Goal: Task Accomplishment & Management: Complete application form

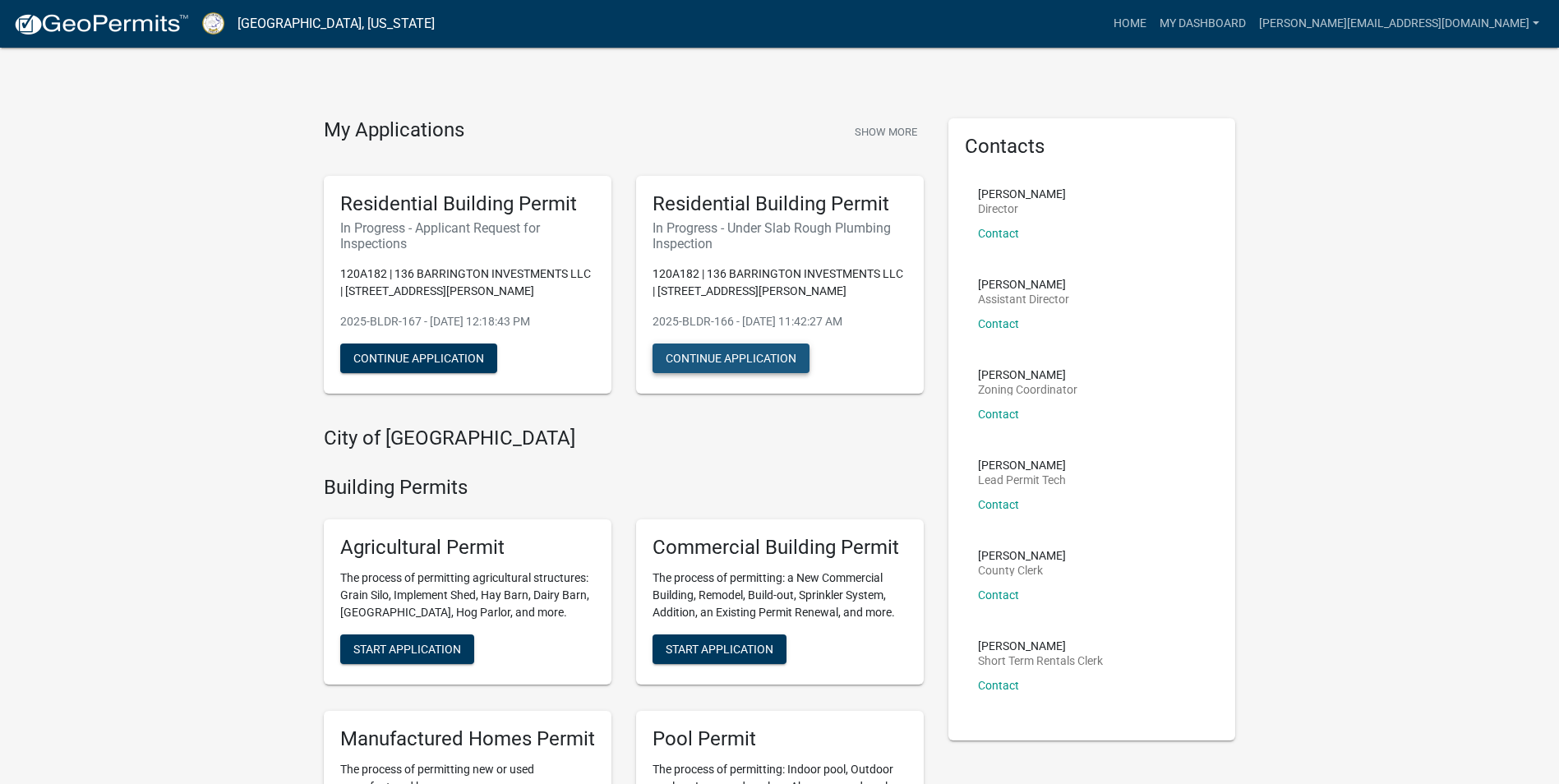
click at [671, 360] on button "Continue Application" at bounding box center [731, 359] width 157 height 30
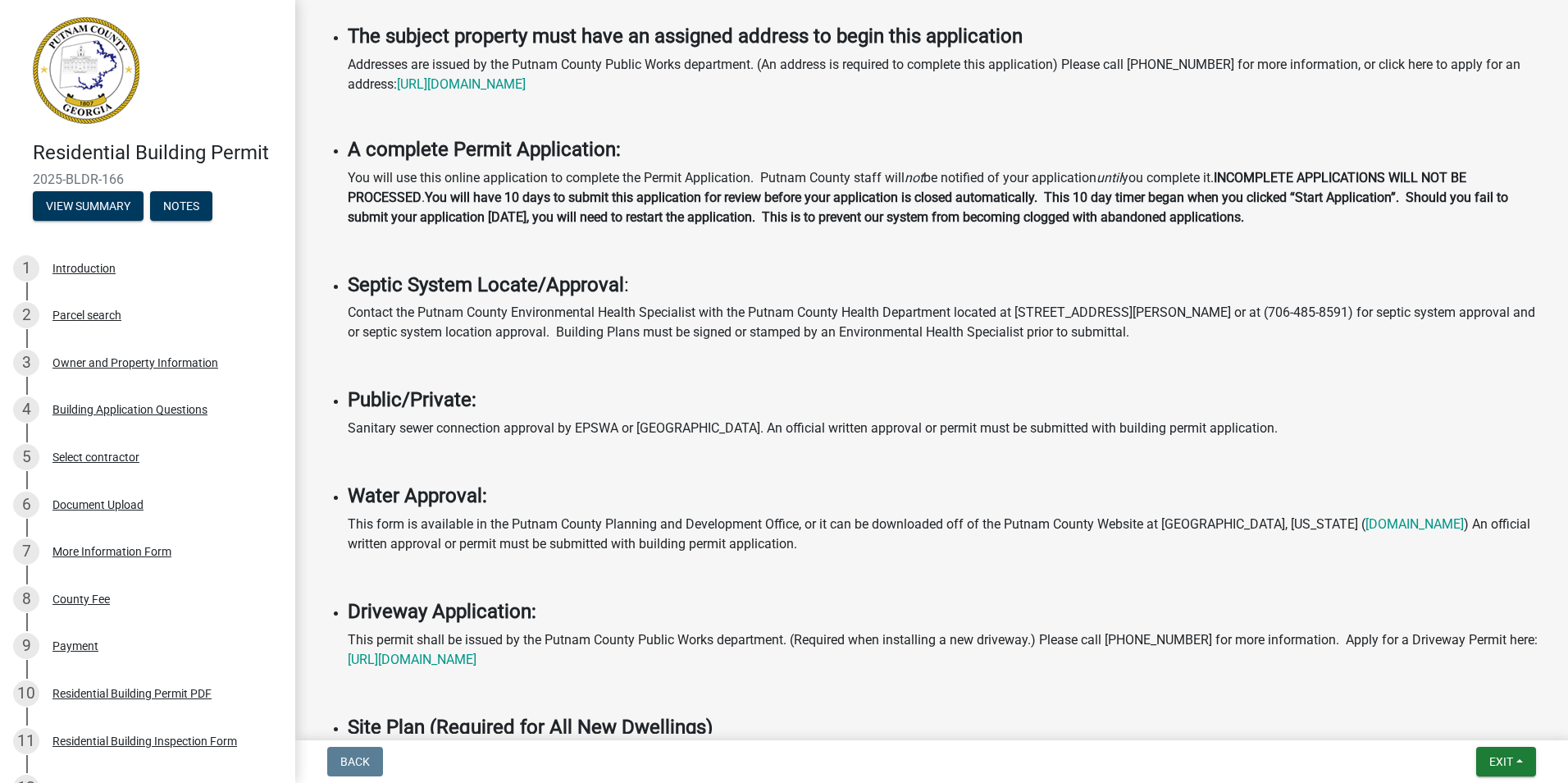
scroll to position [410, 0]
click at [159, 744] on div "Residential Building Inspection Form" at bounding box center [145, 741] width 185 height 12
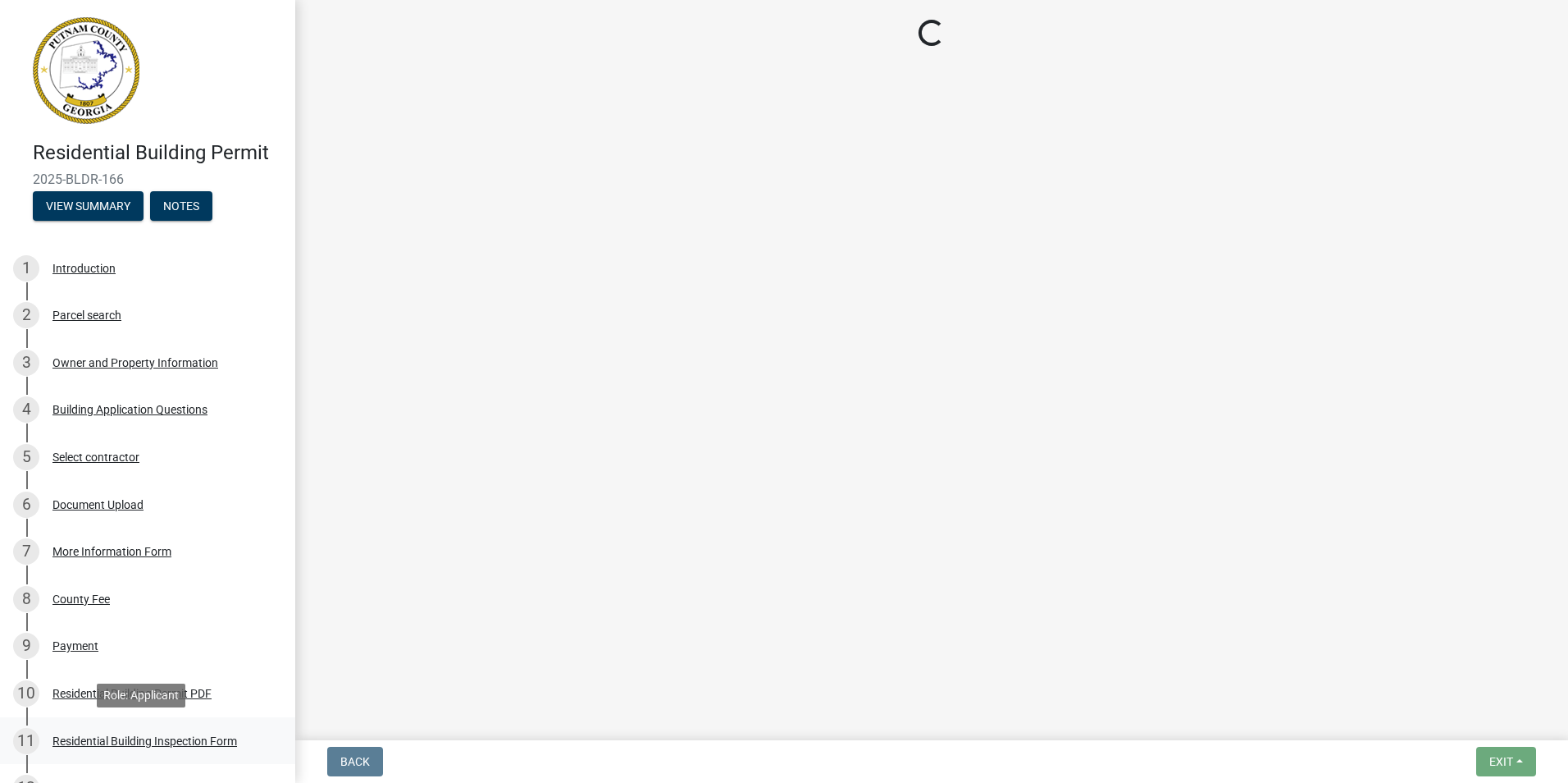
scroll to position [0, 0]
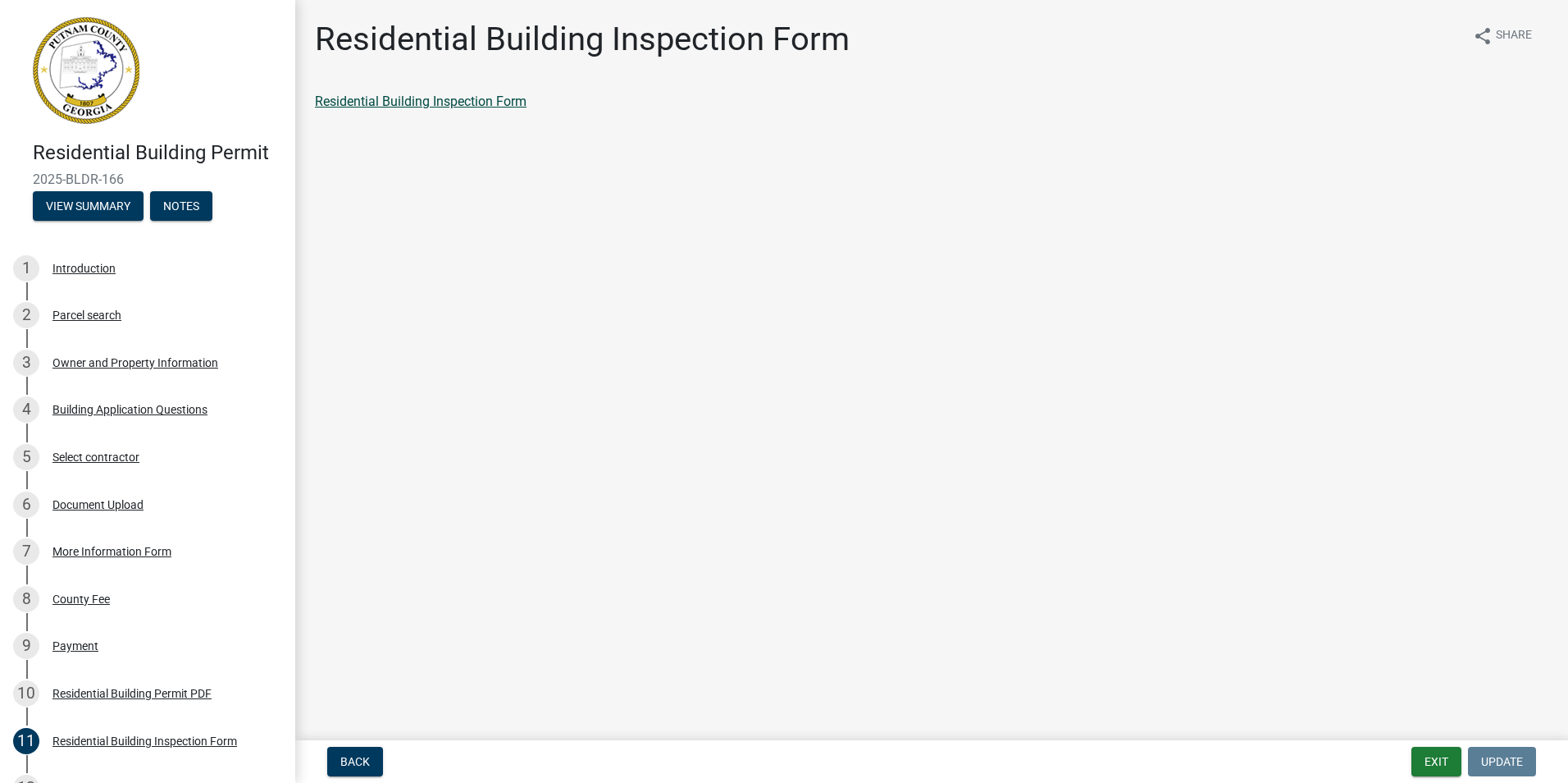
click at [468, 104] on link "Residential Building Inspection Form" at bounding box center [421, 102] width 212 height 16
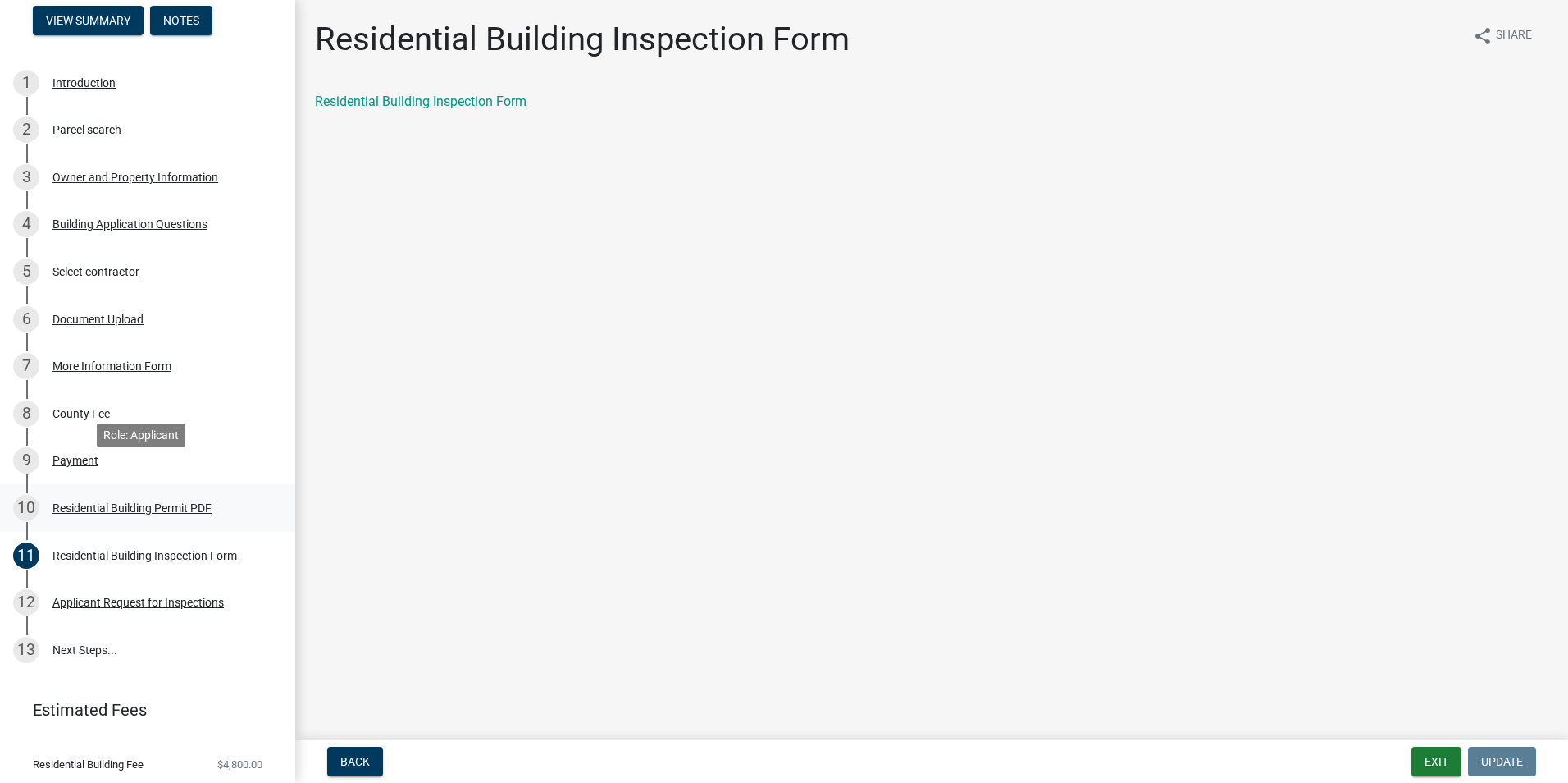
scroll to position [229, 0]
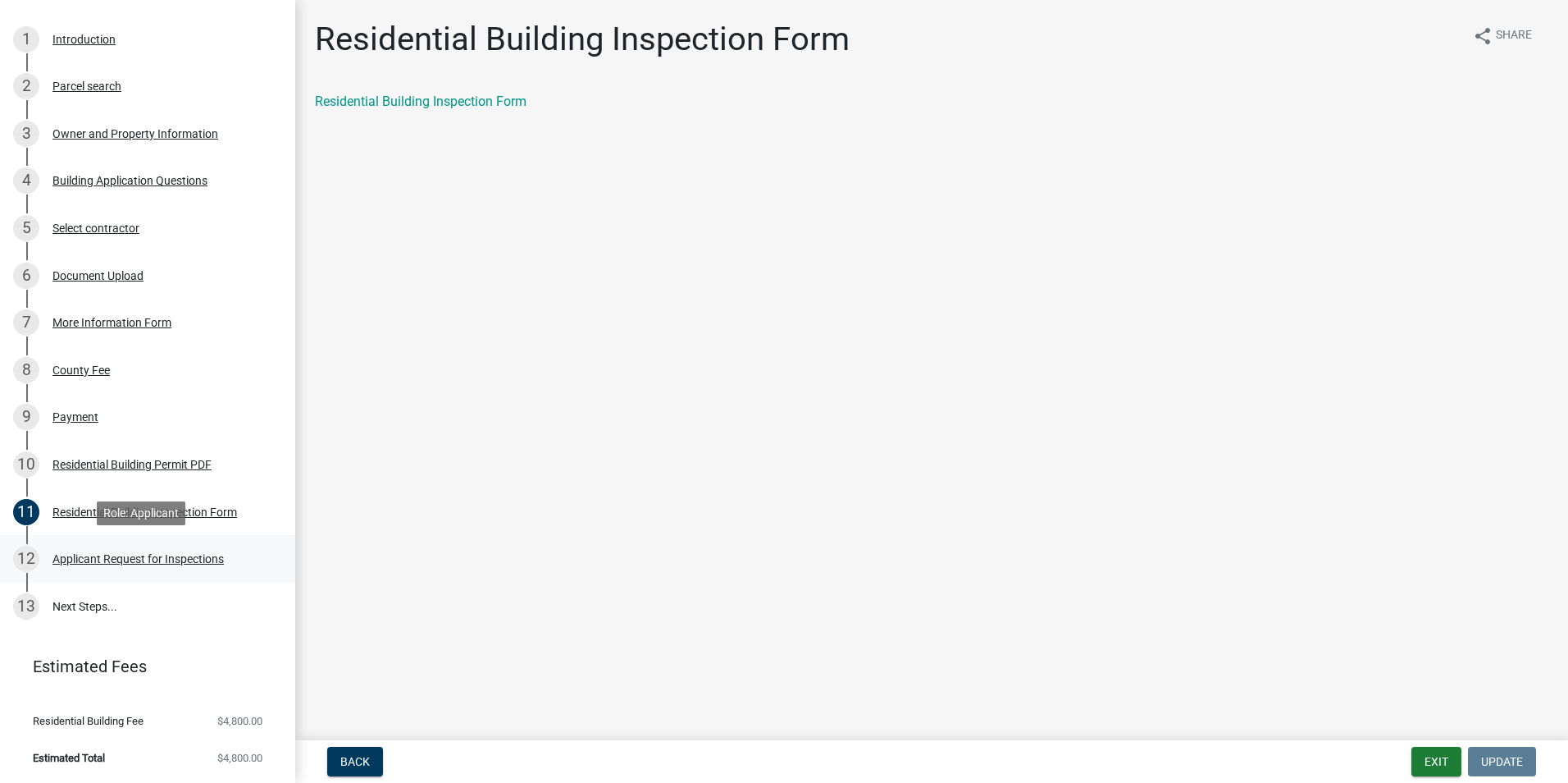
click at [150, 554] on div "Applicant Request for Inspections" at bounding box center [139, 559] width 172 height 12
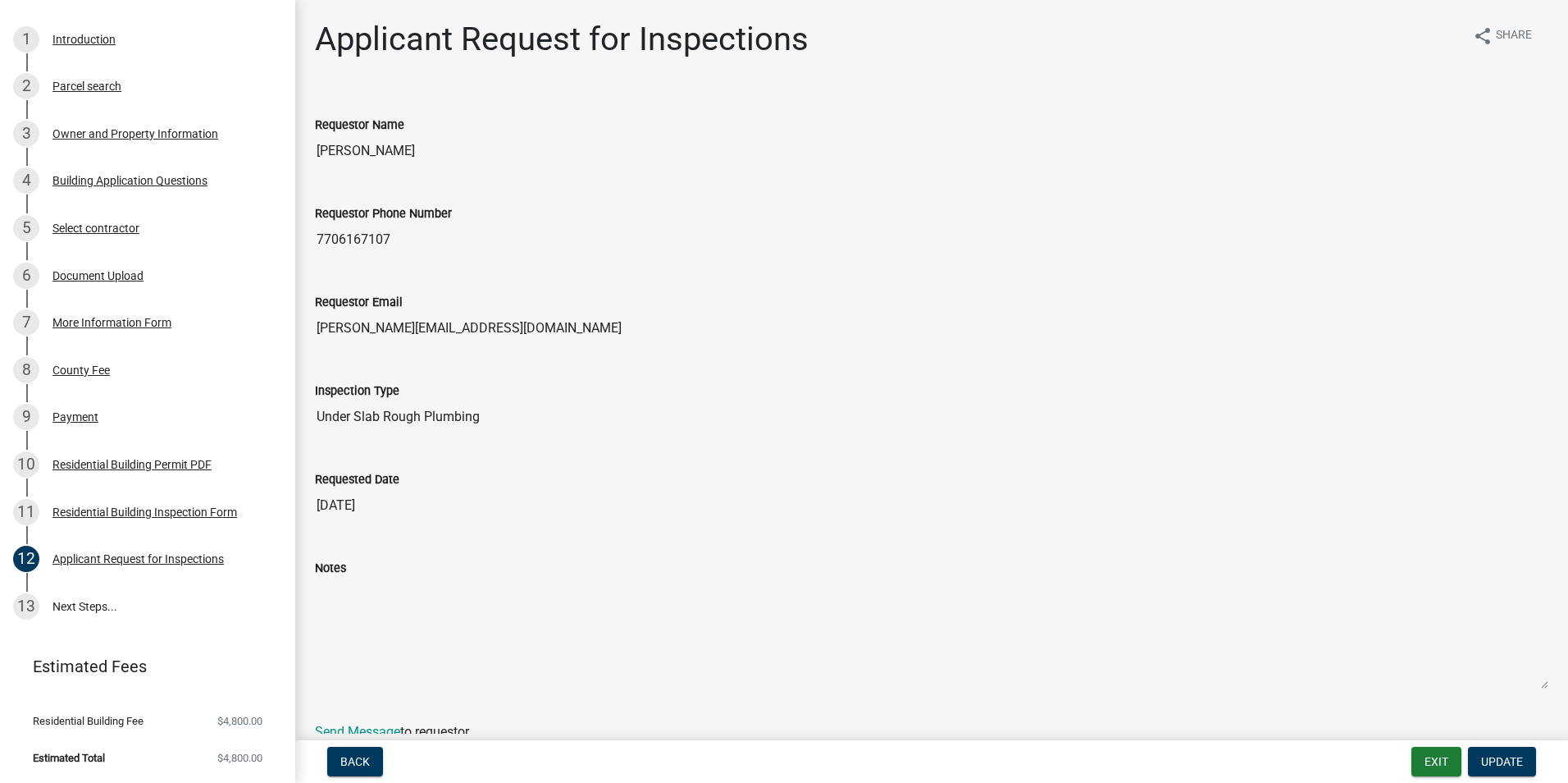
scroll to position [72, 0]
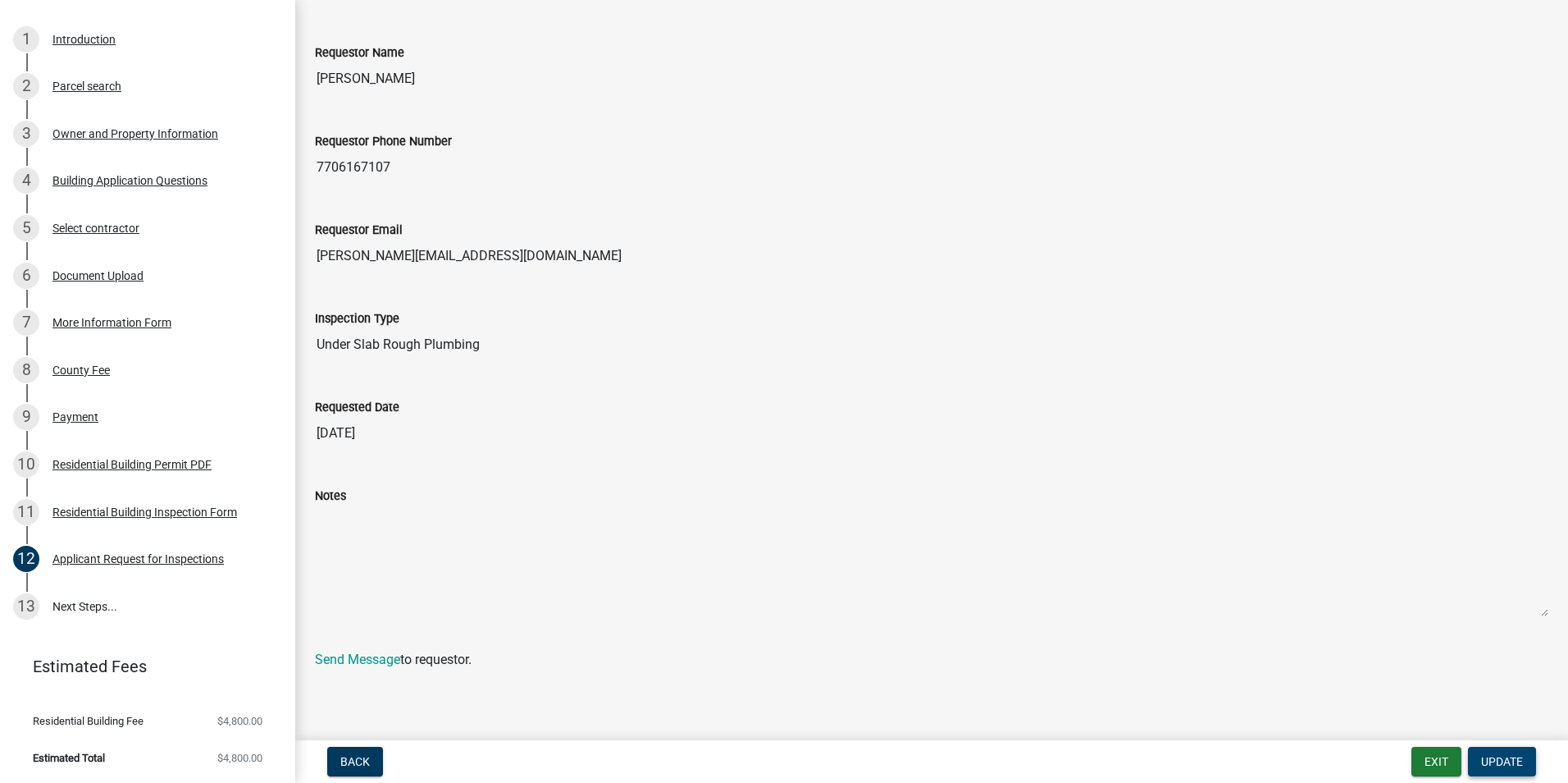
click at [1497, 758] on span "Update" at bounding box center [1502, 761] width 42 height 13
click at [188, 564] on div "Applicant Request for Inspections" at bounding box center [139, 559] width 172 height 12
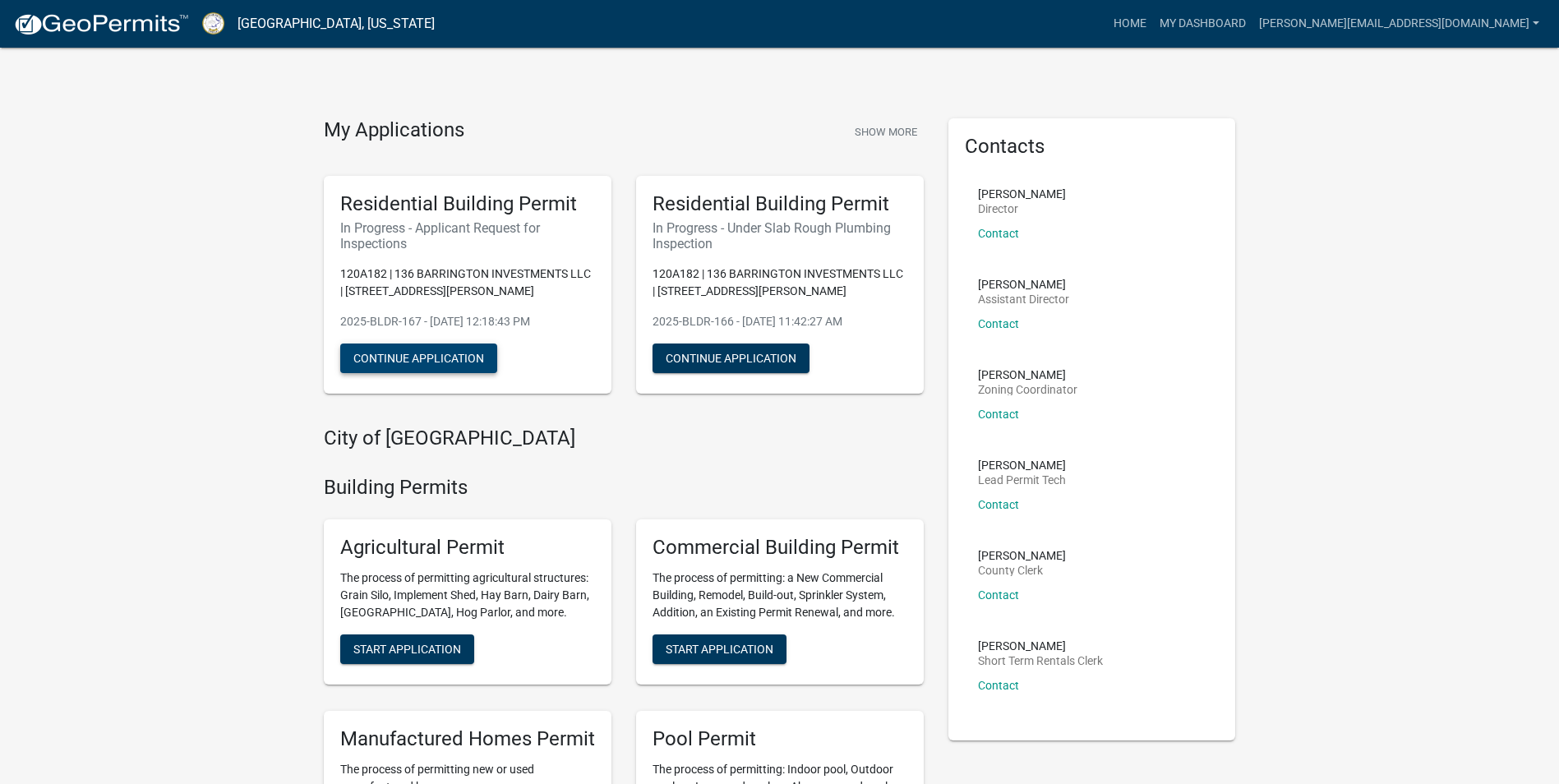
click at [385, 353] on button "Continue Application" at bounding box center [418, 359] width 157 height 30
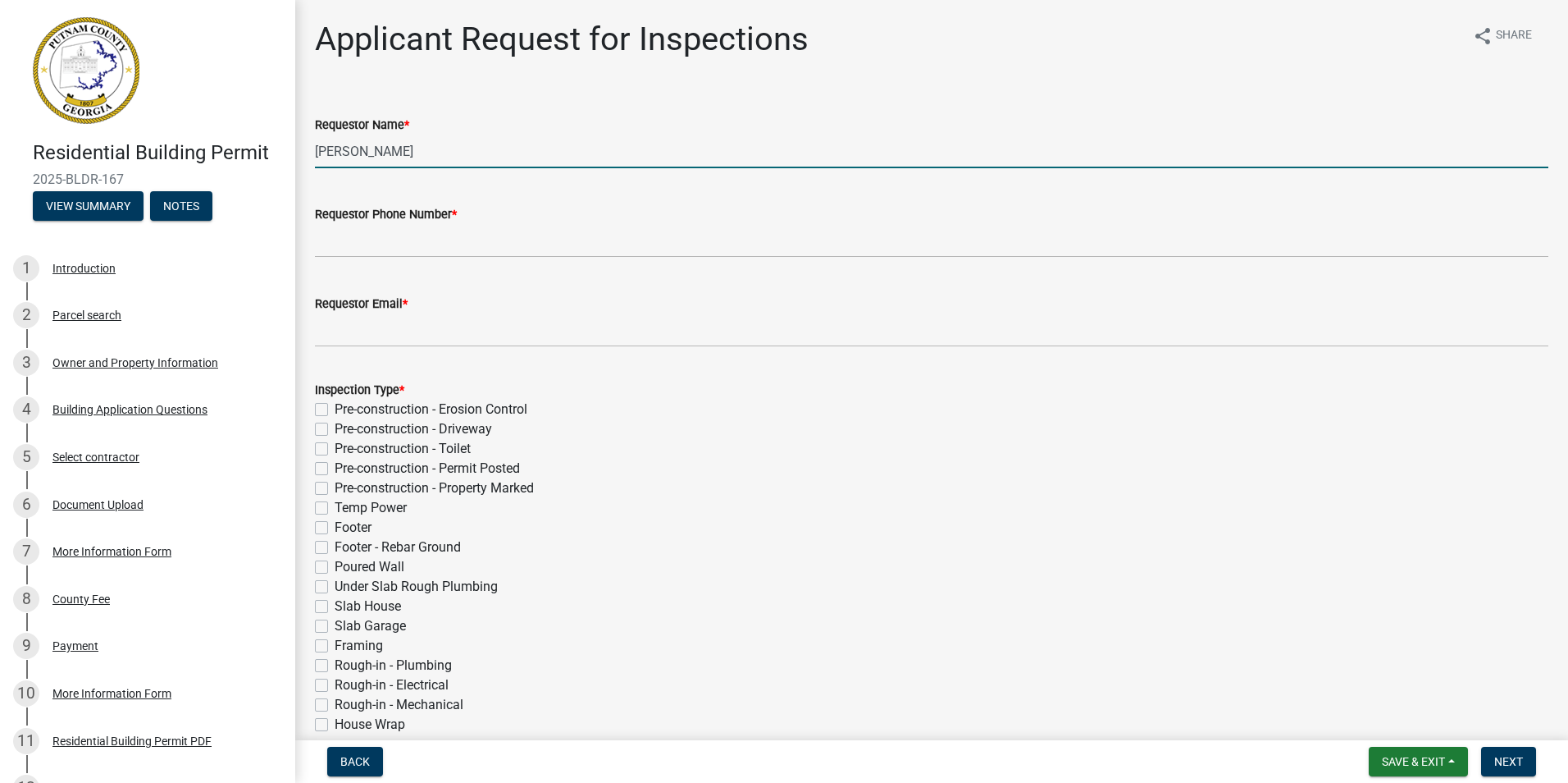
drag, startPoint x: 450, startPoint y: 154, endPoint x: 297, endPoint y: 178, distance: 154.9
click at [297, 178] on div "Applicant Request for Inspections share Share Requestor Name * [PERSON_NAME] Re…" at bounding box center [932, 612] width 1274 height 1185
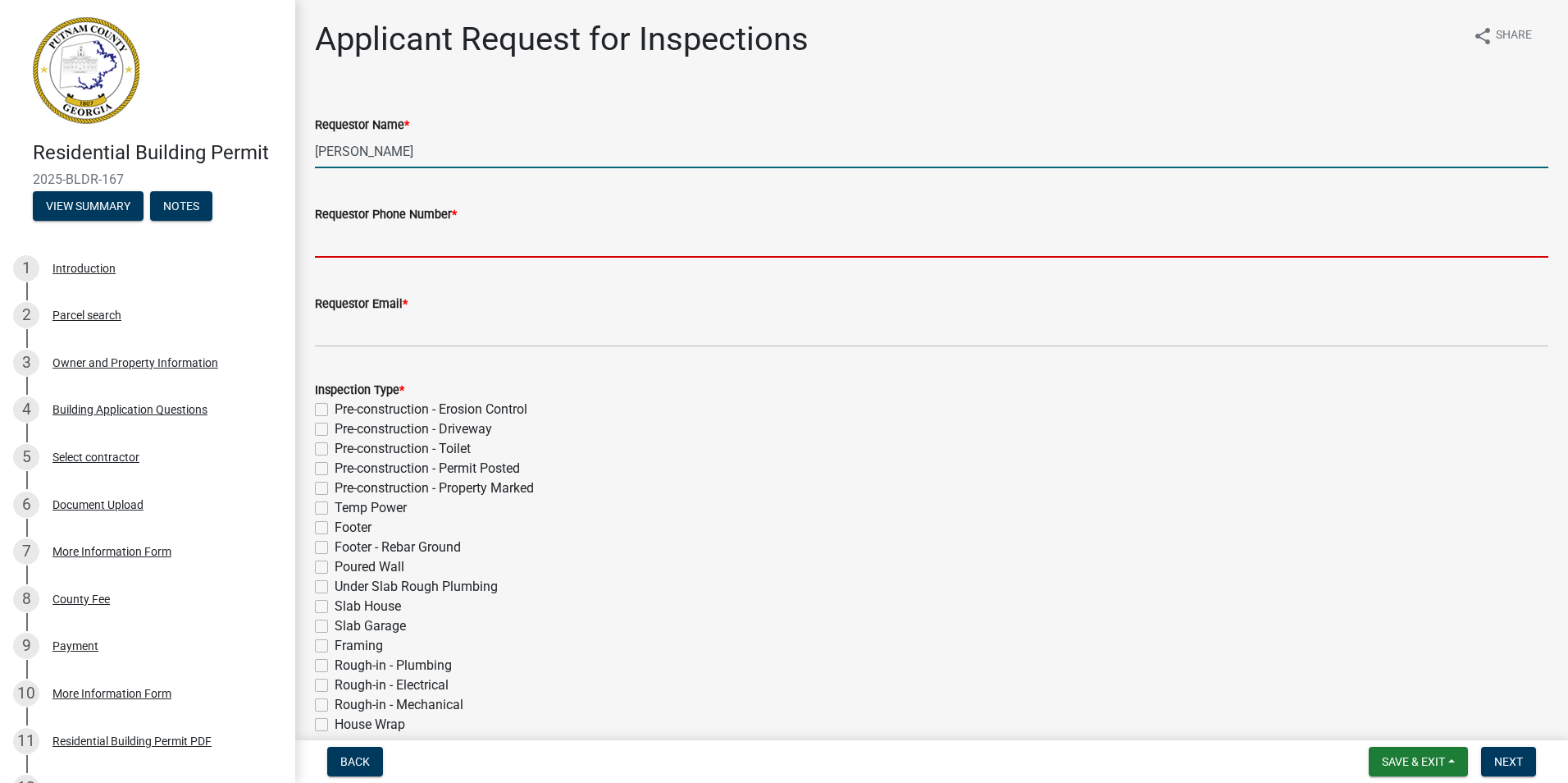
click at [398, 147] on input "[PERSON_NAME]" at bounding box center [932, 152] width 1234 height 34
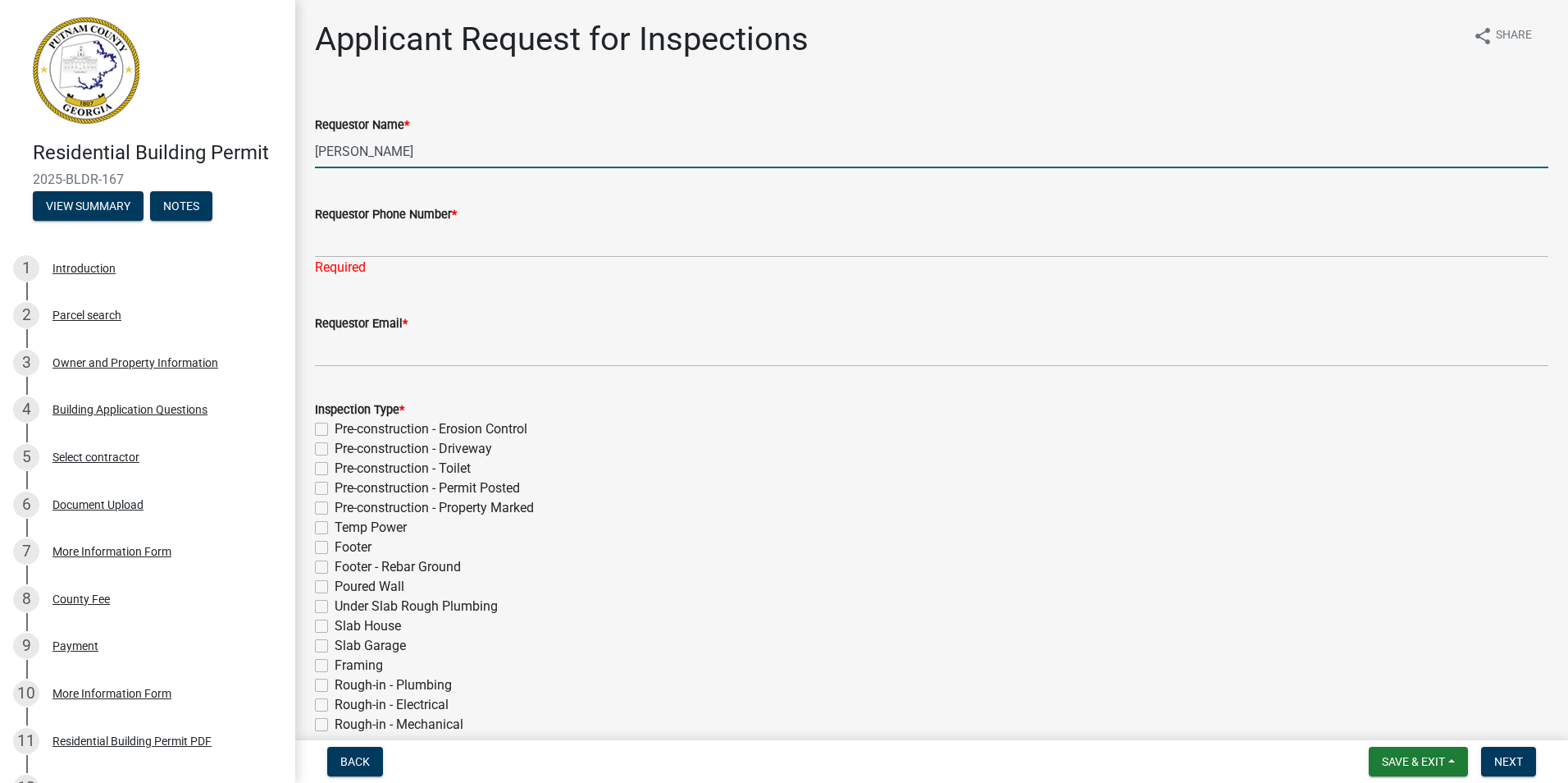
type input "[PERSON_NAME]"
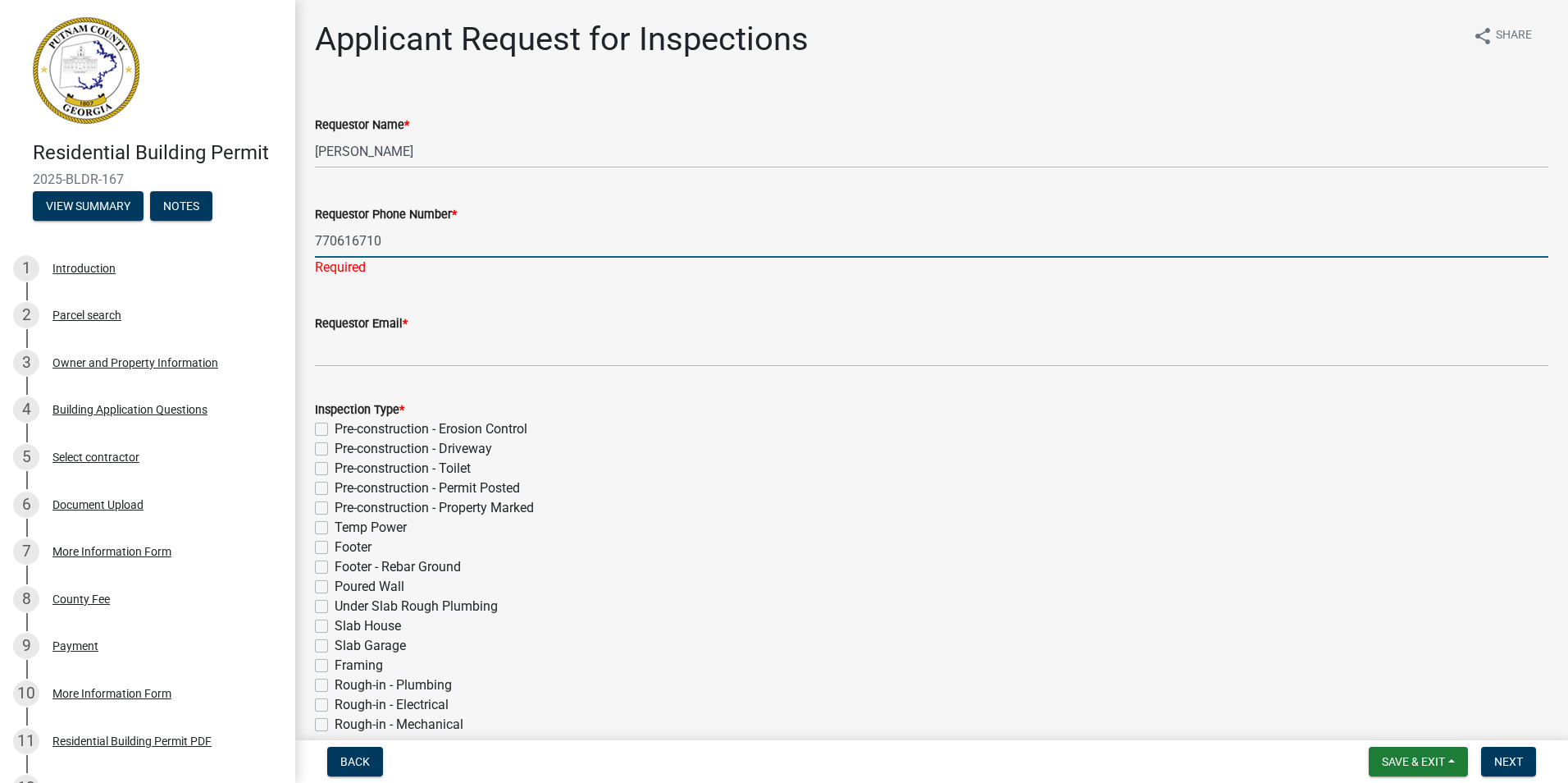
type input "7706167107"
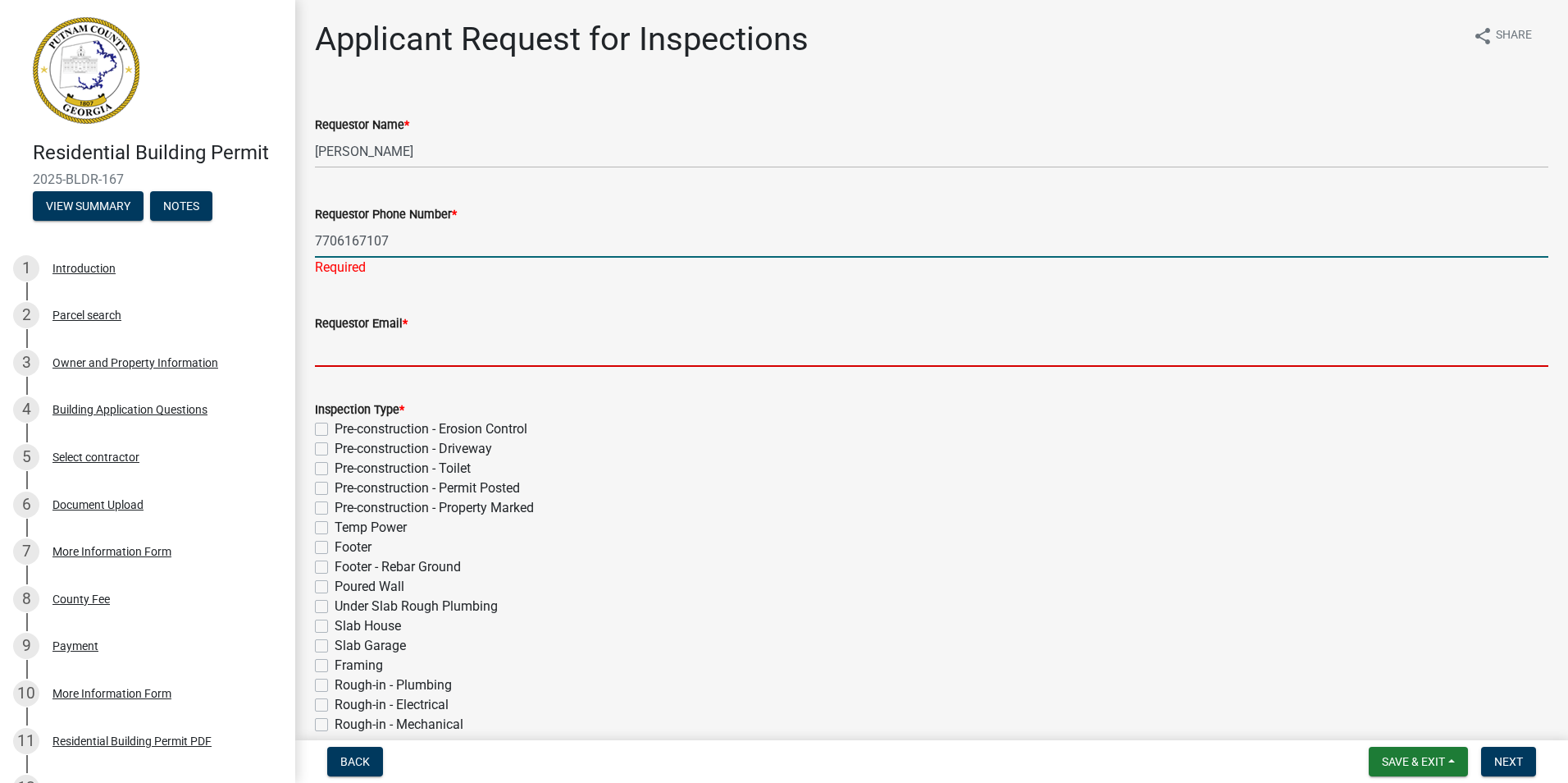
type input "[EMAIL_ADDRESS][DOMAIN_NAME]"
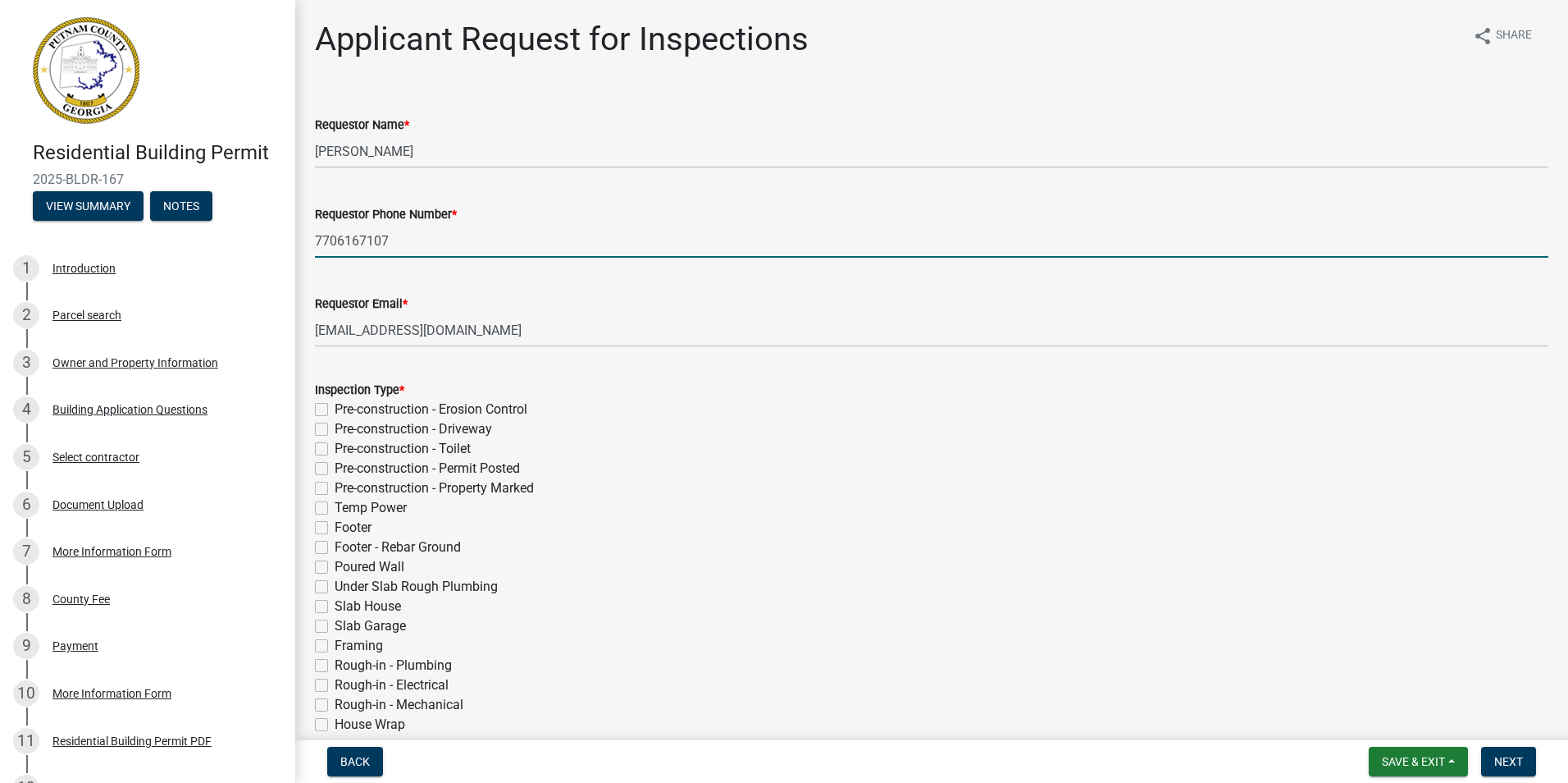
type input "7706167107"
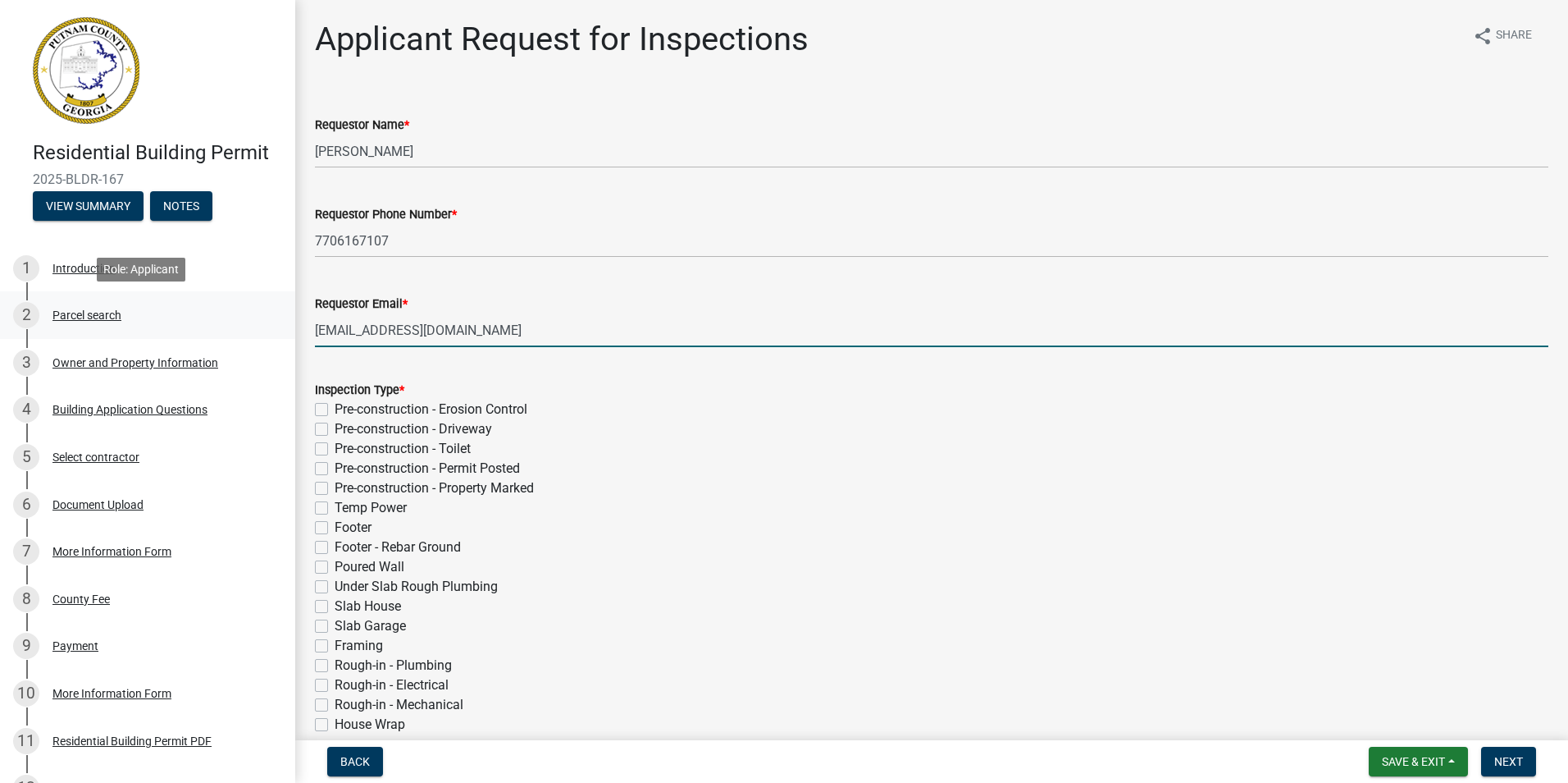
drag, startPoint x: 418, startPoint y: 336, endPoint x: 164, endPoint y: 294, distance: 257.4
click at [164, 294] on div "Residential Building Permit 2025-BLDR-167 View Summary Notes 1 Introduction 2 P…" at bounding box center [784, 392] width 1568 height 783
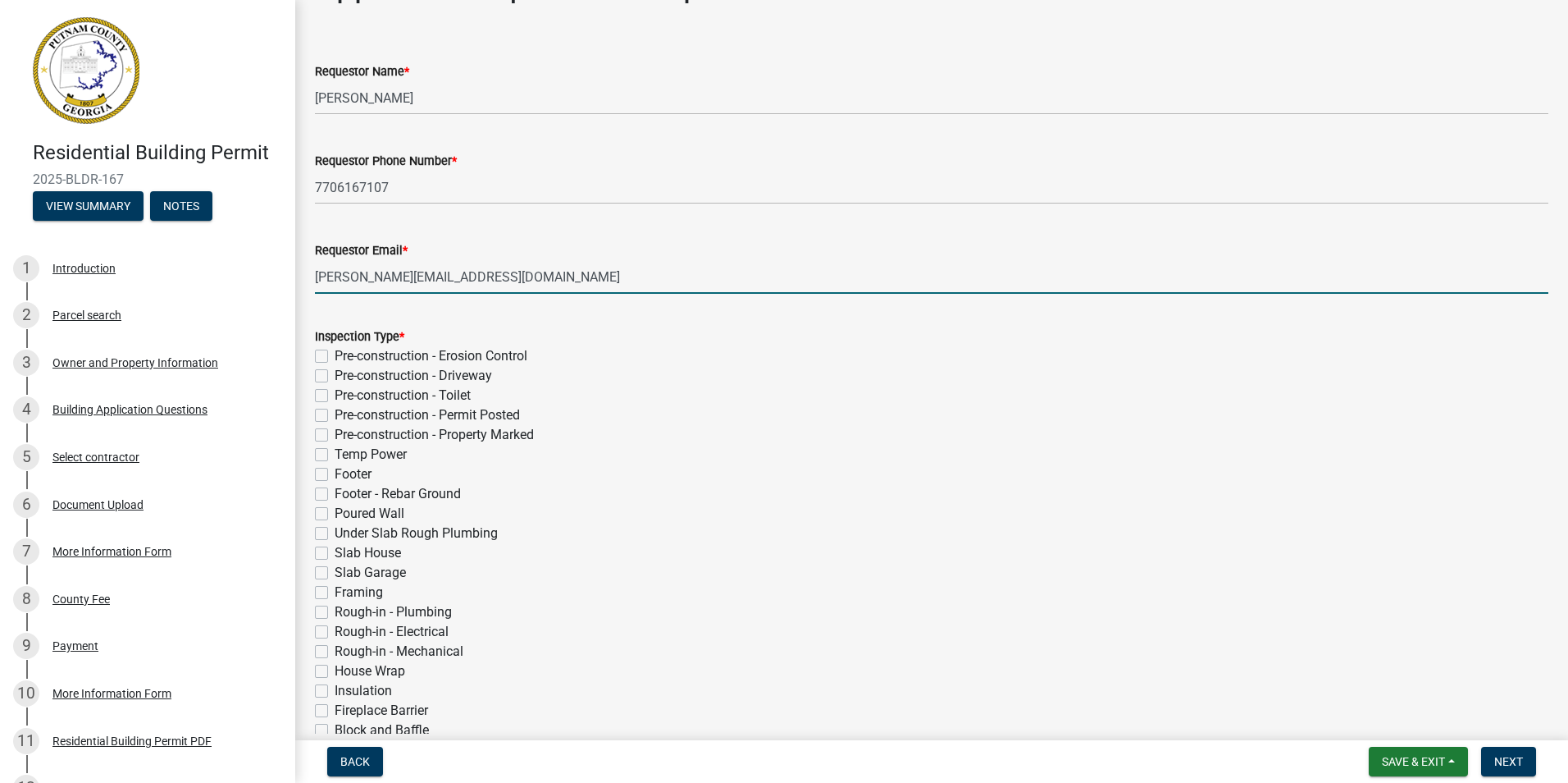
scroll to position [82, 0]
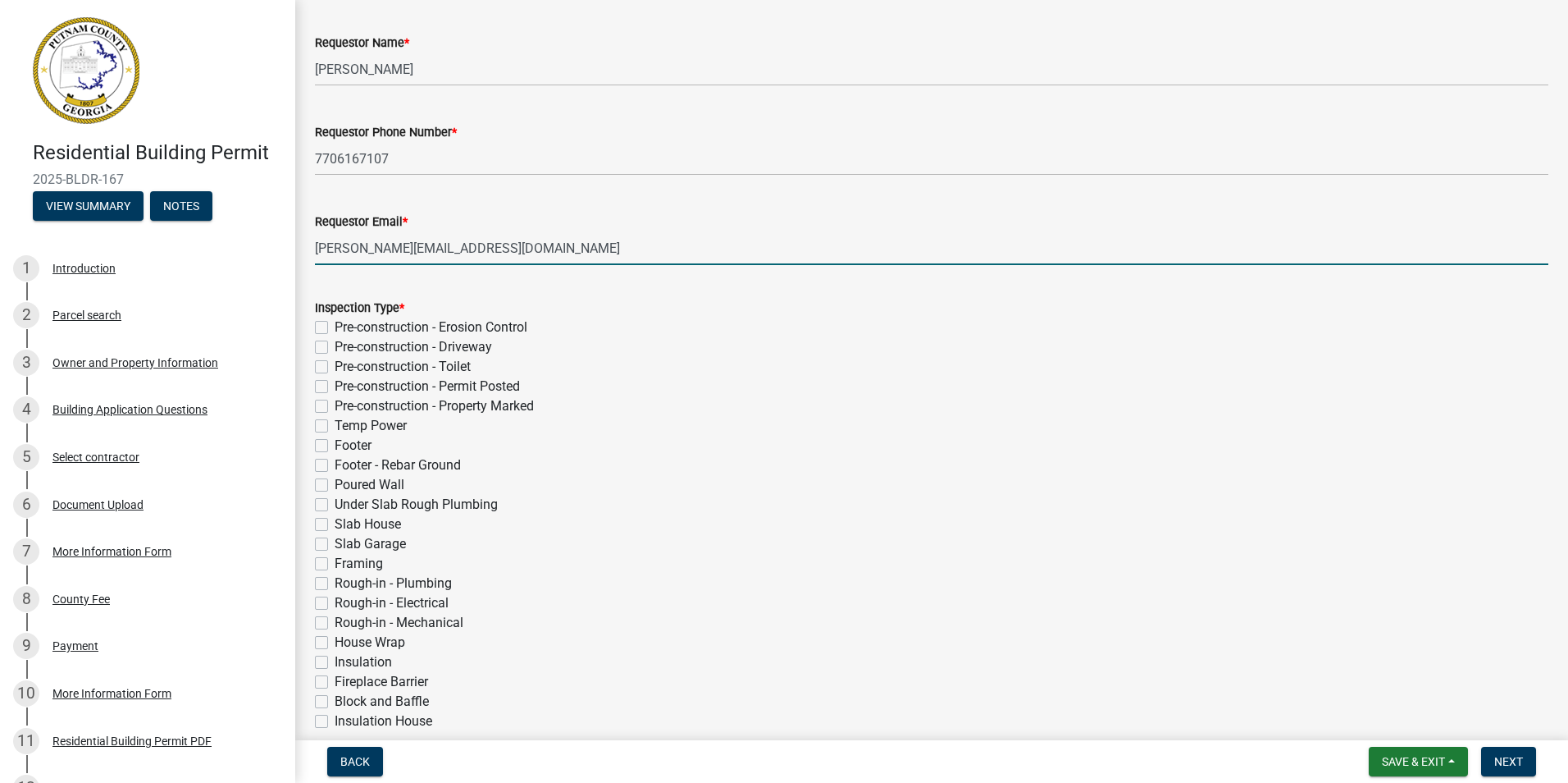
type input "[PERSON_NAME][EMAIL_ADDRESS][DOMAIN_NAME]"
click at [334, 587] on label "Rough-in - Plumbing" at bounding box center [393, 584] width 118 height 20
click at [334, 584] on input "Rough-in - Plumbing" at bounding box center [339, 579] width 11 height 11
checkbox input "true"
checkbox input "false"
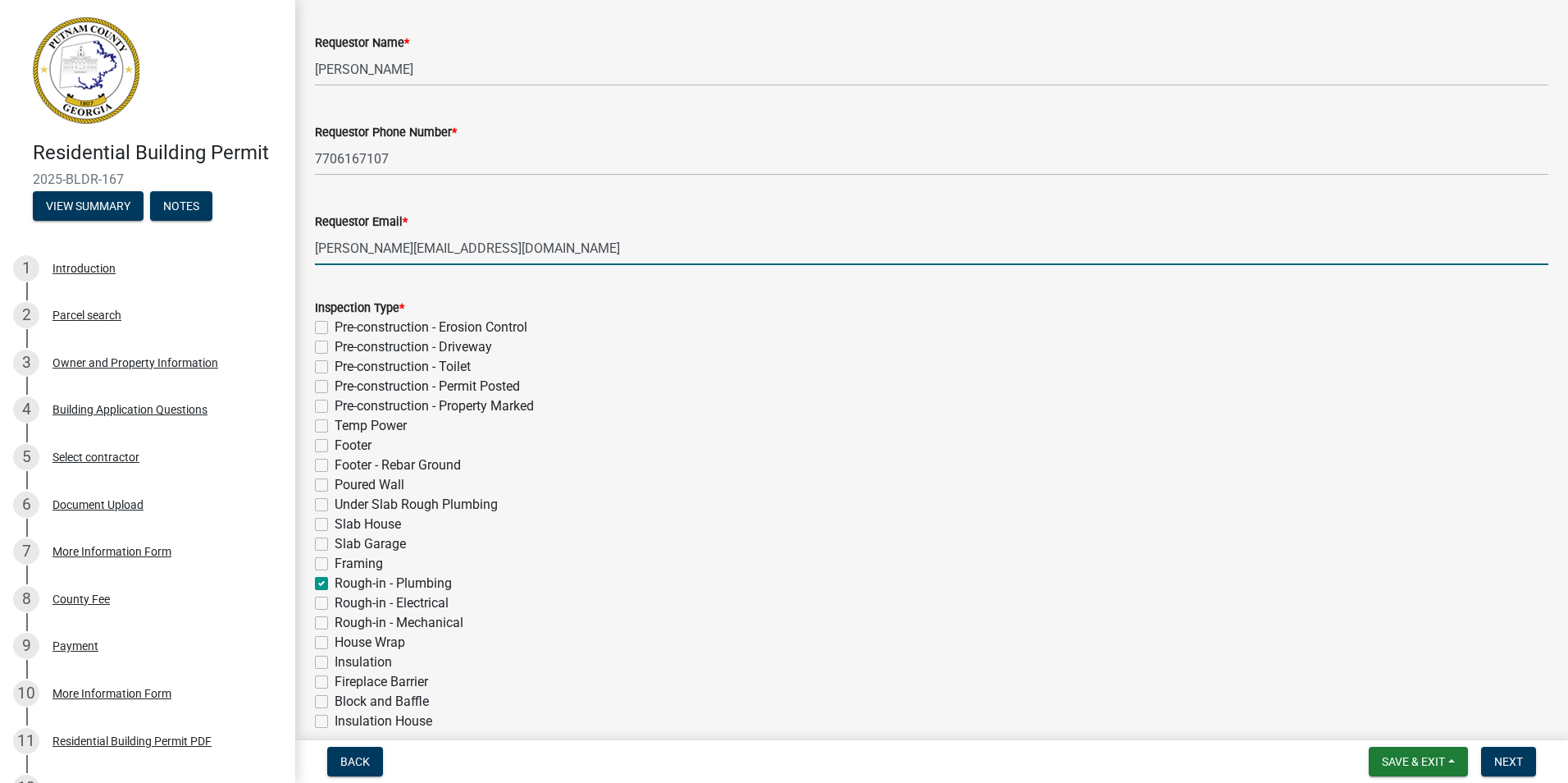
checkbox input "false"
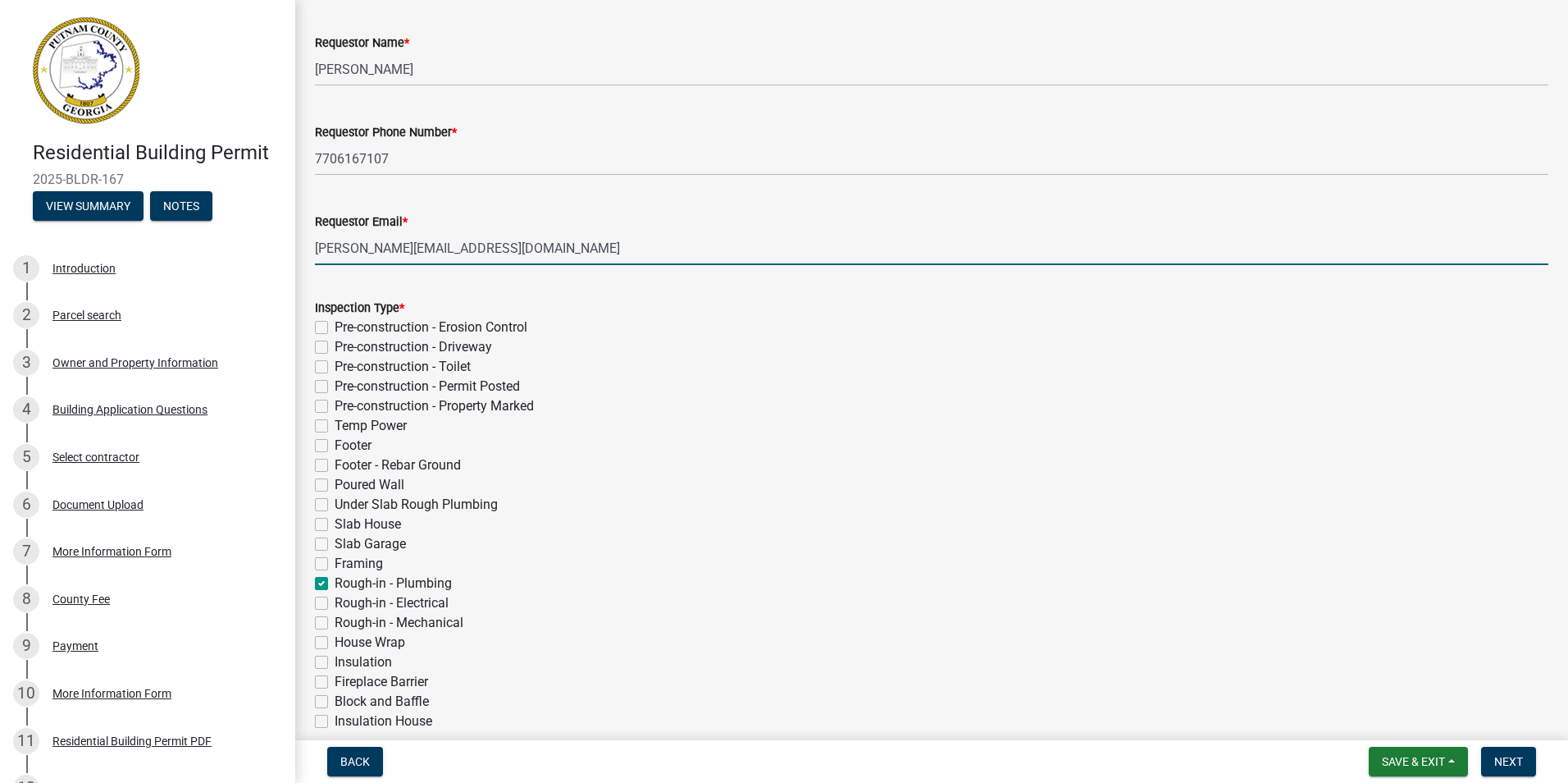
checkbox input "false"
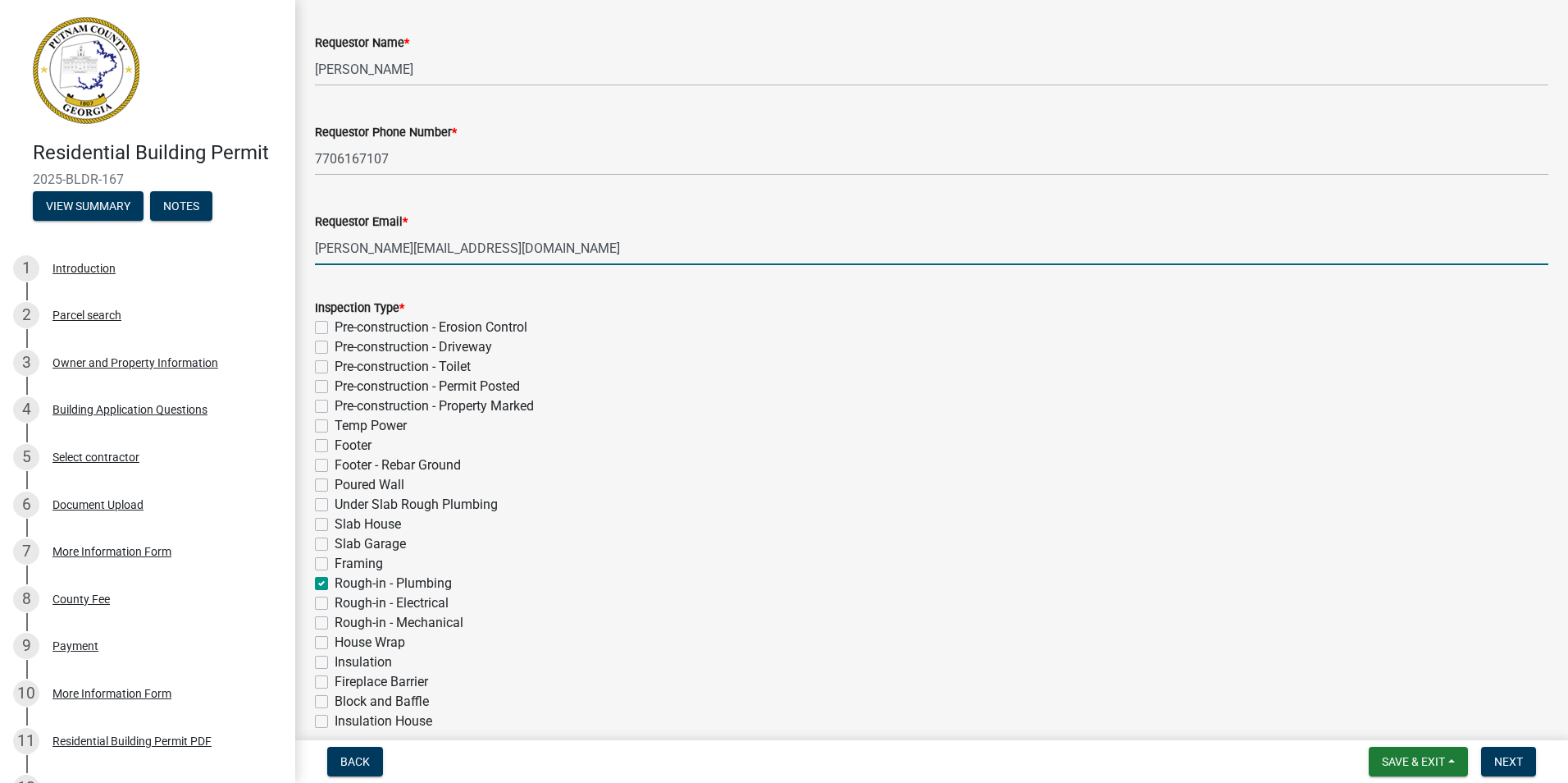
checkbox input "false"
checkbox input "true"
checkbox input "false"
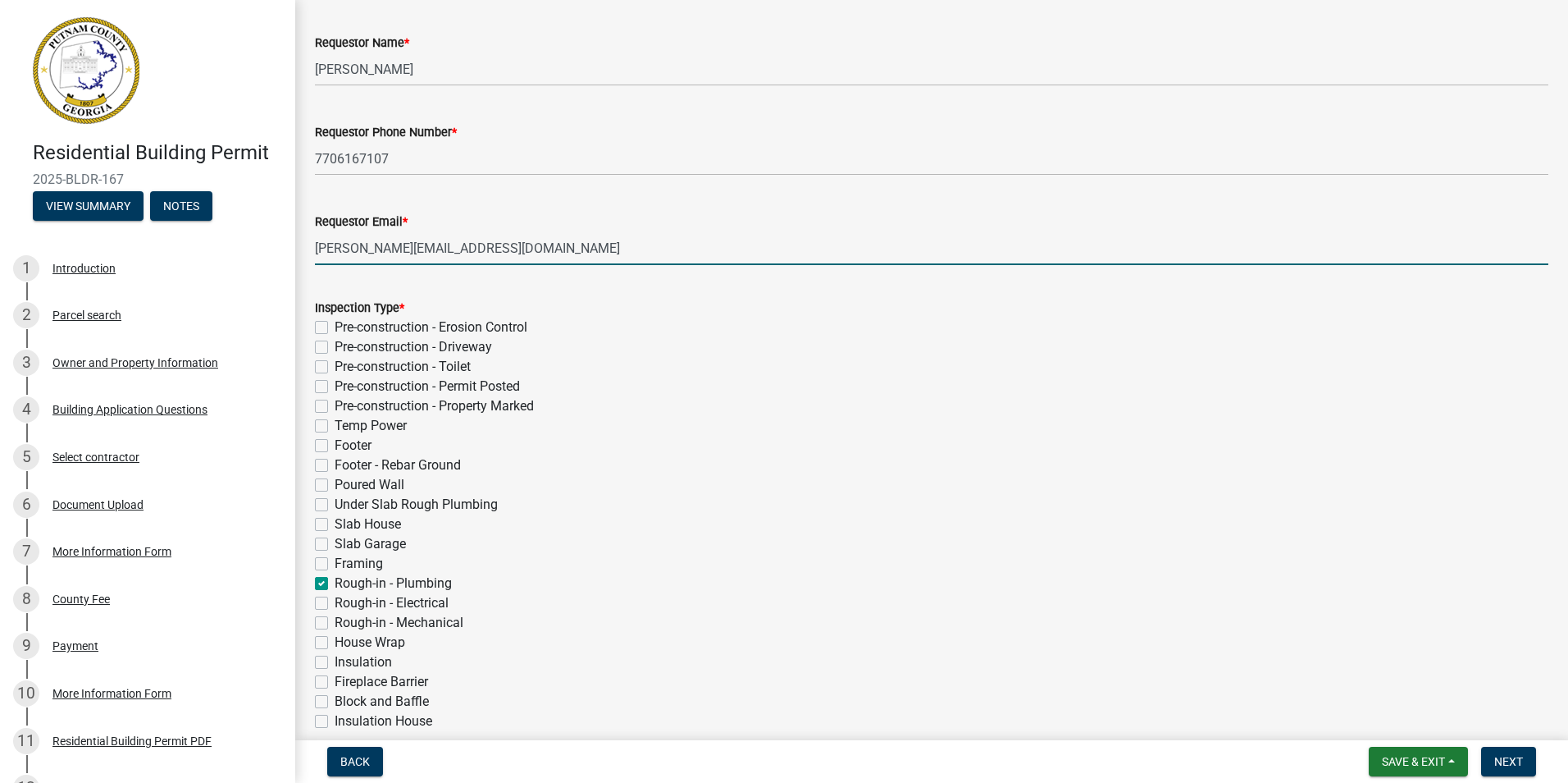
checkbox input "false"
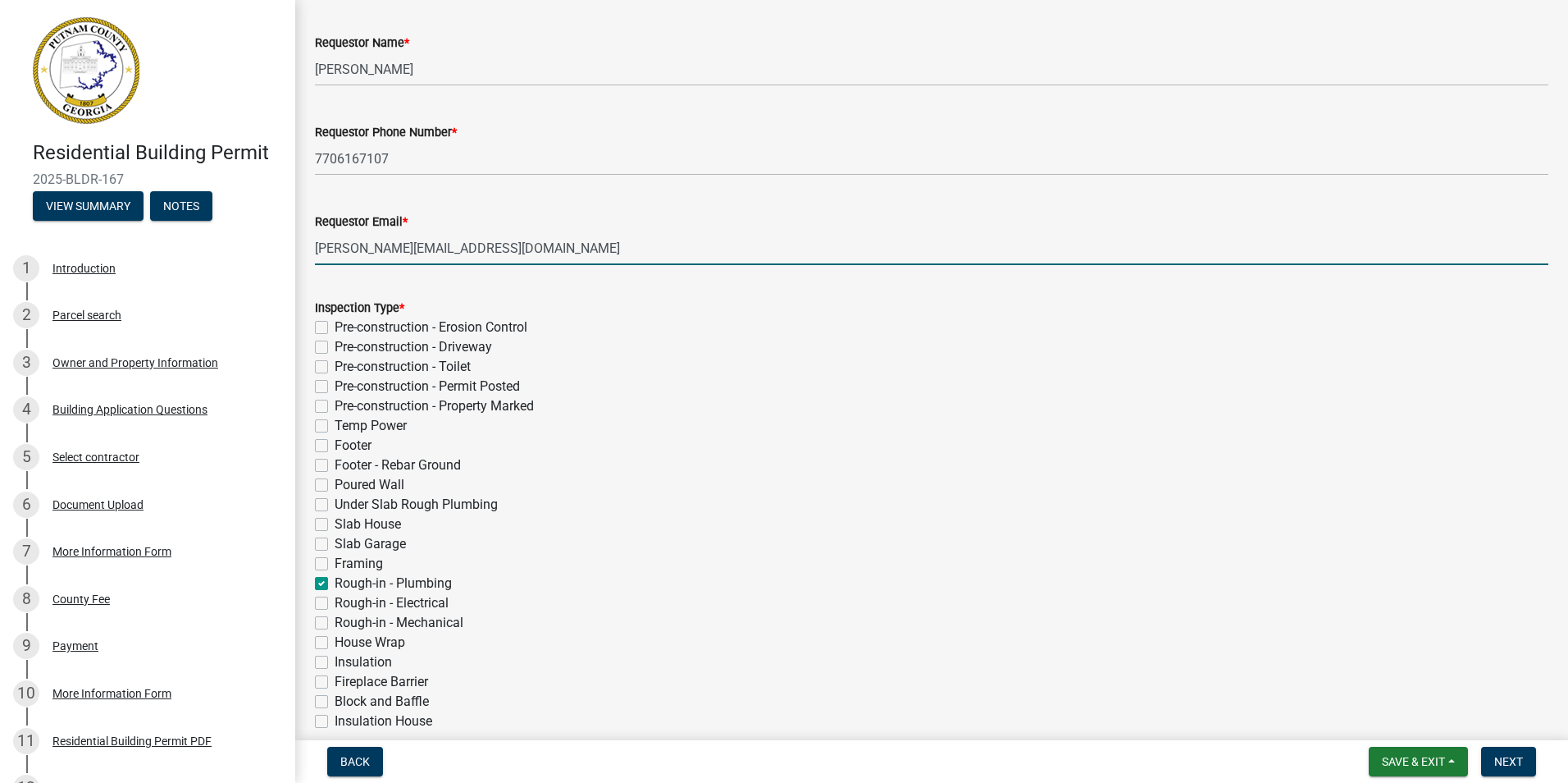
checkbox input "false"
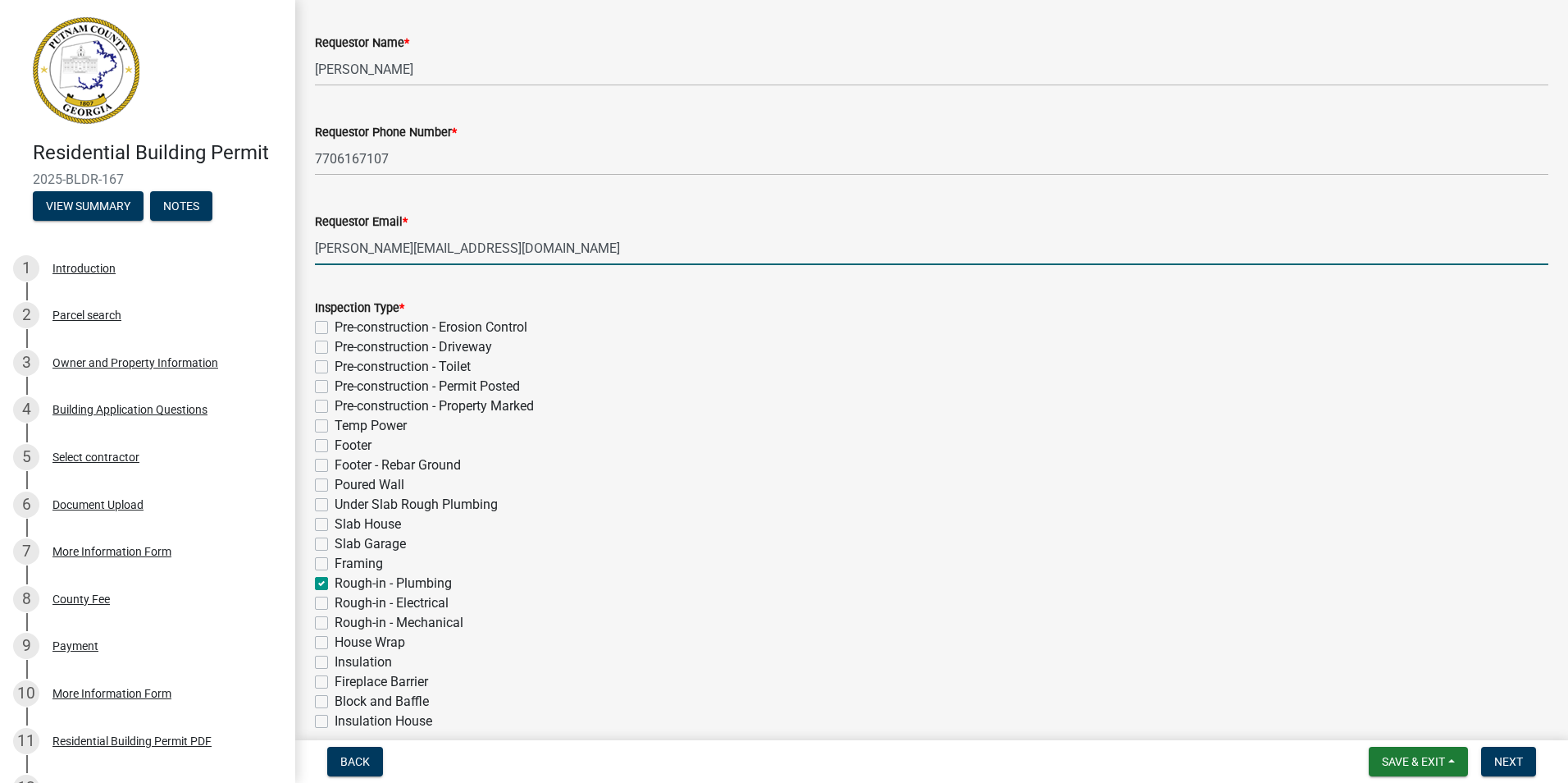
checkbox input "false"
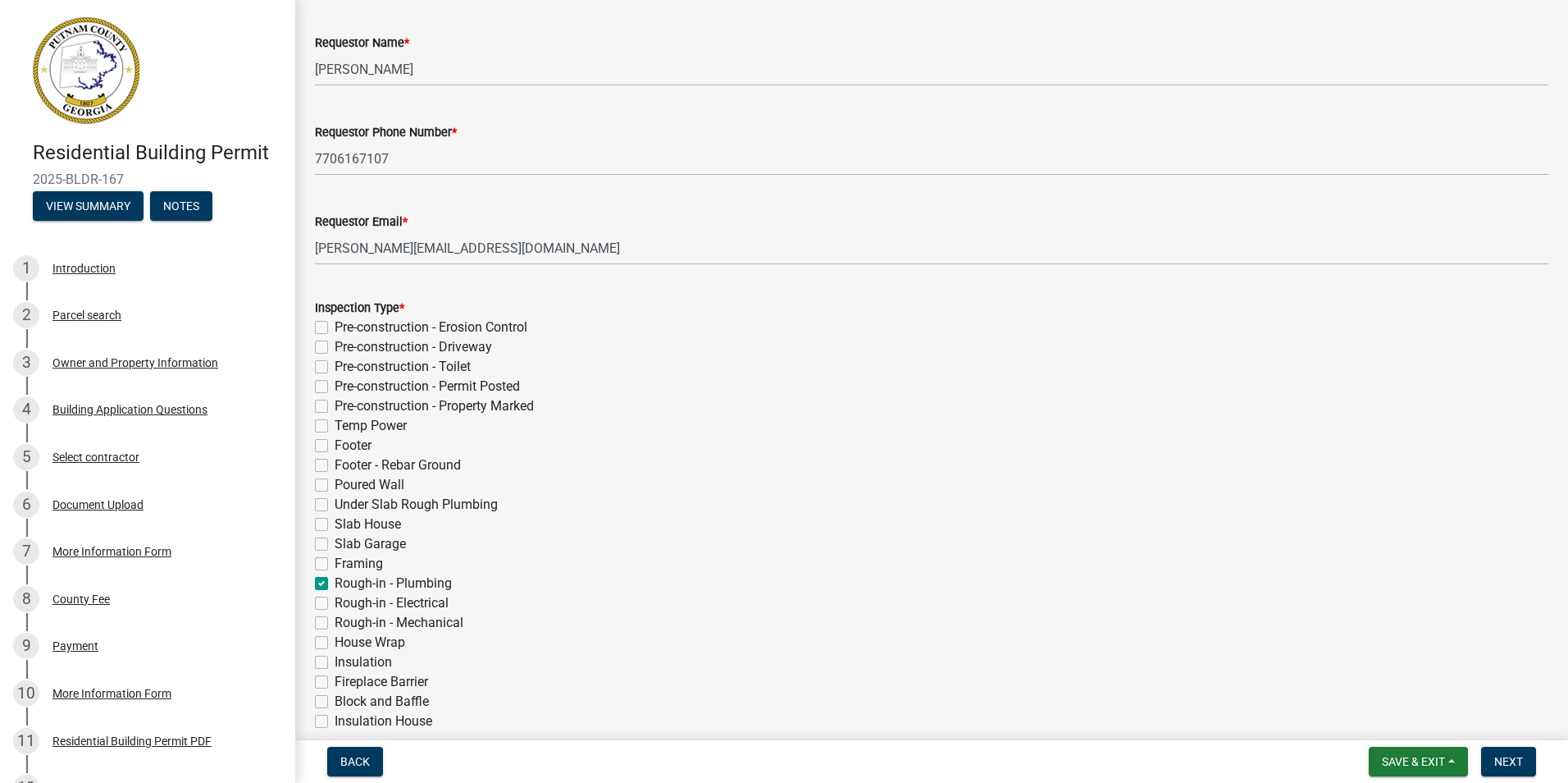
click at [334, 604] on label "Rough-in - Electrical" at bounding box center [391, 603] width 114 height 20
click at [334, 604] on input "Rough-in - Electrical" at bounding box center [339, 598] width 11 height 11
checkbox input "true"
checkbox input "false"
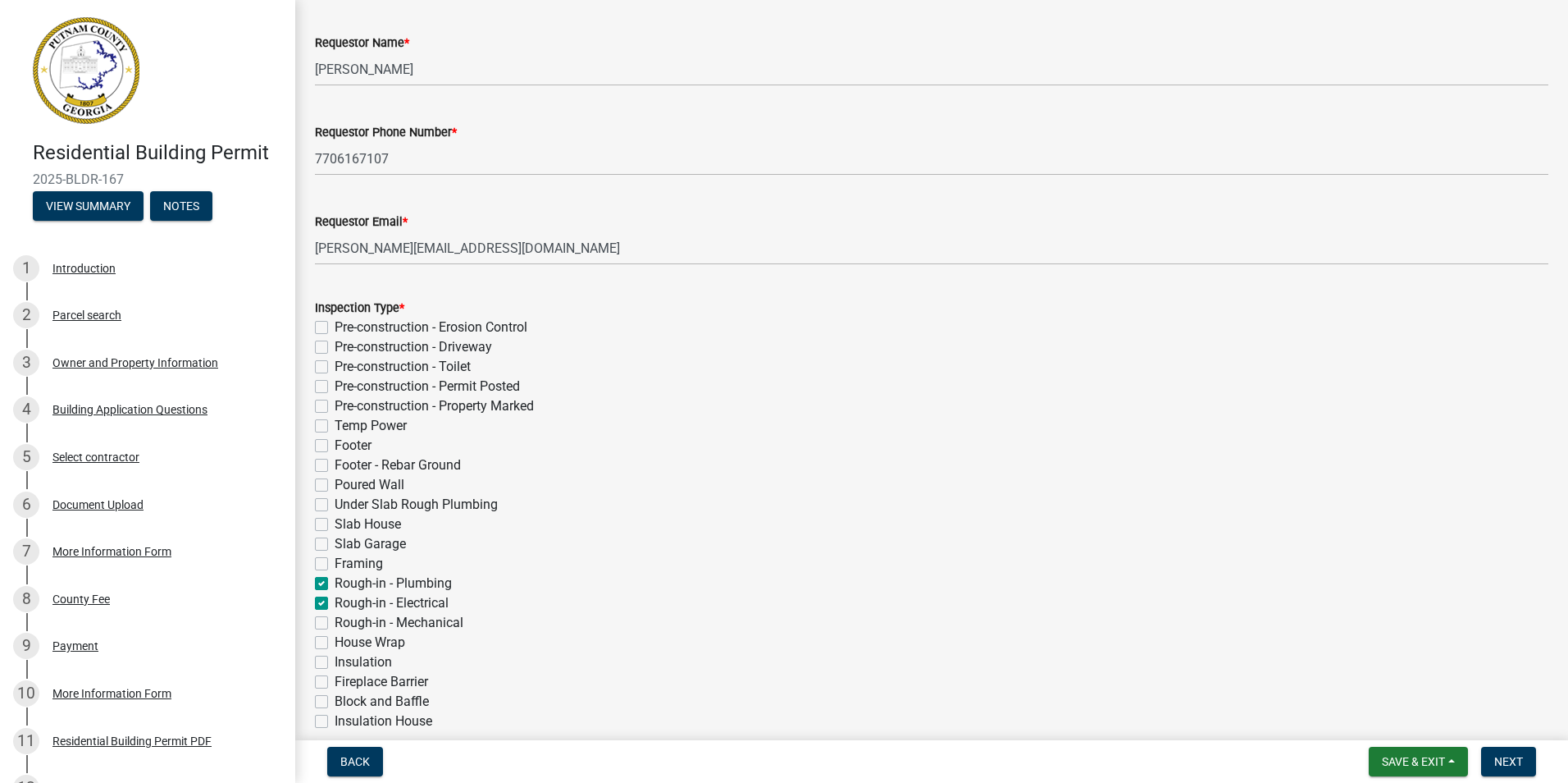
checkbox input "false"
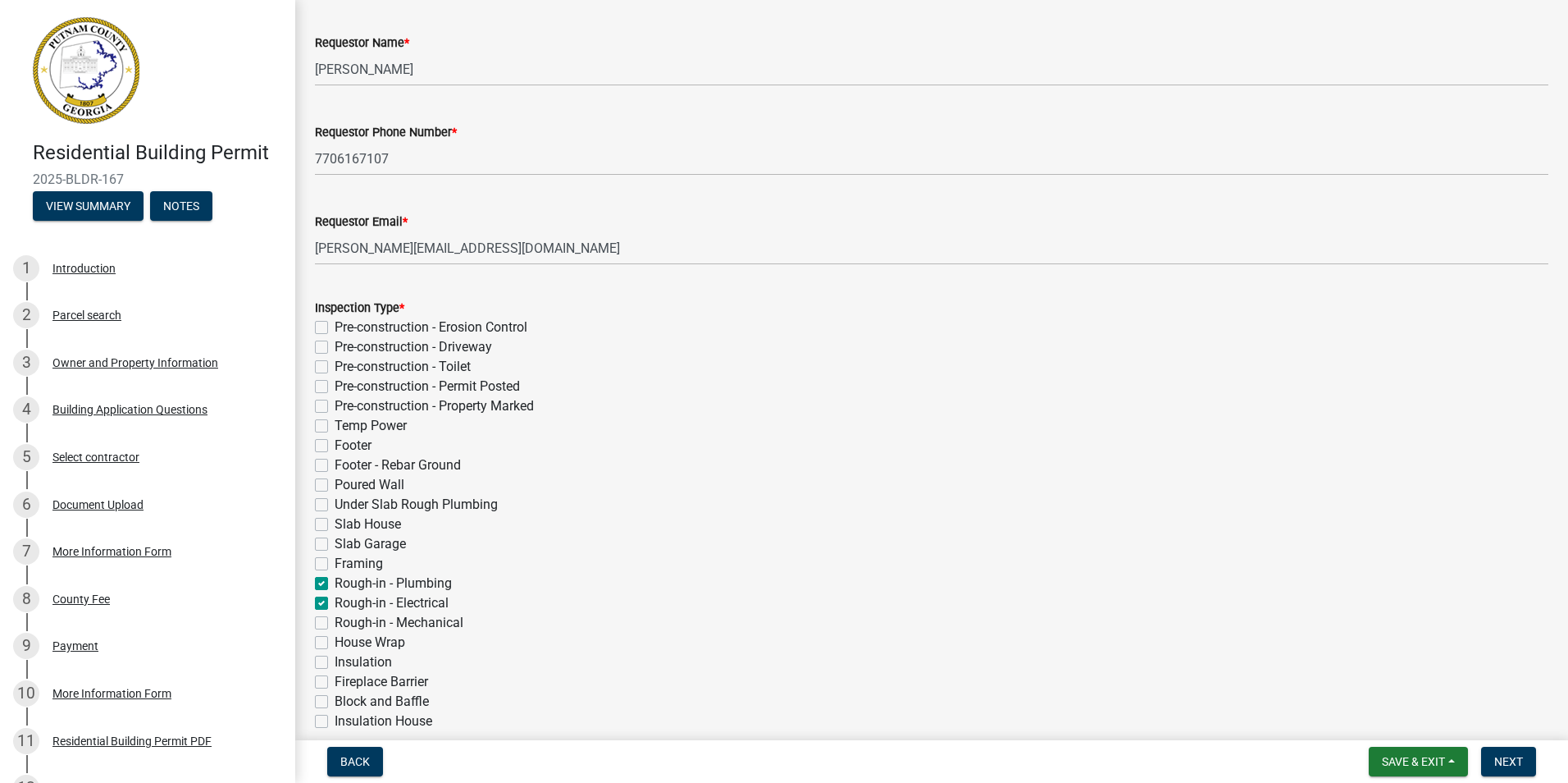
checkbox input "false"
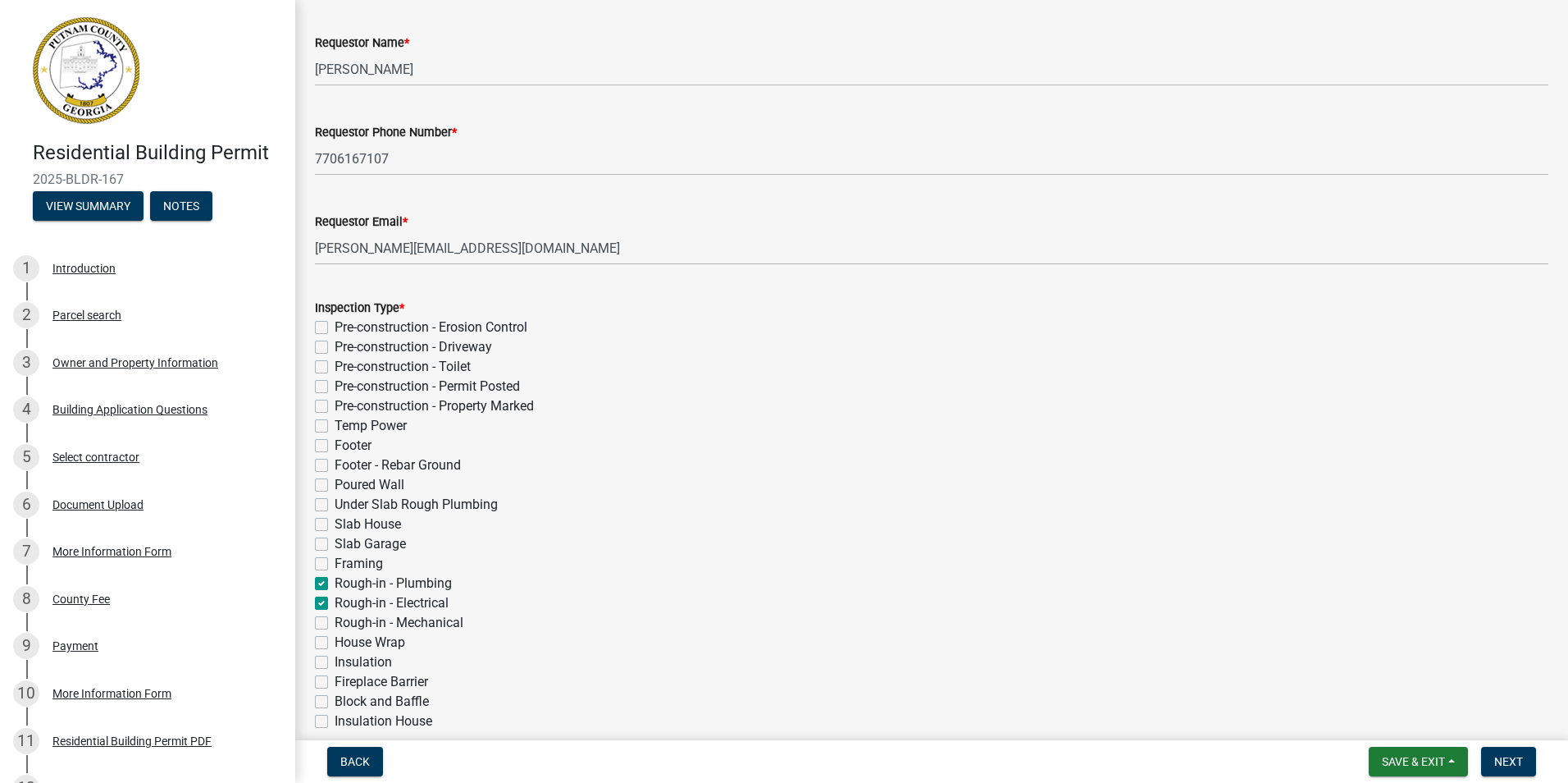
checkbox input "false"
checkbox input "true"
checkbox input "false"
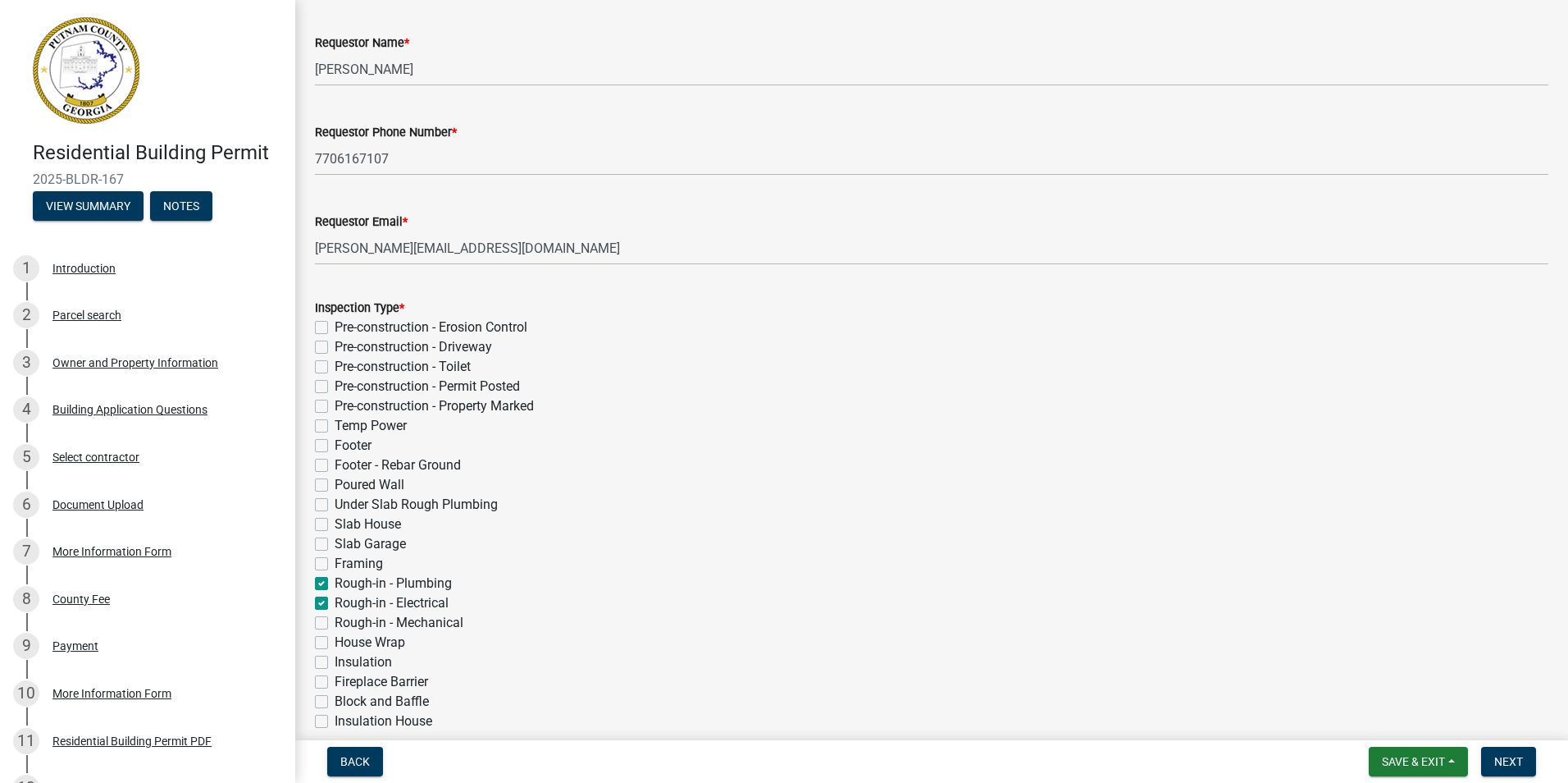
checkbox input "false"
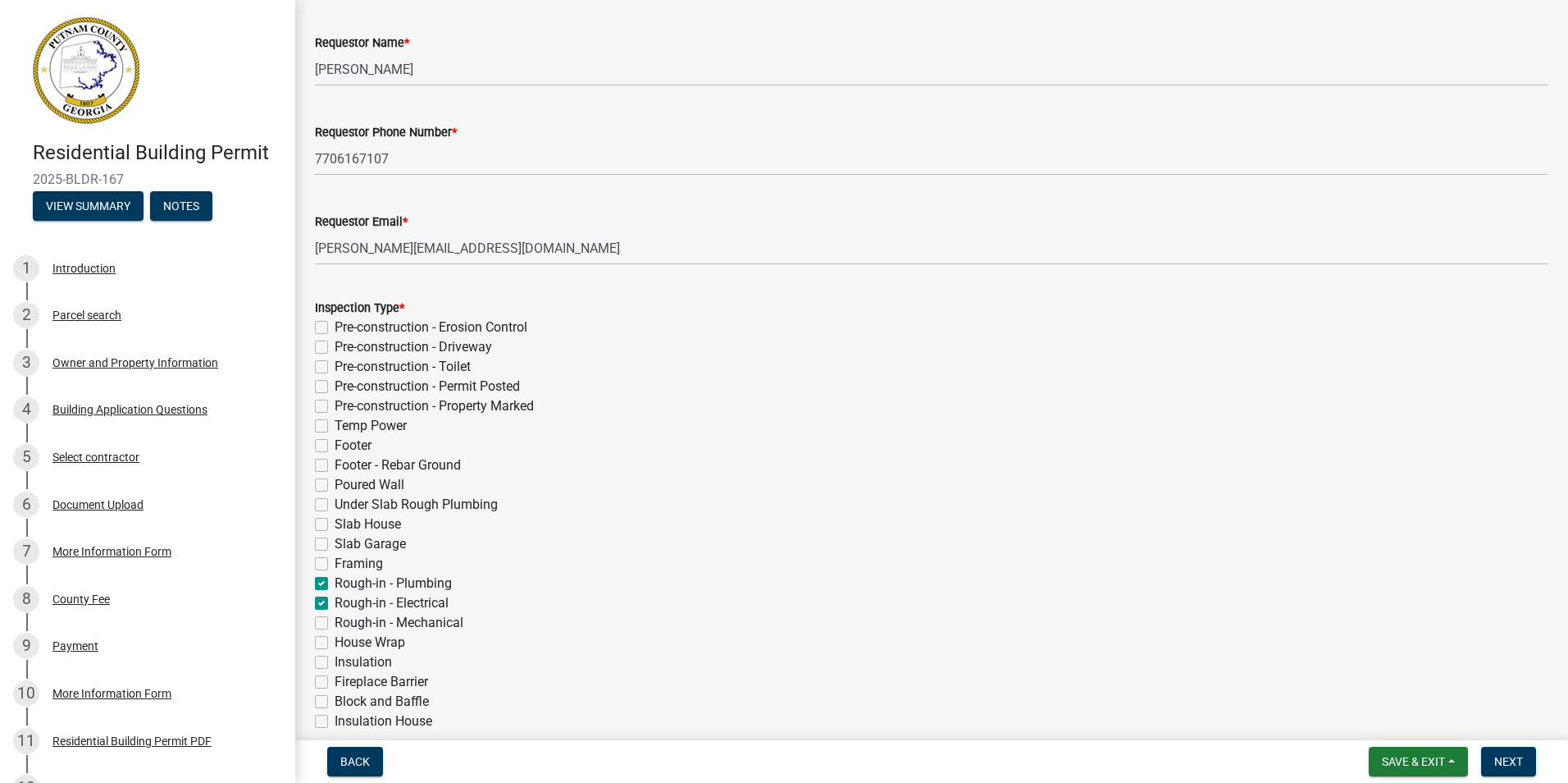
checkbox input "false"
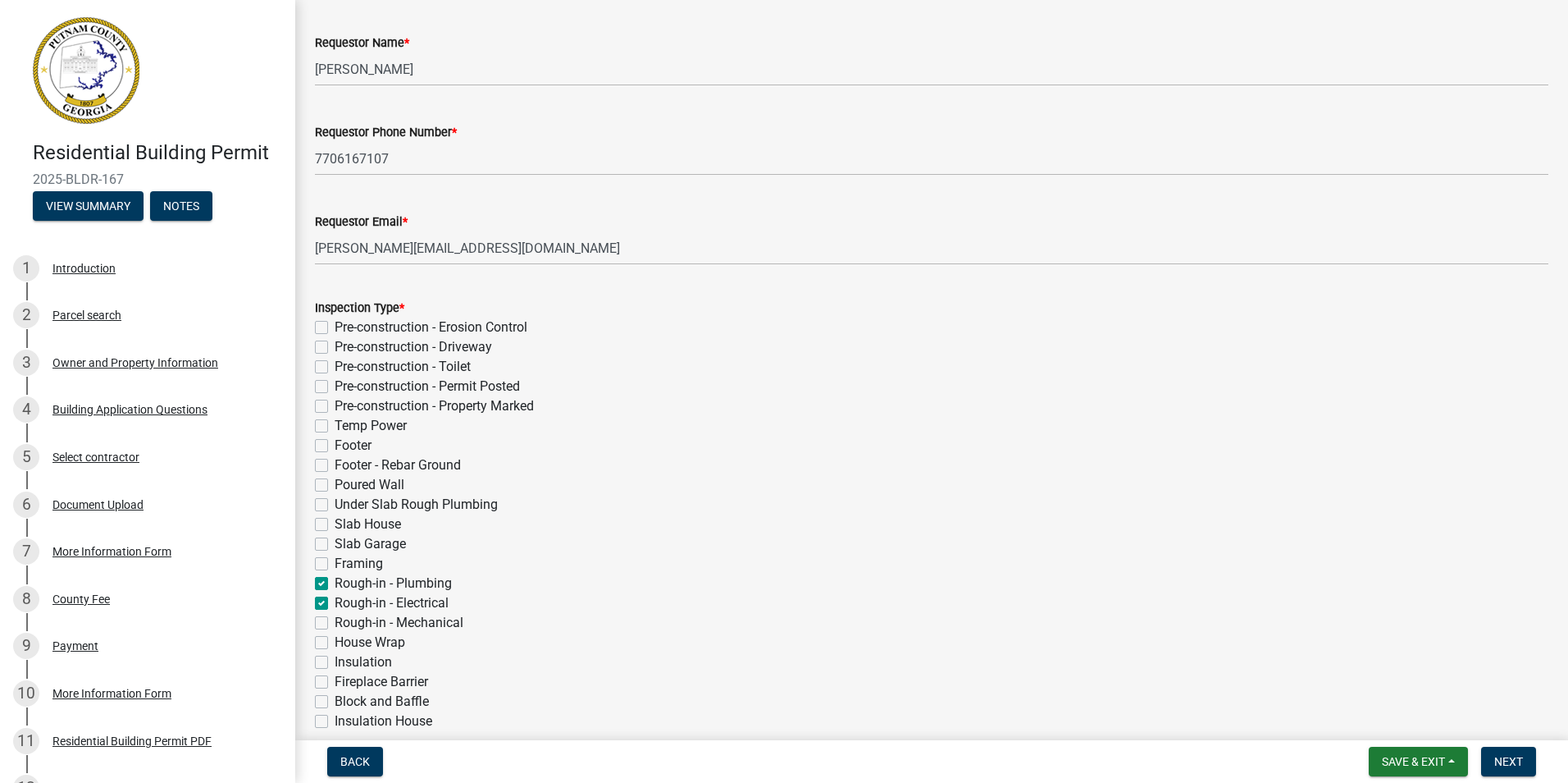
checkbox input "false"
click at [334, 623] on label "Rough-in - Mechanical" at bounding box center [398, 623] width 129 height 20
click at [334, 623] on input "Rough-in - Mechanical" at bounding box center [339, 618] width 11 height 11
checkbox input "true"
checkbox input "false"
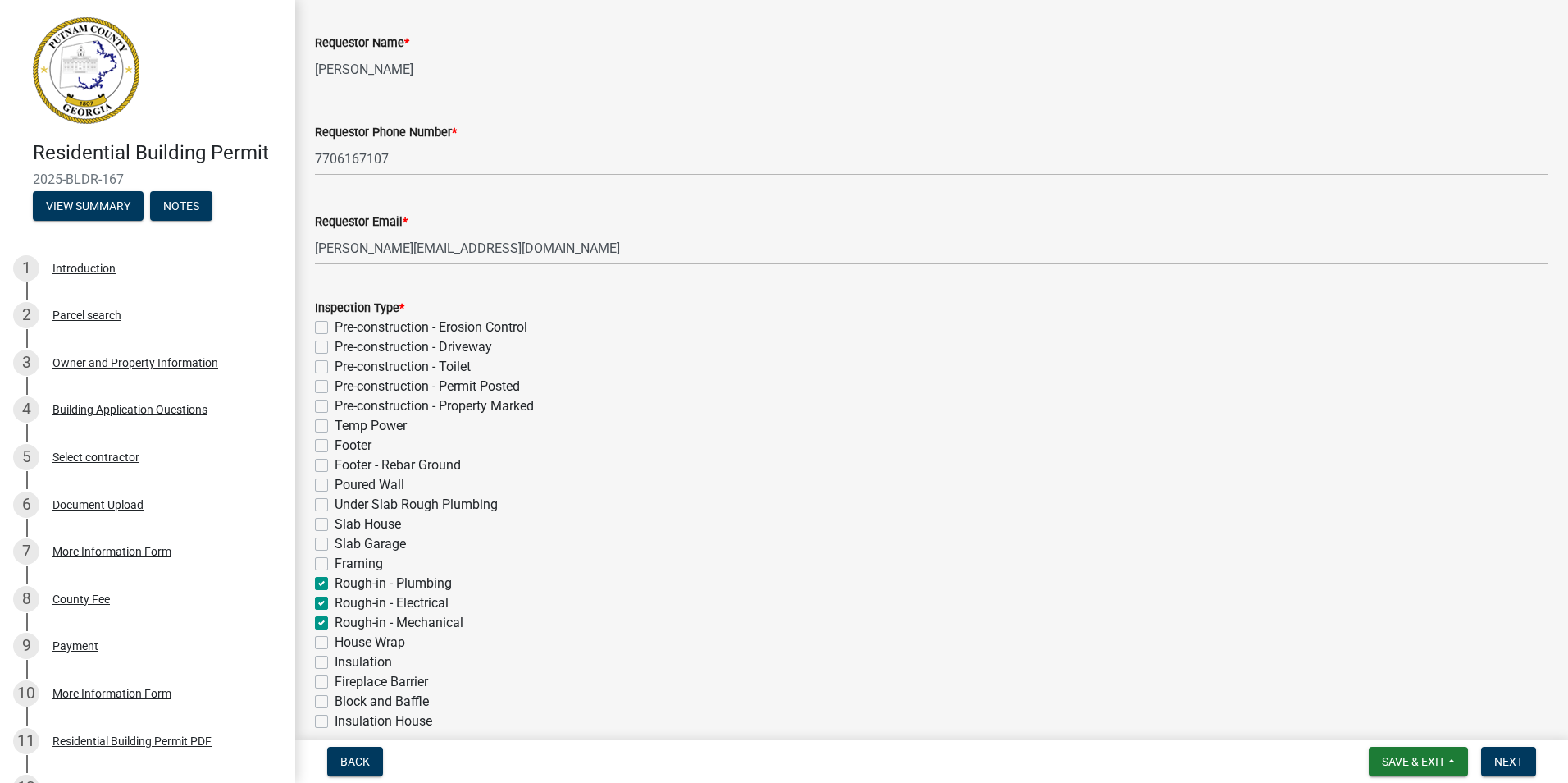
checkbox input "false"
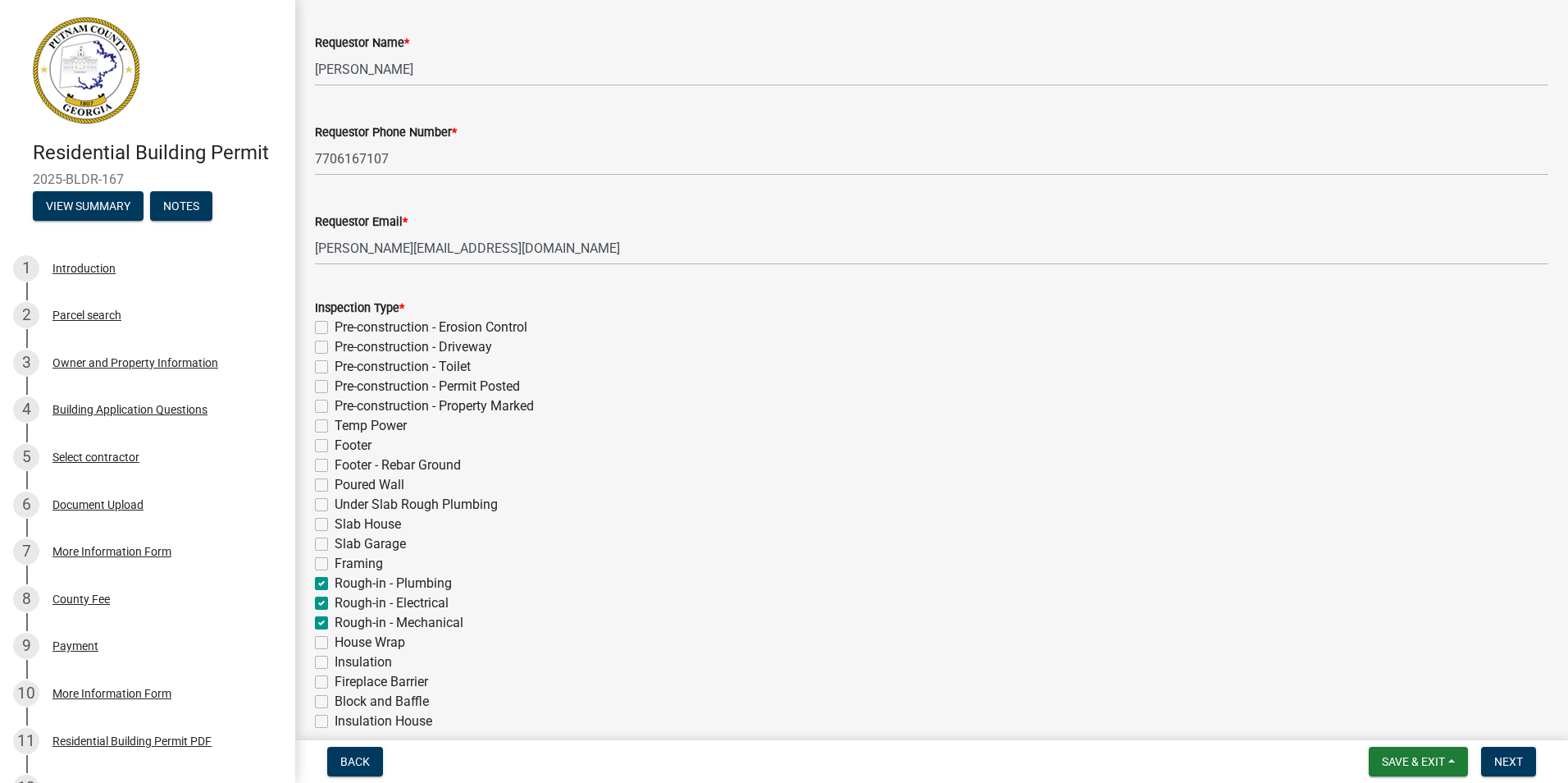
checkbox input "false"
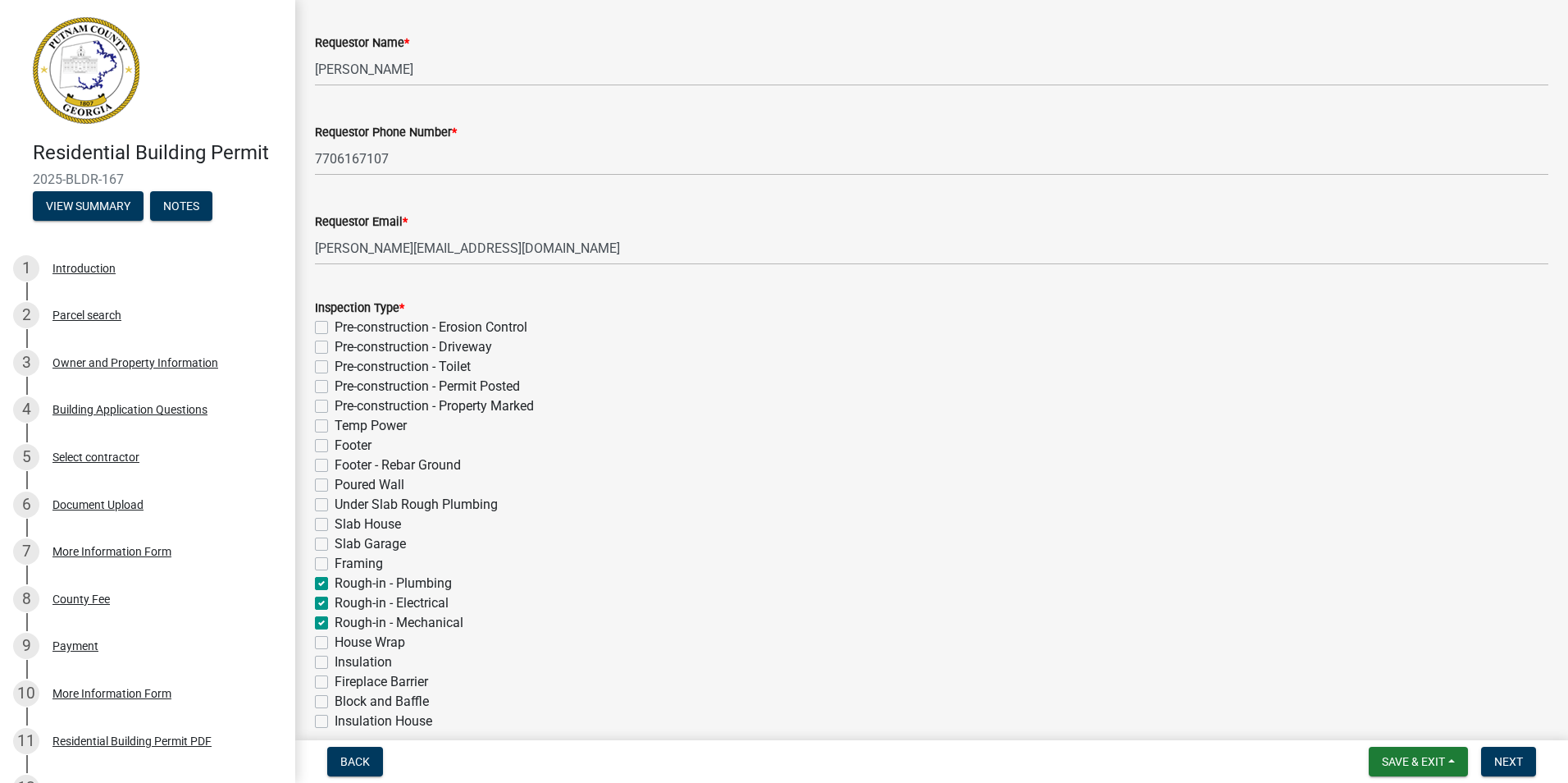
checkbox input "false"
checkbox input "true"
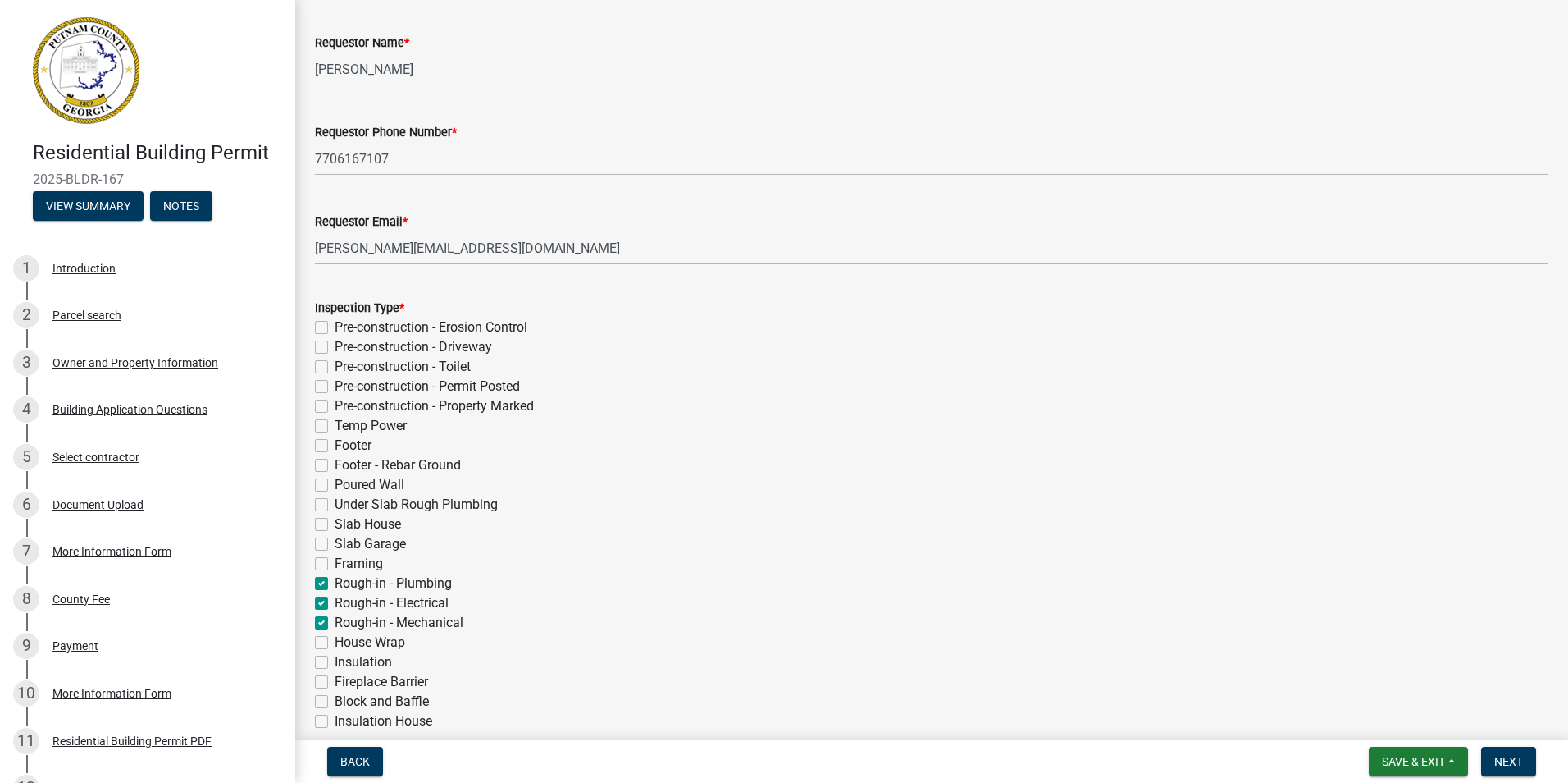
checkbox input "false"
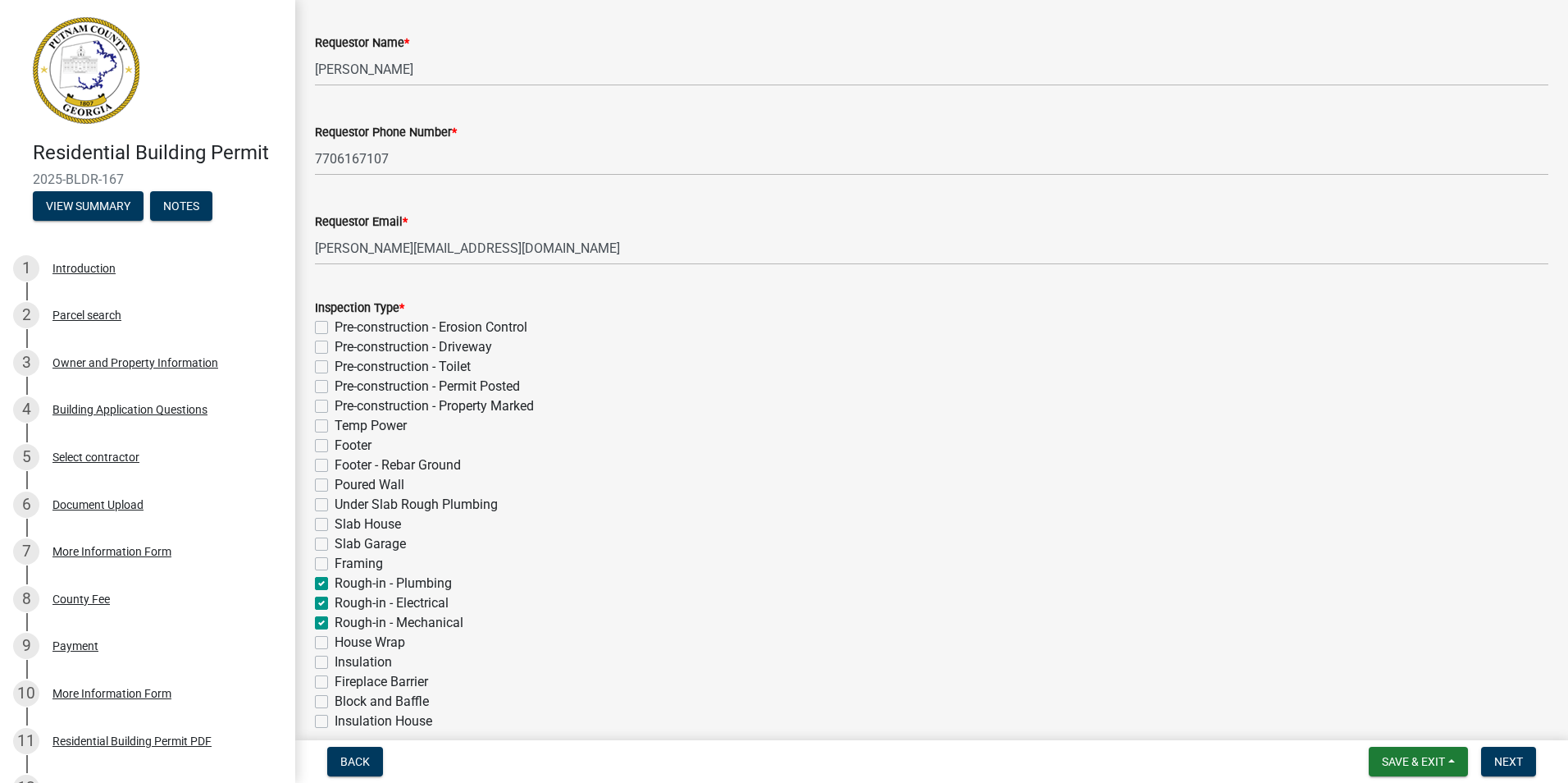
checkbox input "false"
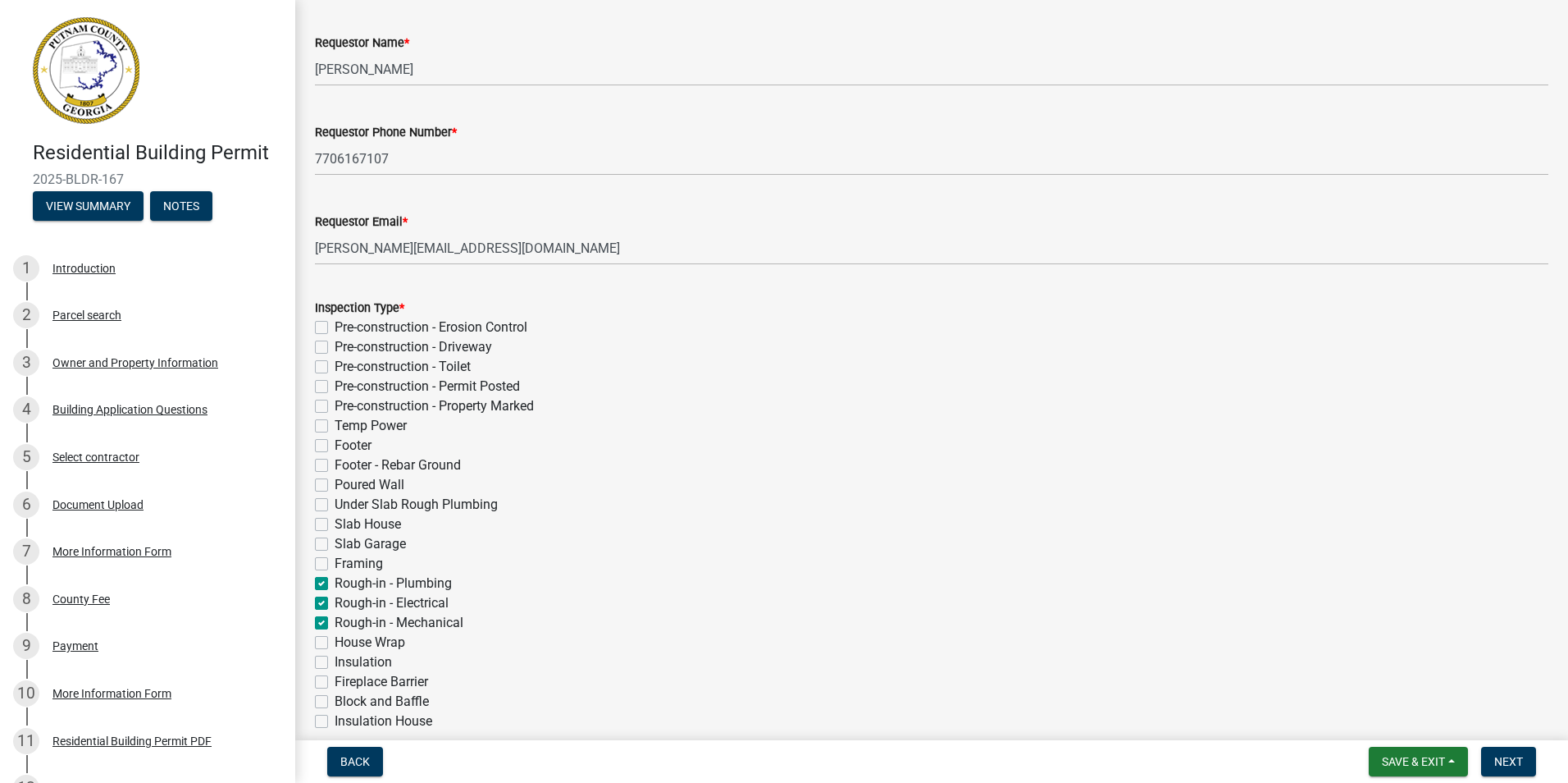
checkbox input "false"
click at [334, 641] on label "House Wrap" at bounding box center [369, 643] width 71 height 20
click at [334, 641] on input "House Wrap" at bounding box center [339, 638] width 11 height 11
checkbox input "true"
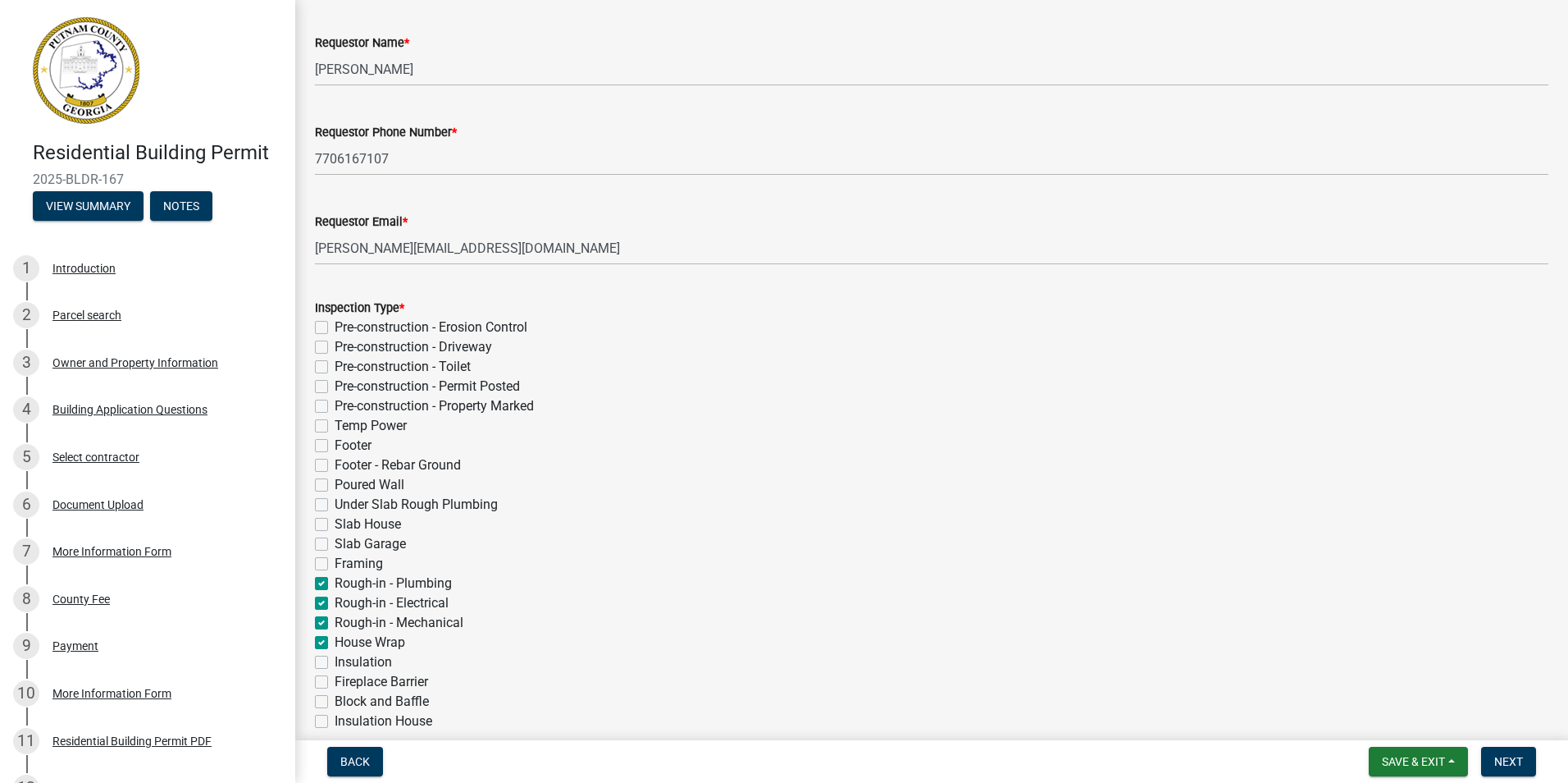
checkbox input "false"
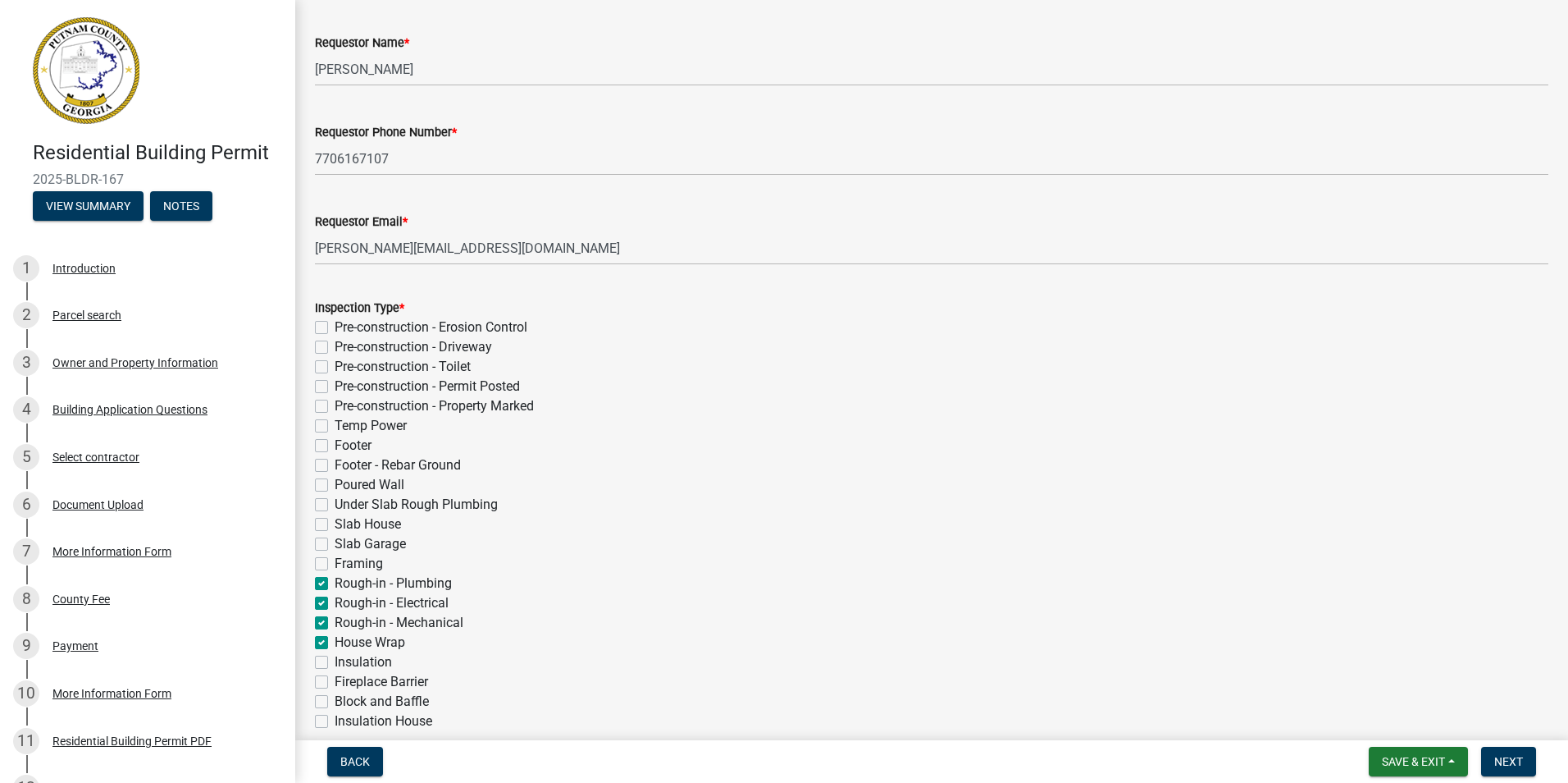
checkbox input "false"
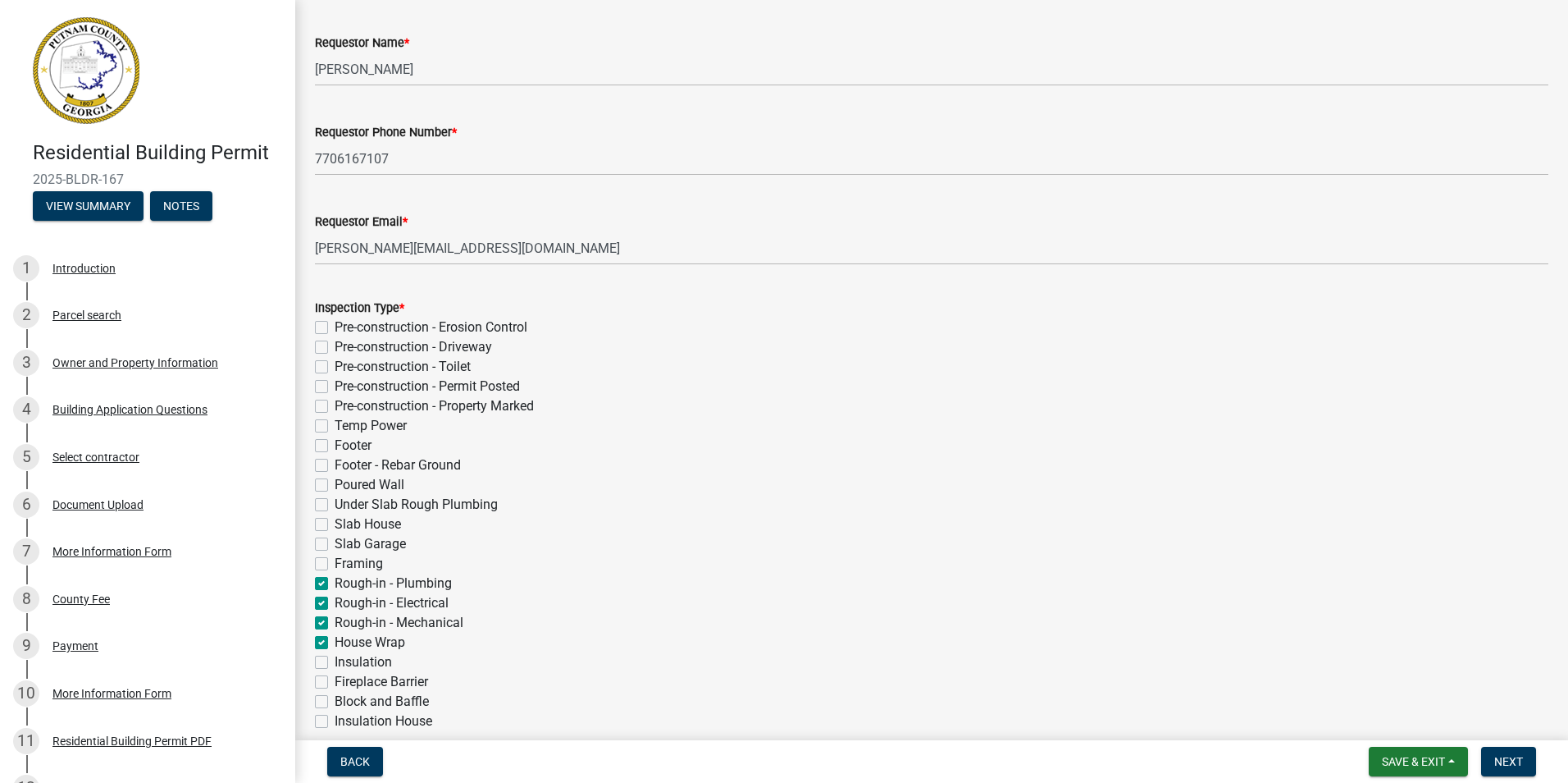
checkbox input "false"
checkbox input "true"
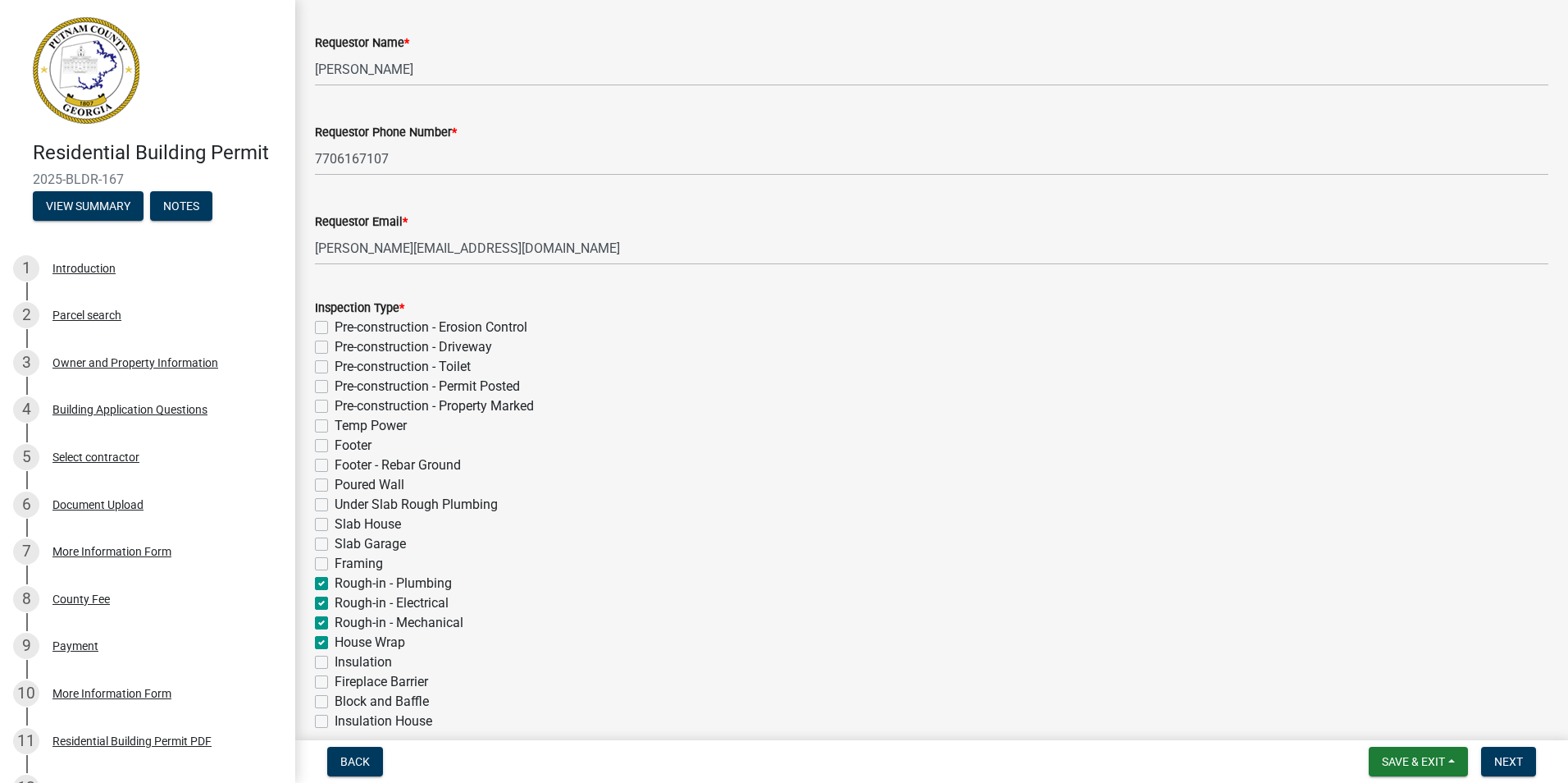
checkbox input "true"
checkbox input "false"
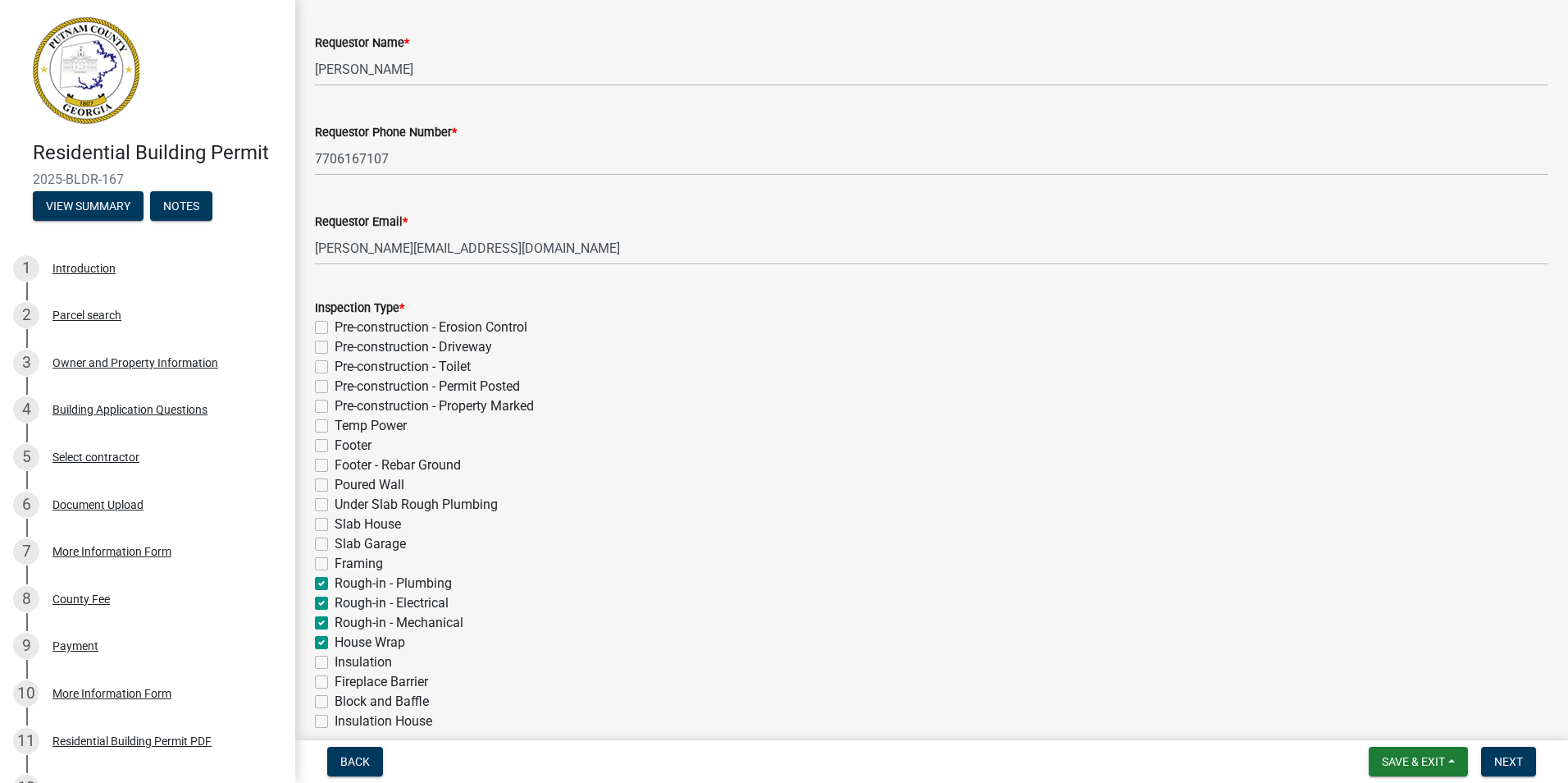
checkbox input "false"
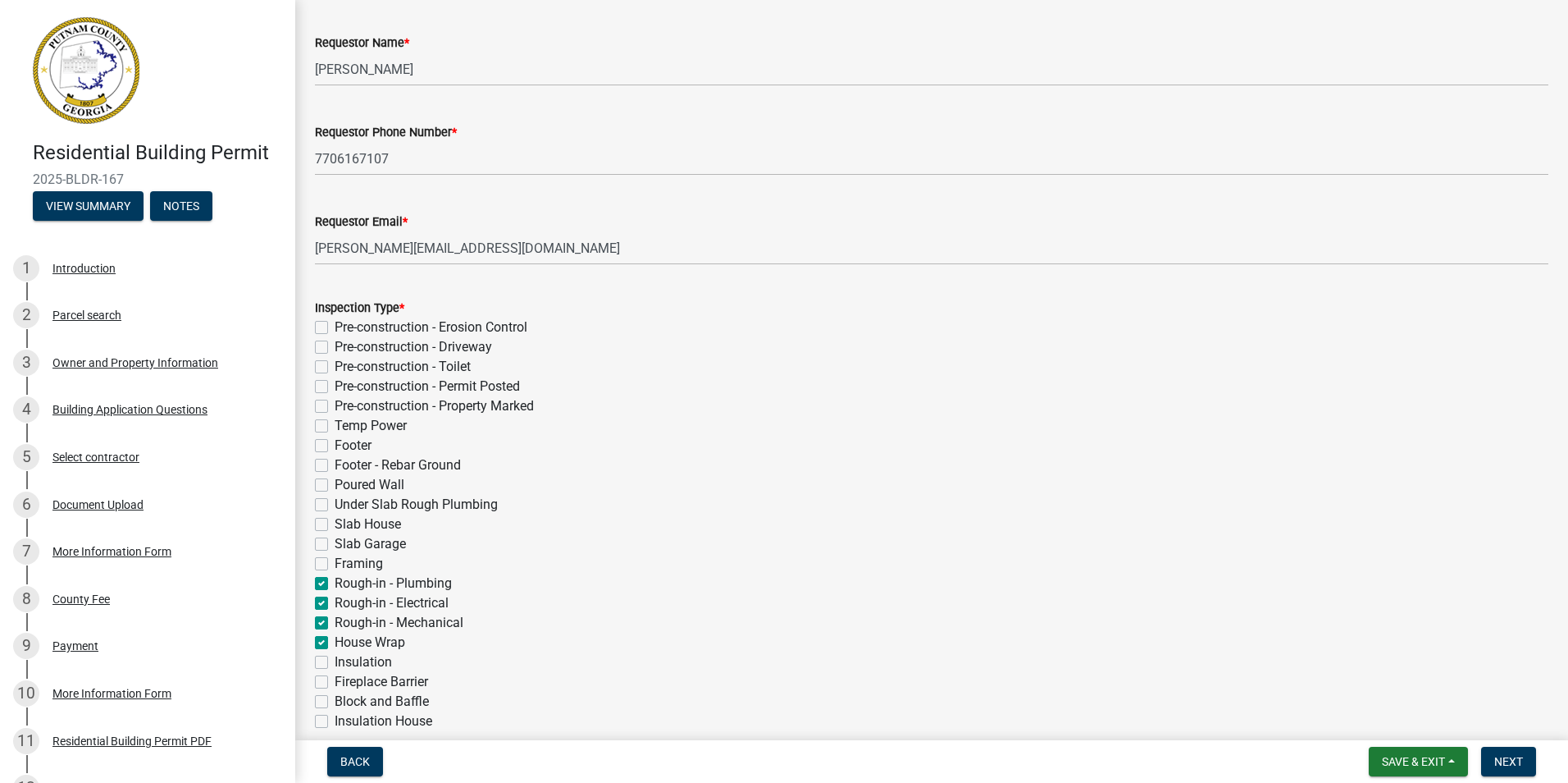
checkbox input "false"
click at [334, 563] on label "Framing" at bounding box center [358, 564] width 48 height 20
click at [334, 563] on input "Framing" at bounding box center [339, 559] width 11 height 11
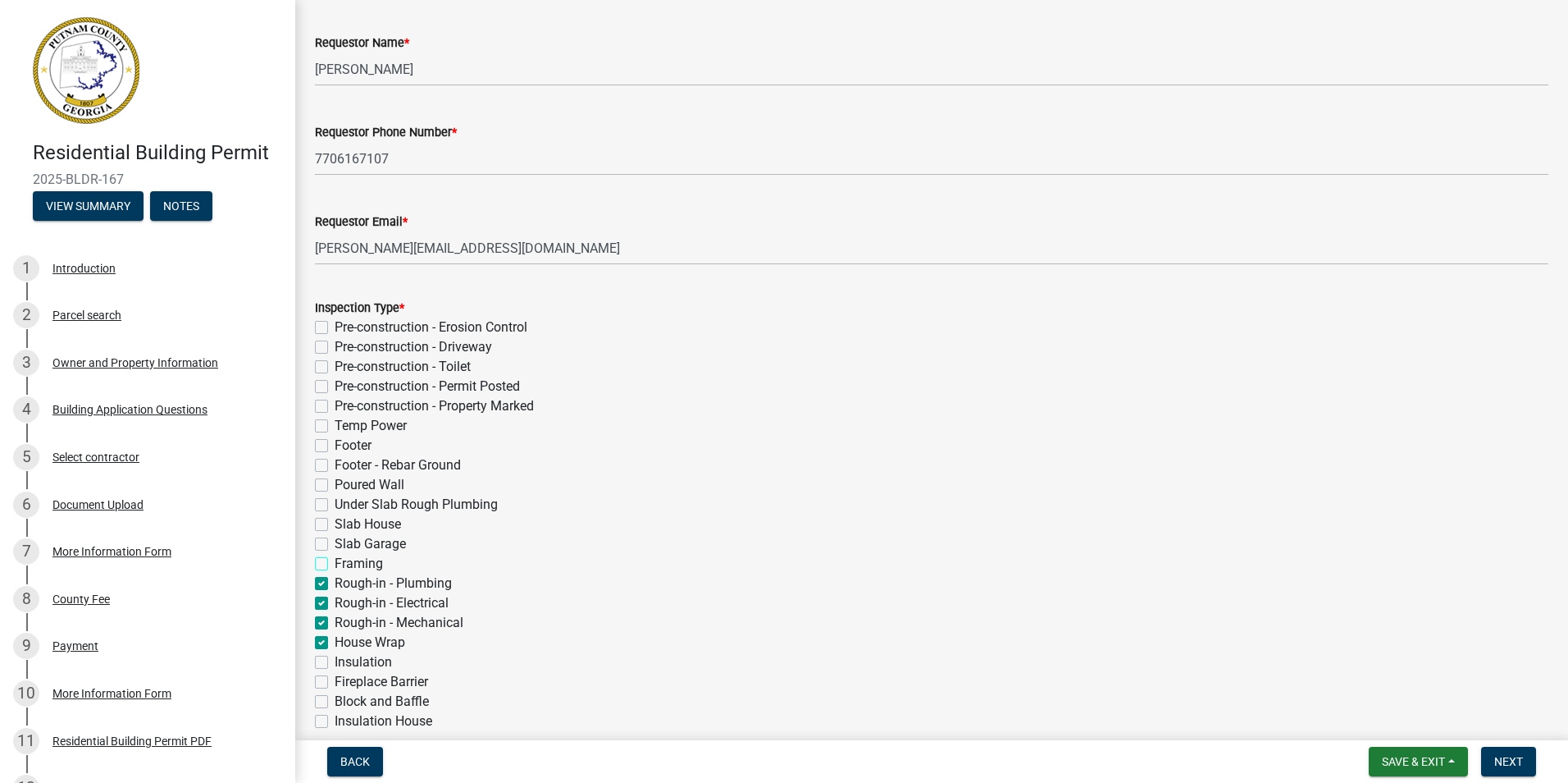
checkbox input "true"
checkbox input "false"
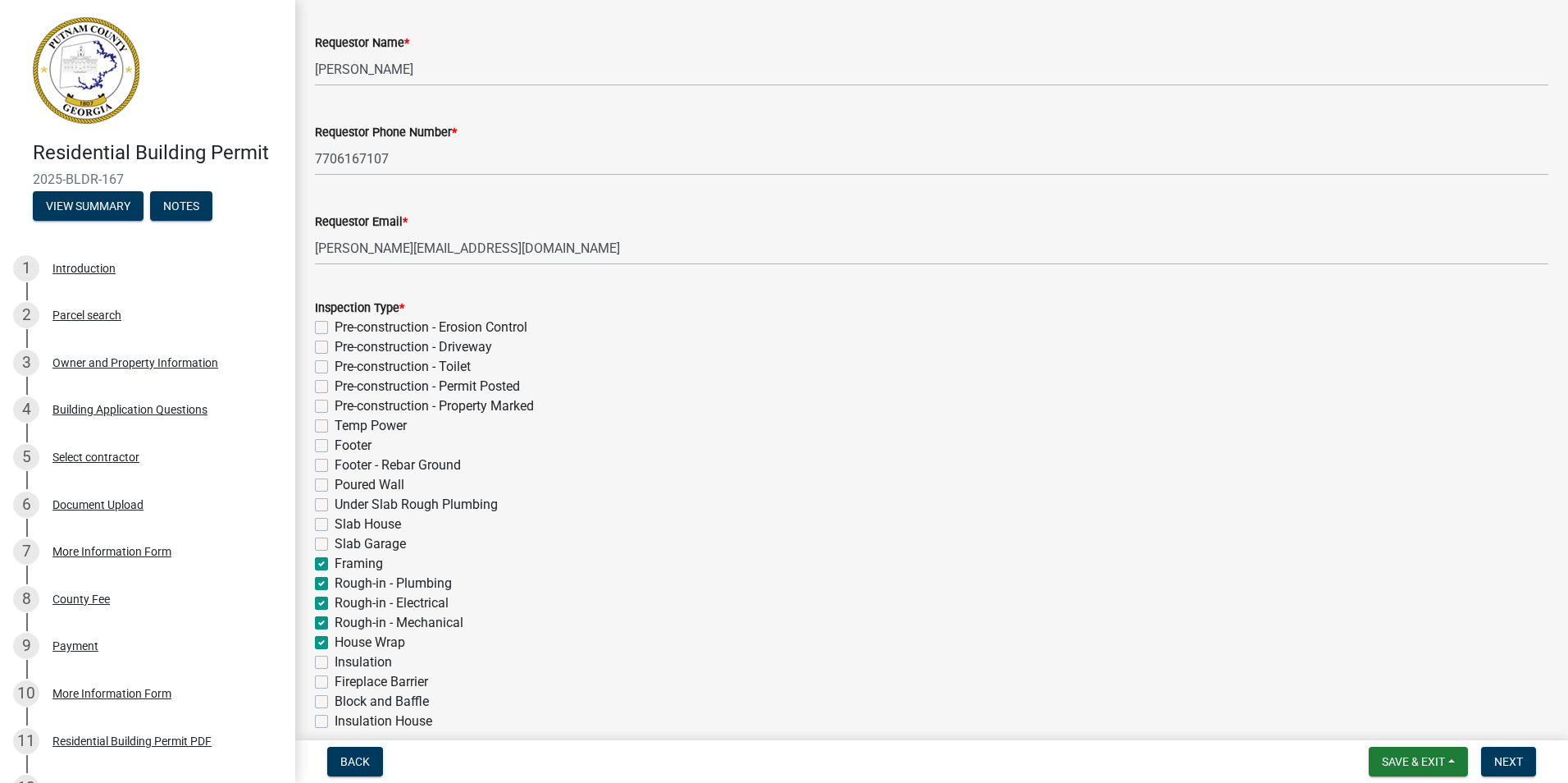
checkbox input "false"
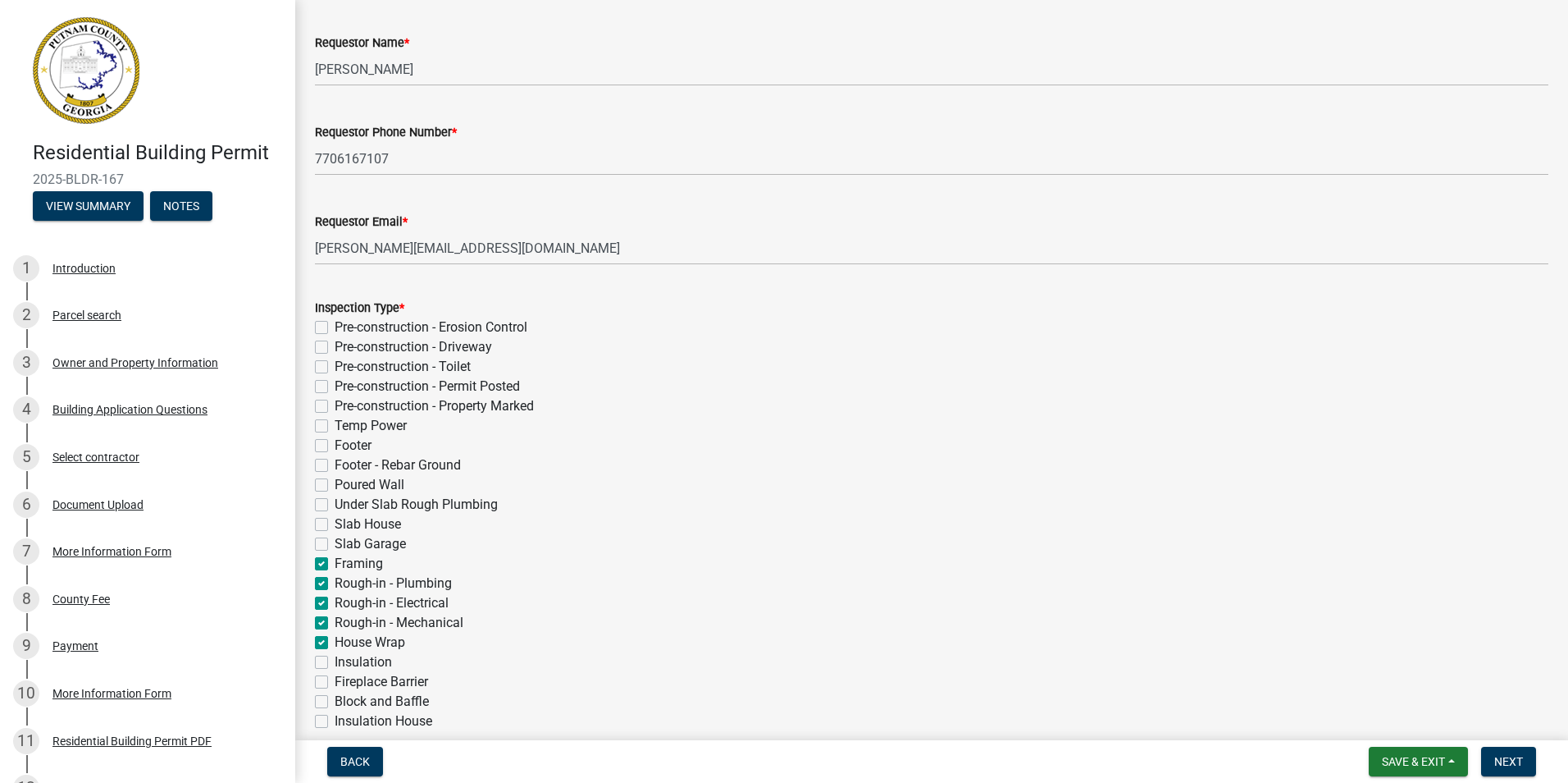
checkbox input "false"
checkbox input "true"
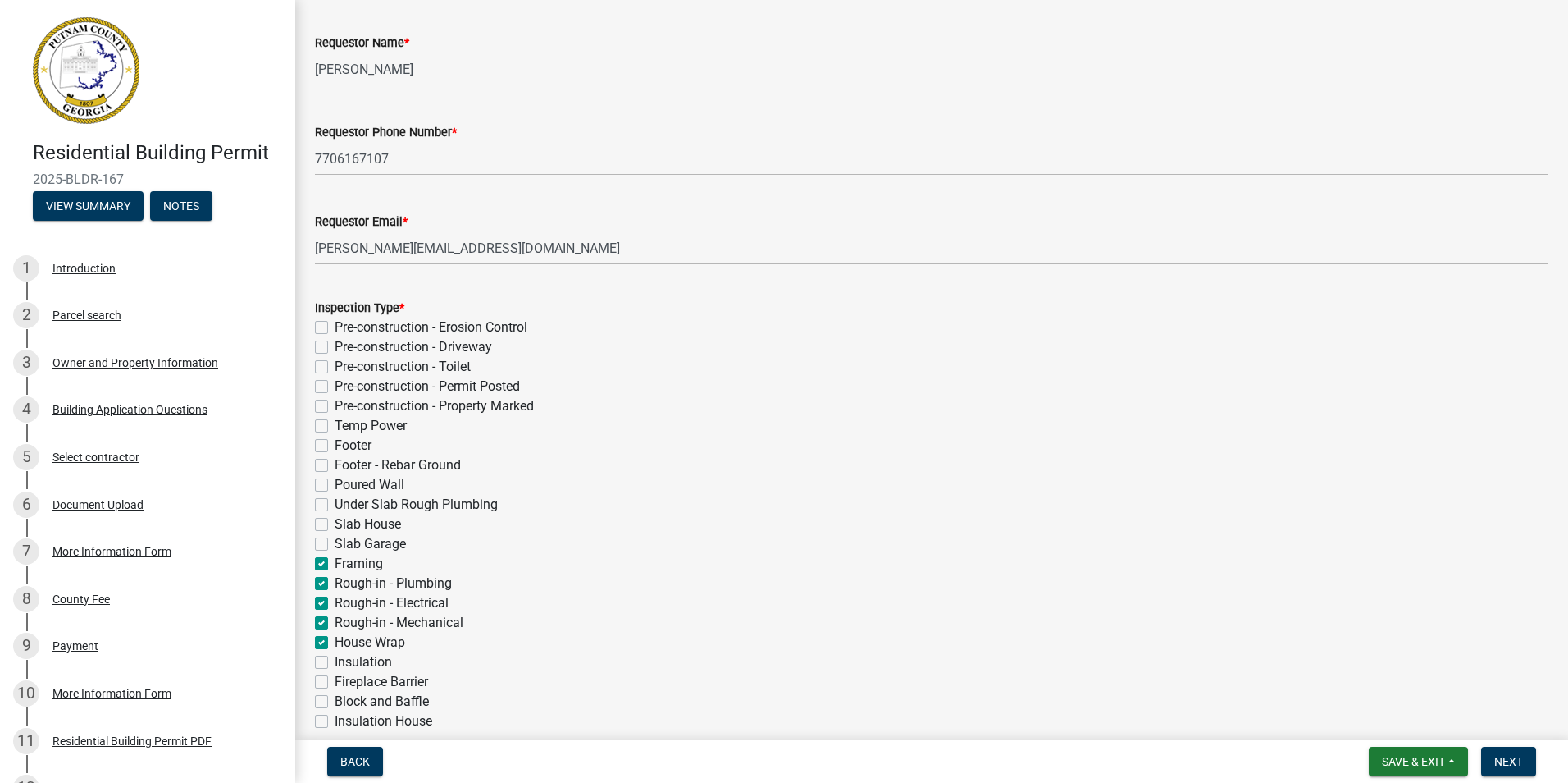
checkbox input "true"
checkbox input "false"
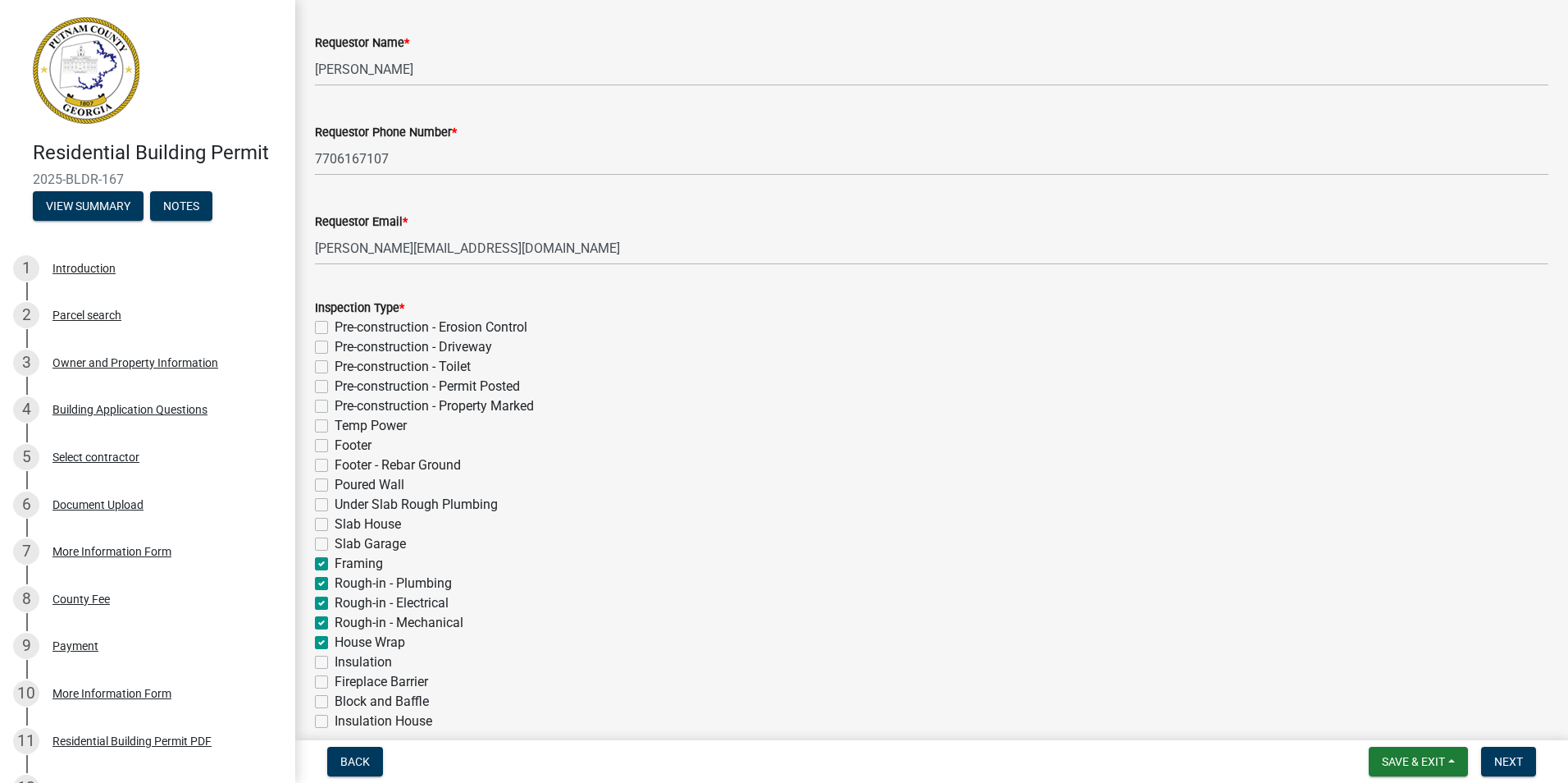
checkbox input "false"
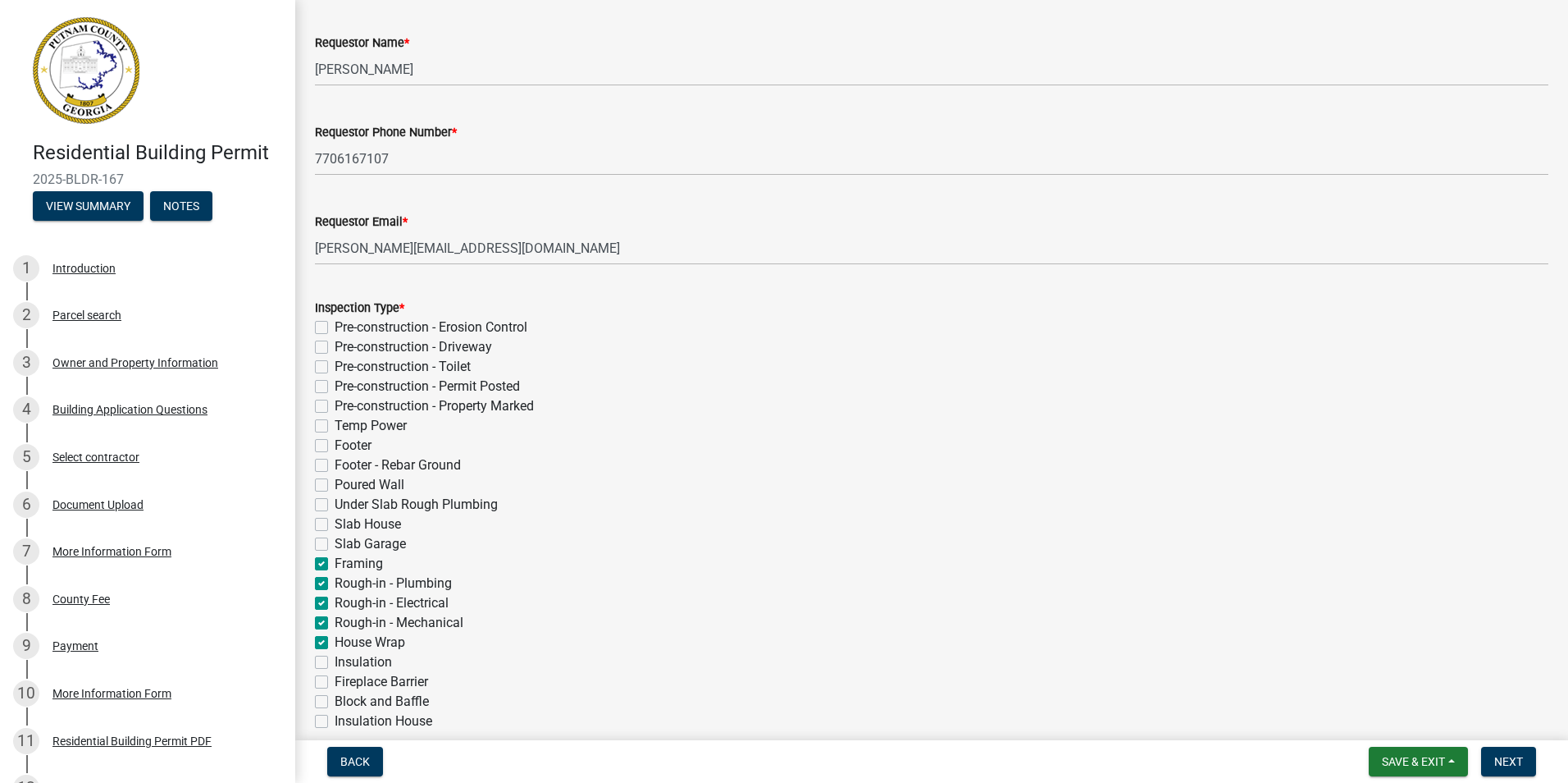
checkbox input "false"
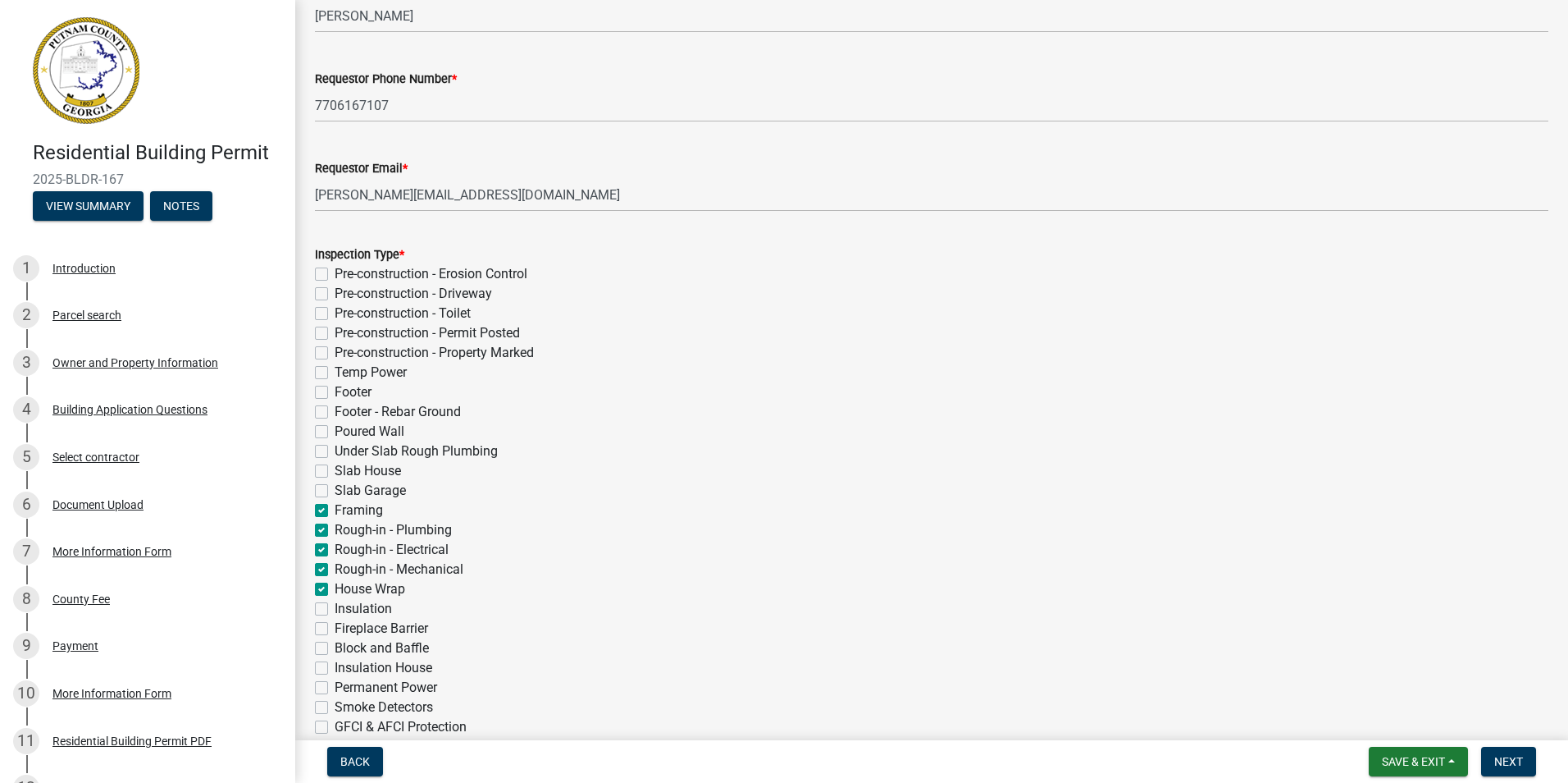
scroll to position [164, 0]
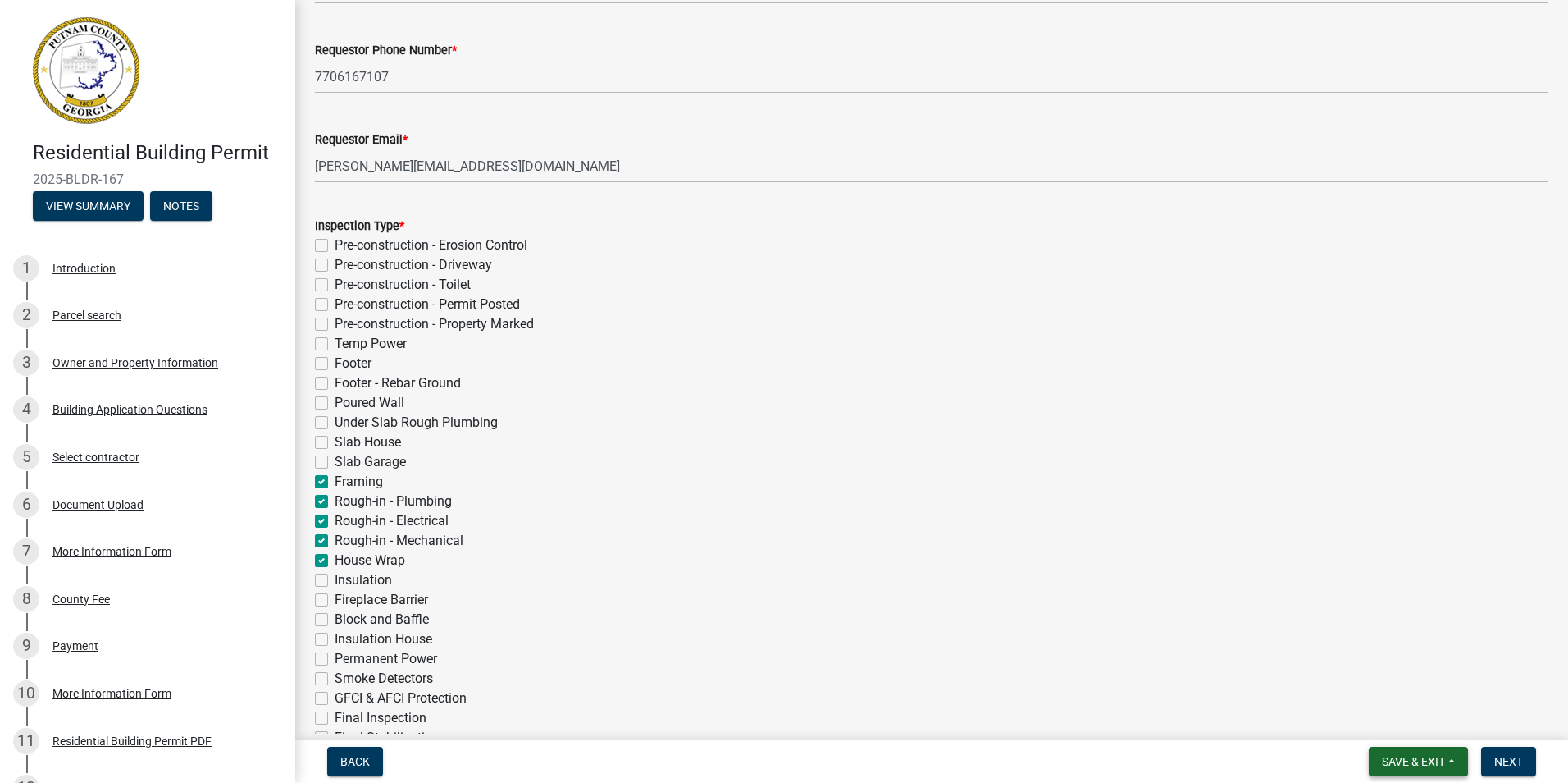
click at [1411, 758] on span "Save & Exit" at bounding box center [1413, 761] width 63 height 13
click at [1365, 672] on button "Save" at bounding box center [1403, 679] width 132 height 39
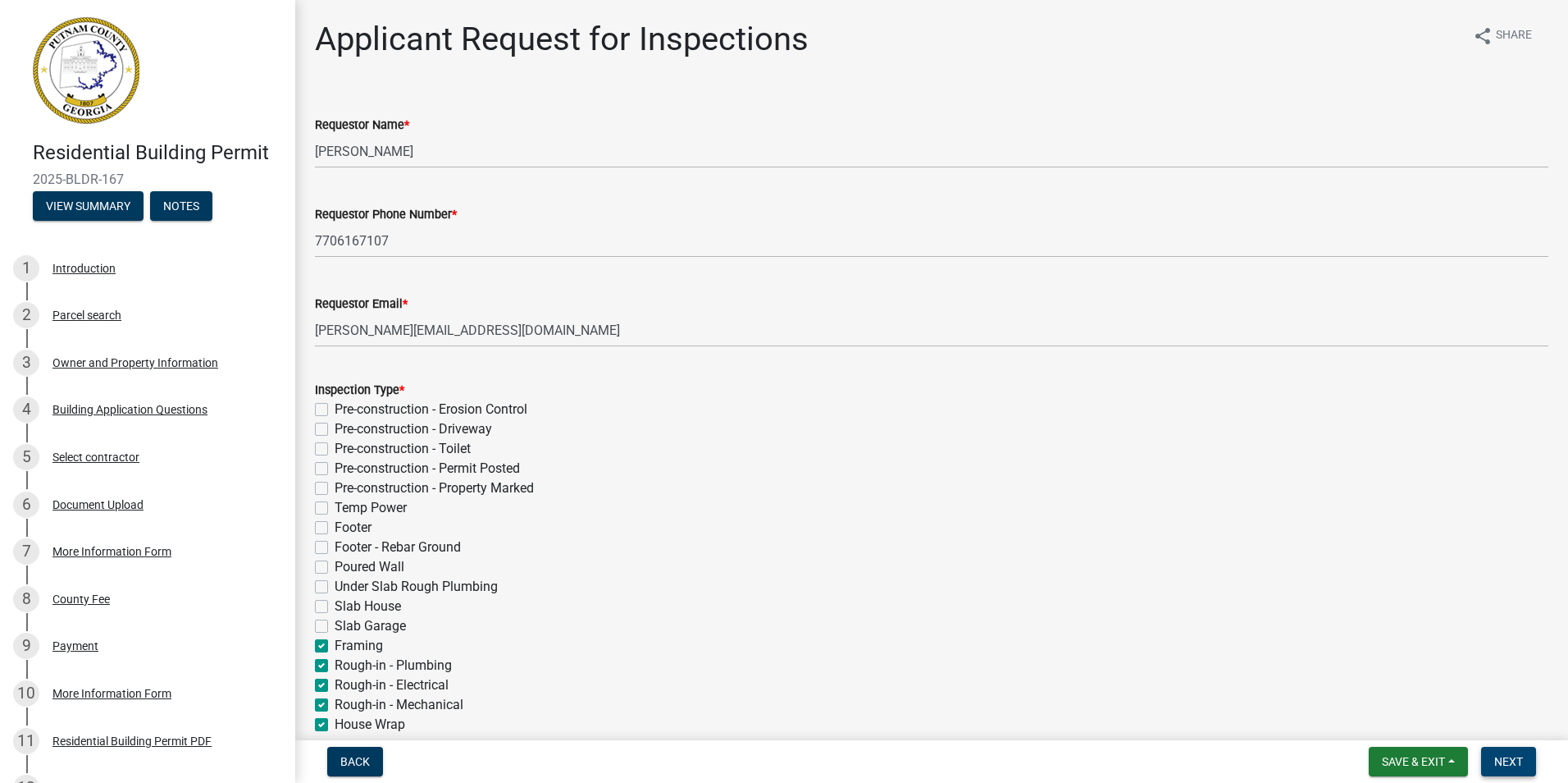
click at [1510, 763] on span "Next" at bounding box center [1509, 761] width 29 height 13
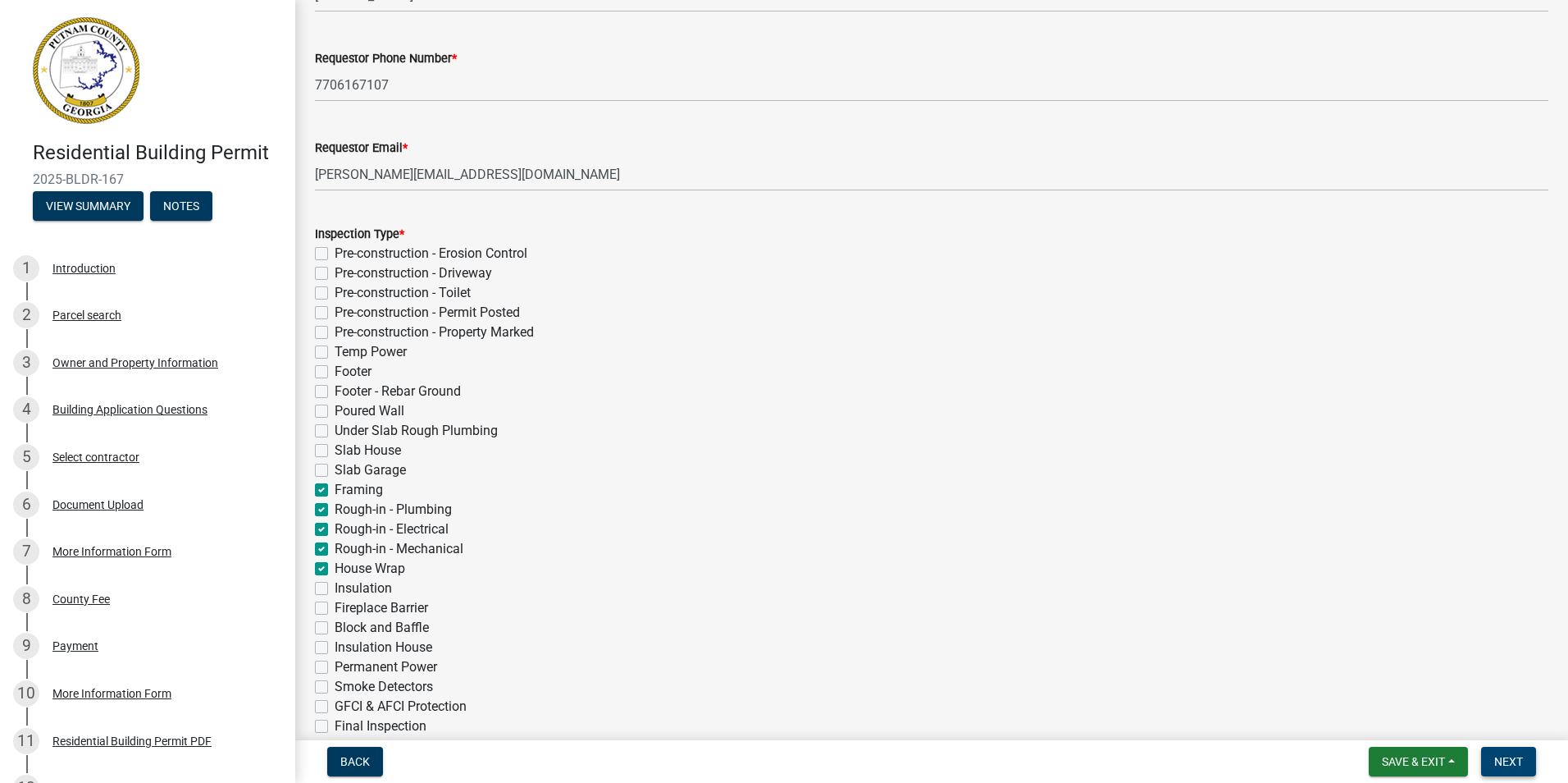
scroll to position [492, 0]
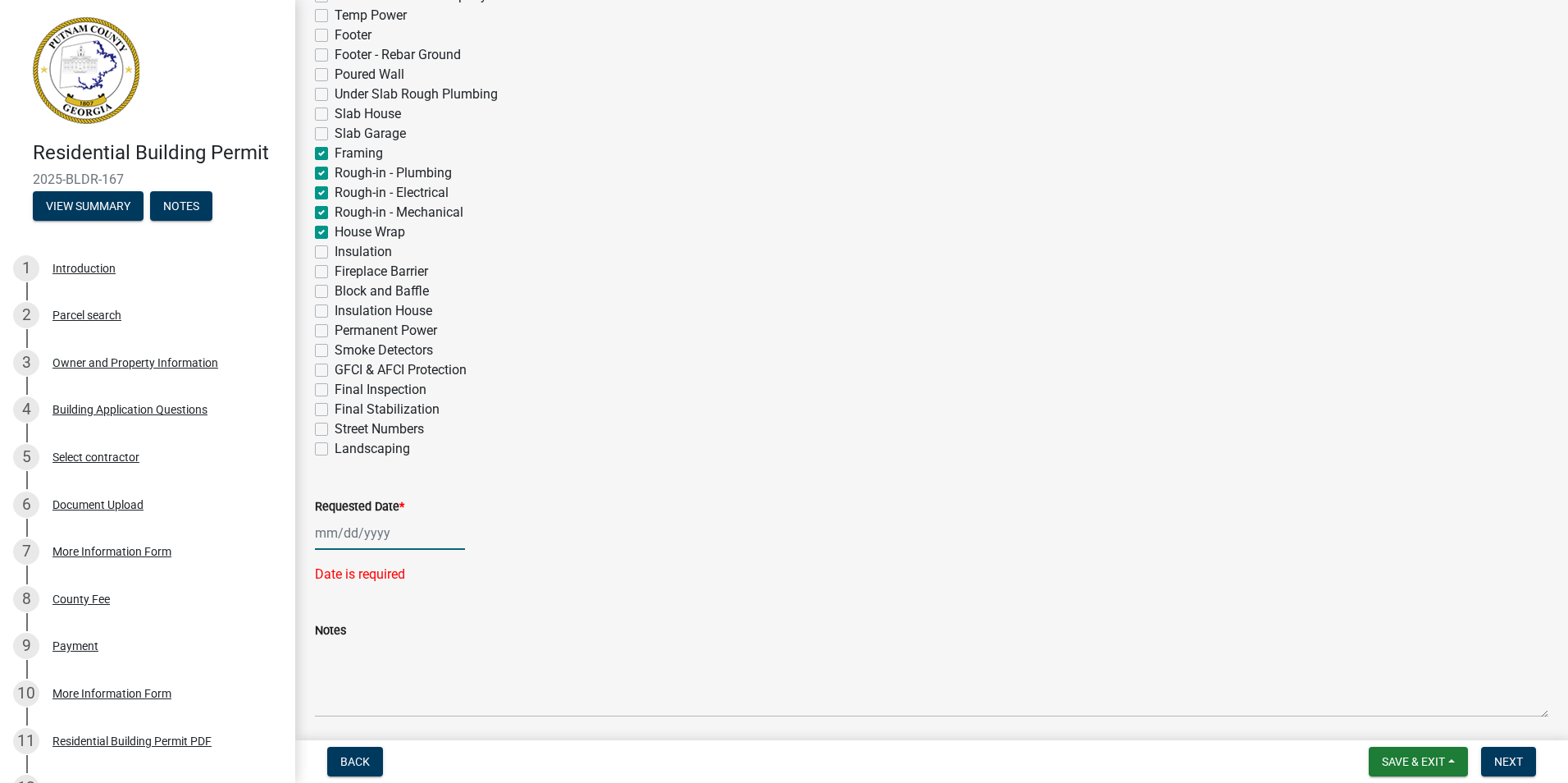
click at [330, 537] on div at bounding box center [390, 533] width 150 height 34
select select "9"
select select "2025"
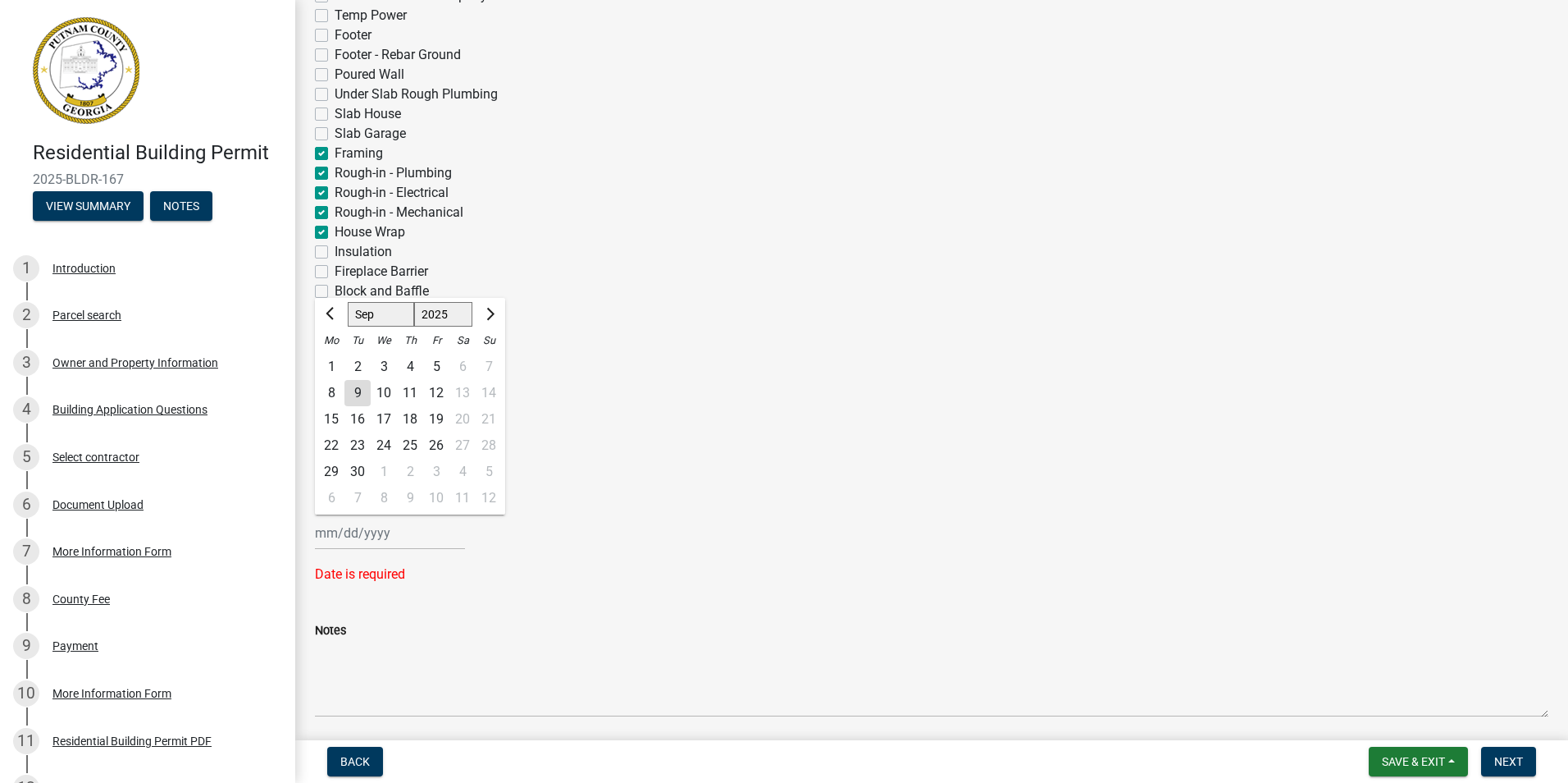
click at [412, 394] on div "11" at bounding box center [410, 393] width 26 height 26
type input "[DATE]"
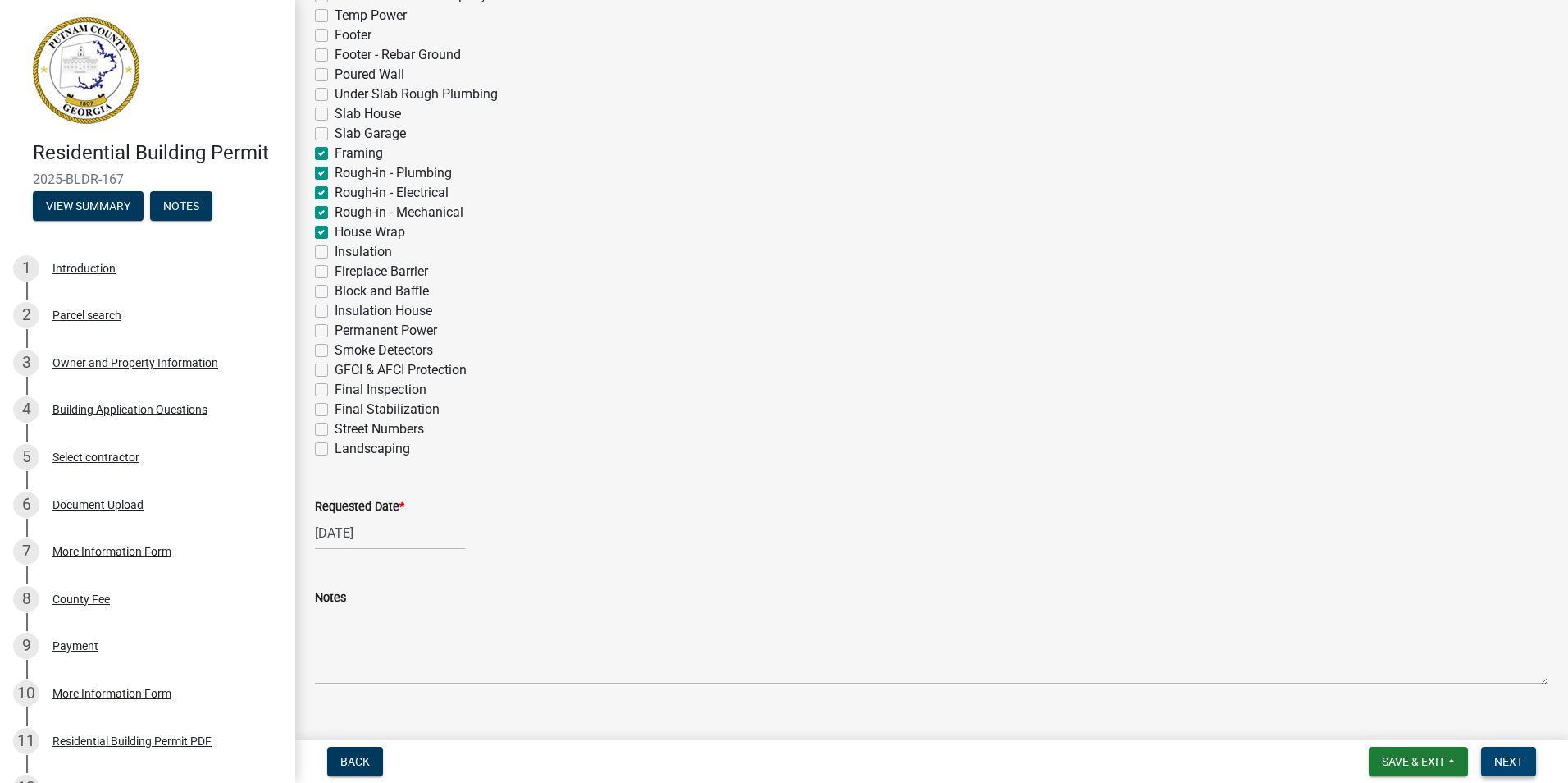
click at [1505, 763] on span "Next" at bounding box center [1509, 761] width 29 height 13
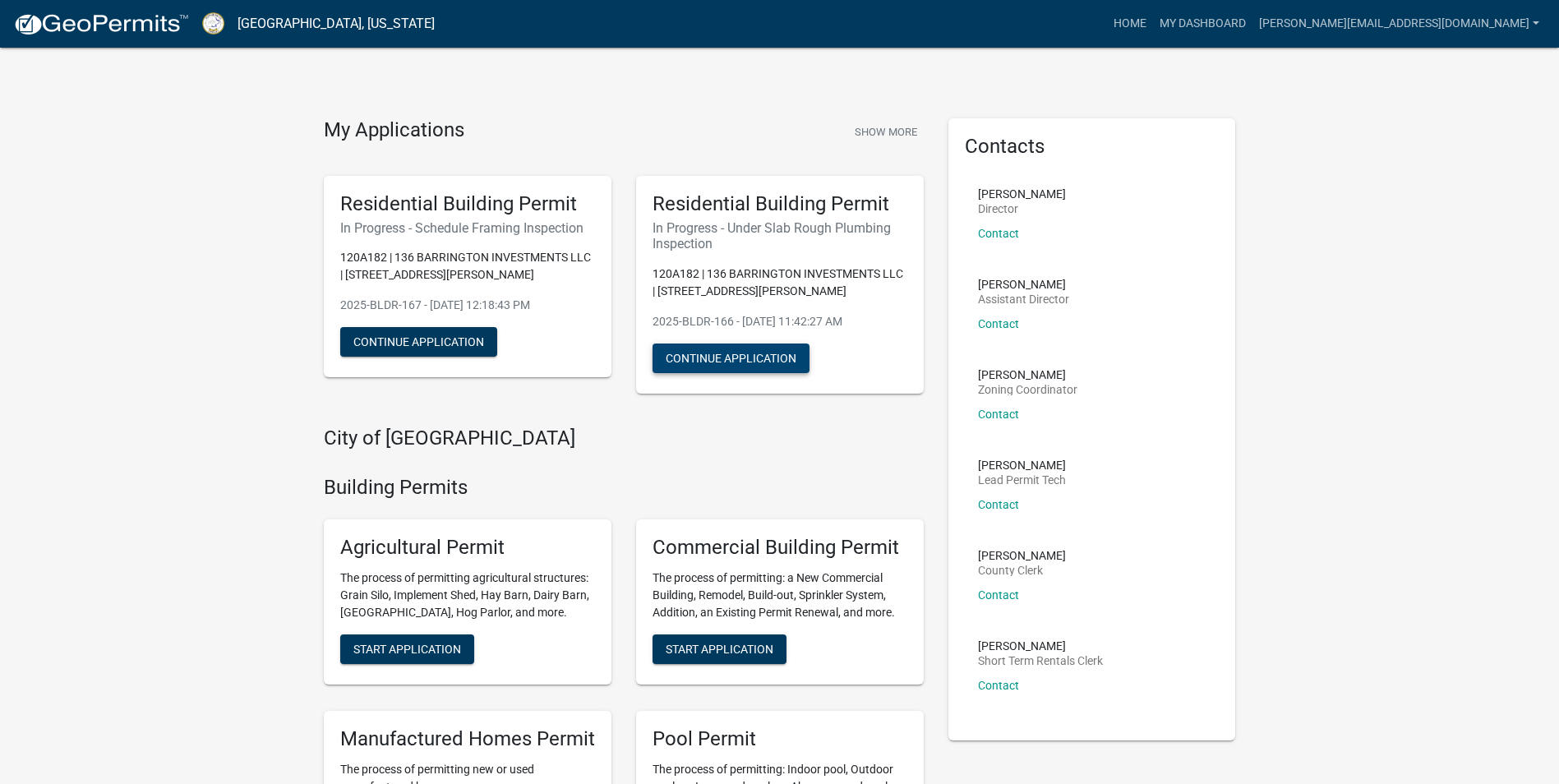
click at [687, 361] on button "Continue Application" at bounding box center [731, 359] width 157 height 30
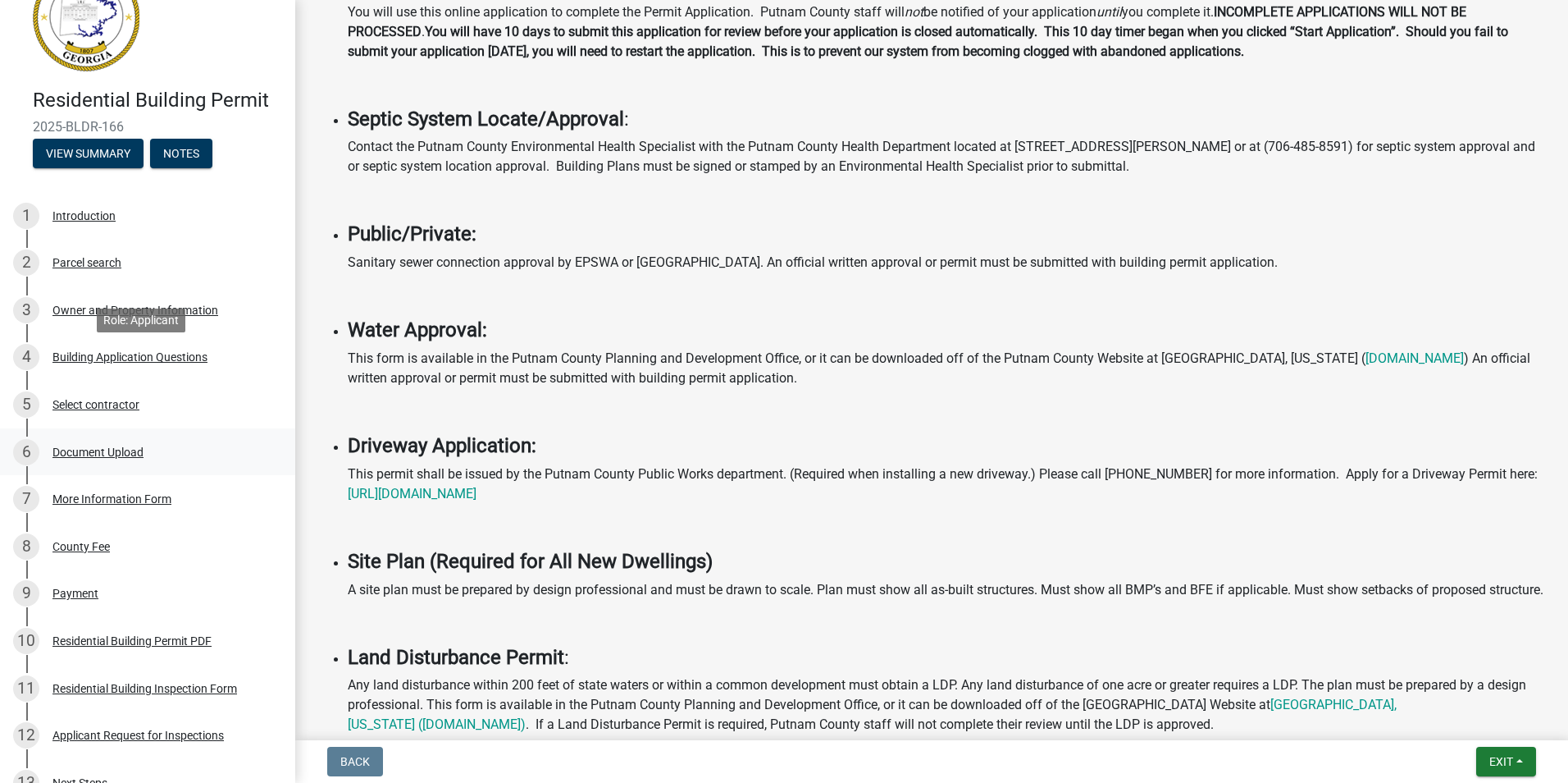
scroll to position [229, 0]
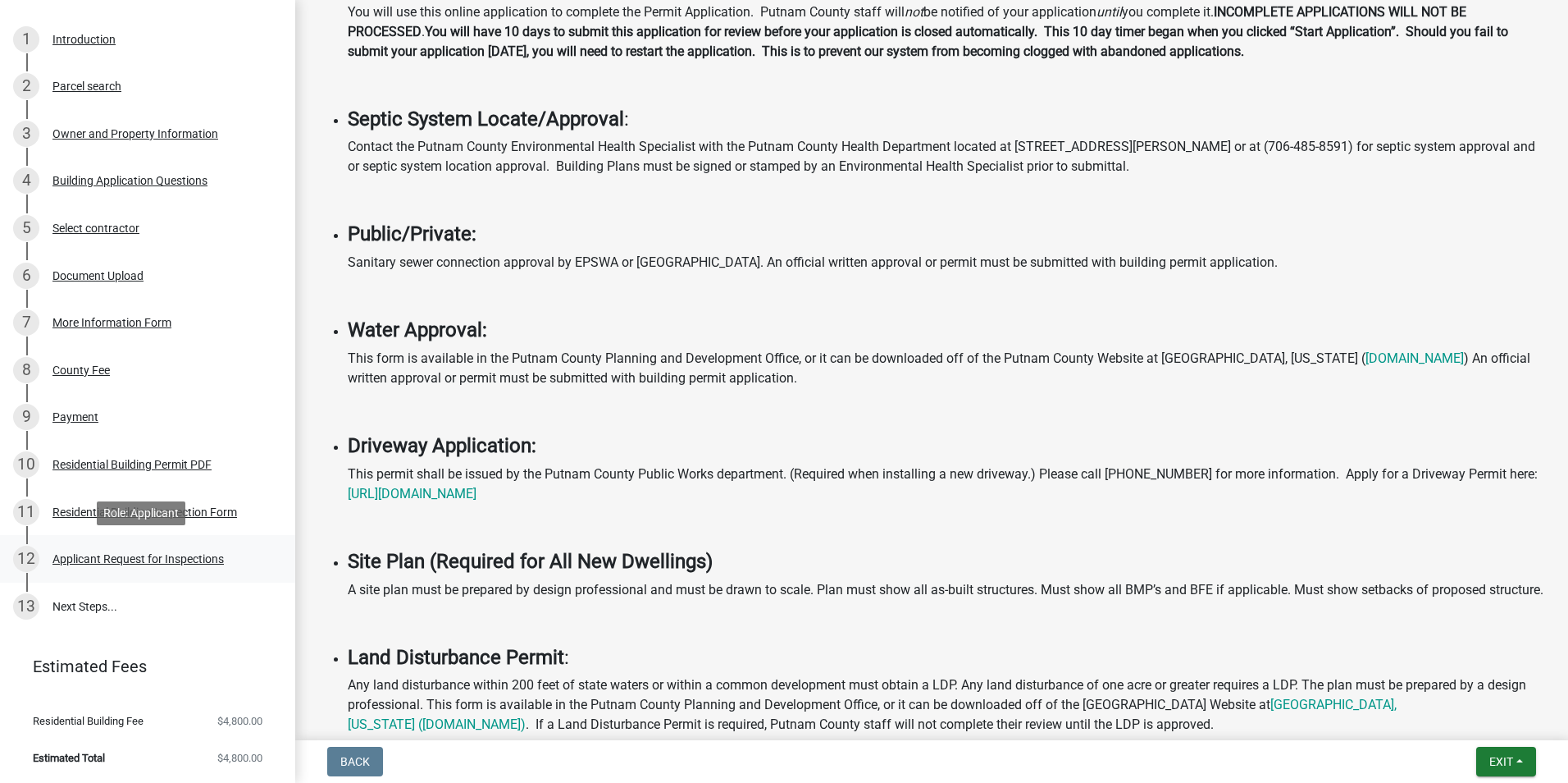
click at [163, 555] on div "Applicant Request for Inspections" at bounding box center [139, 559] width 172 height 12
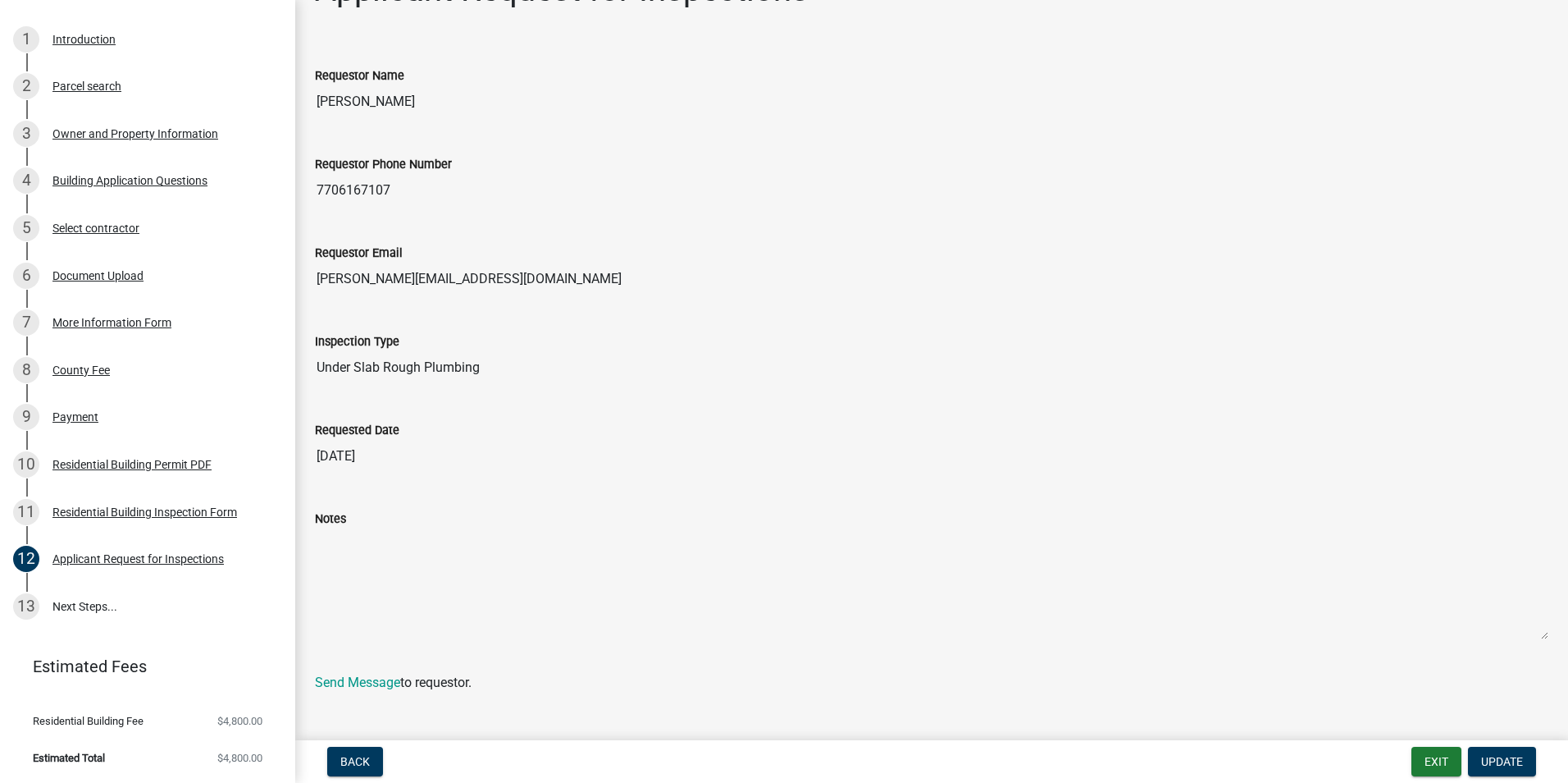
scroll to position [72, 0]
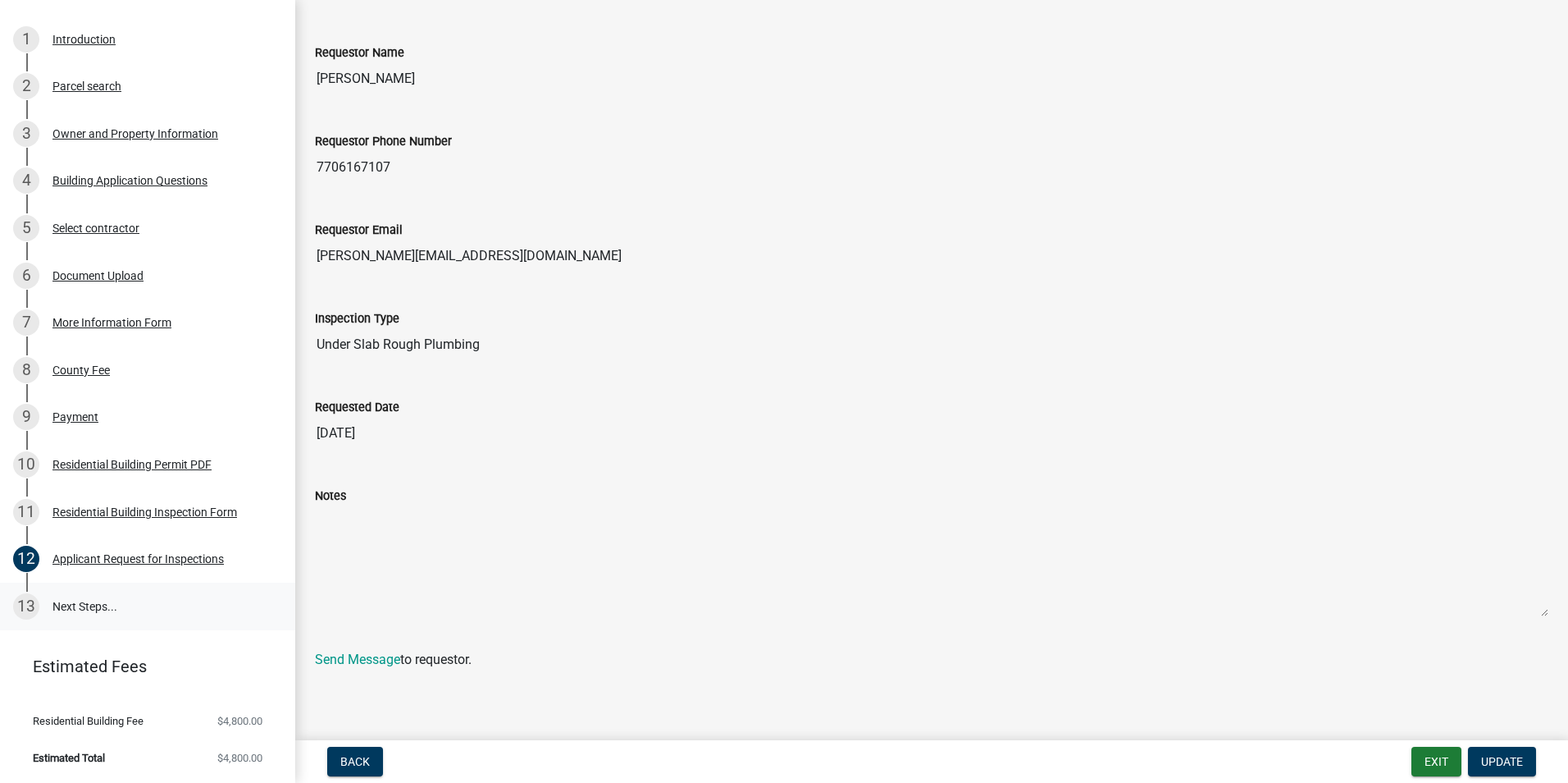
click at [102, 606] on link "13 Next Steps..." at bounding box center [148, 607] width 295 height 48
click at [57, 603] on link "13 Next Steps..." at bounding box center [148, 607] width 295 height 48
